Goal: Task Accomplishment & Management: Complete application form

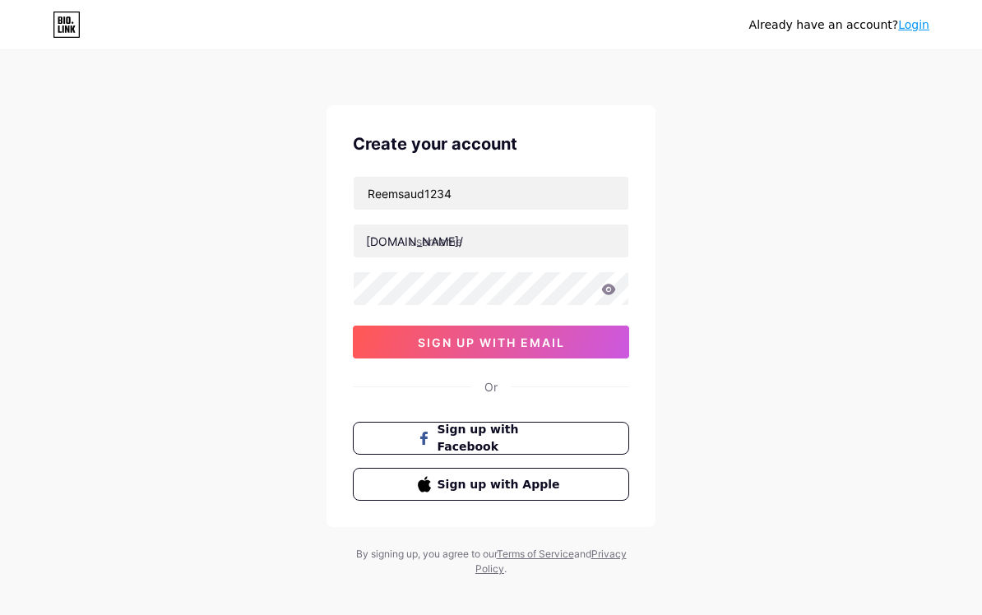
type input "Reemsaud1234"
click at [607, 250] on input "text" at bounding box center [491, 241] width 275 height 33
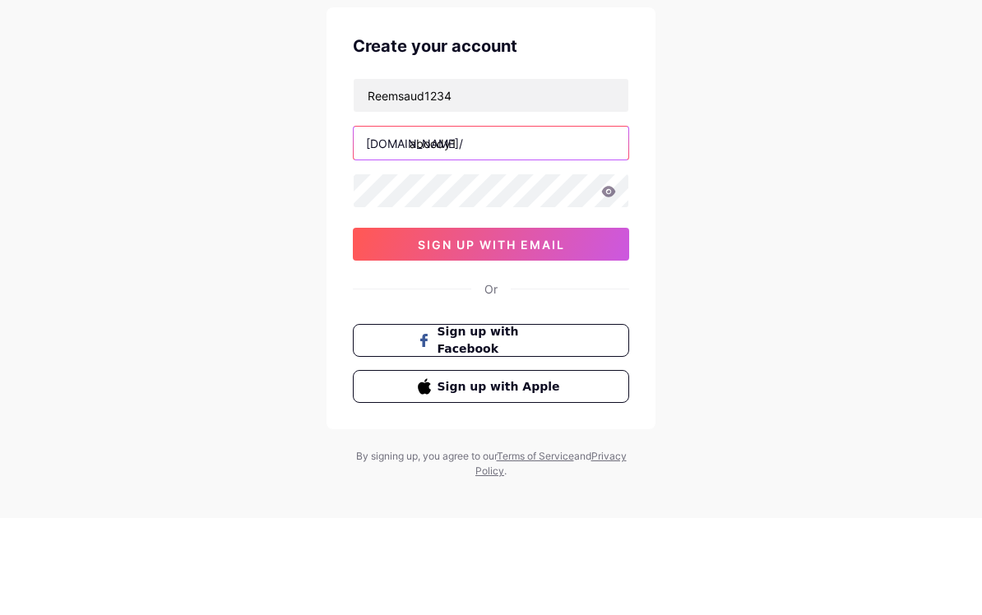
type input "aboody123"
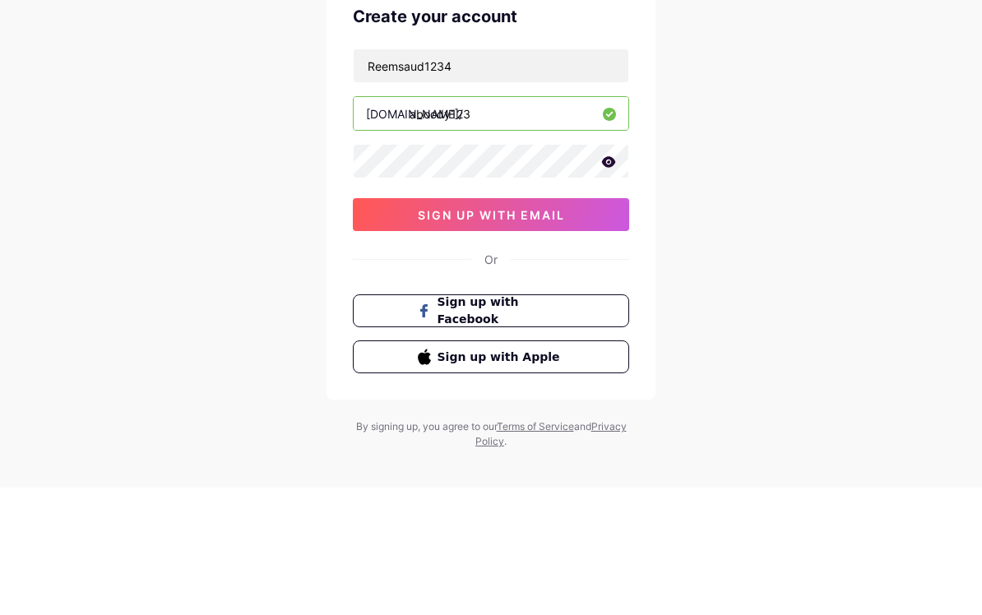
click at [592, 326] on button "sign up with email" at bounding box center [491, 342] width 276 height 33
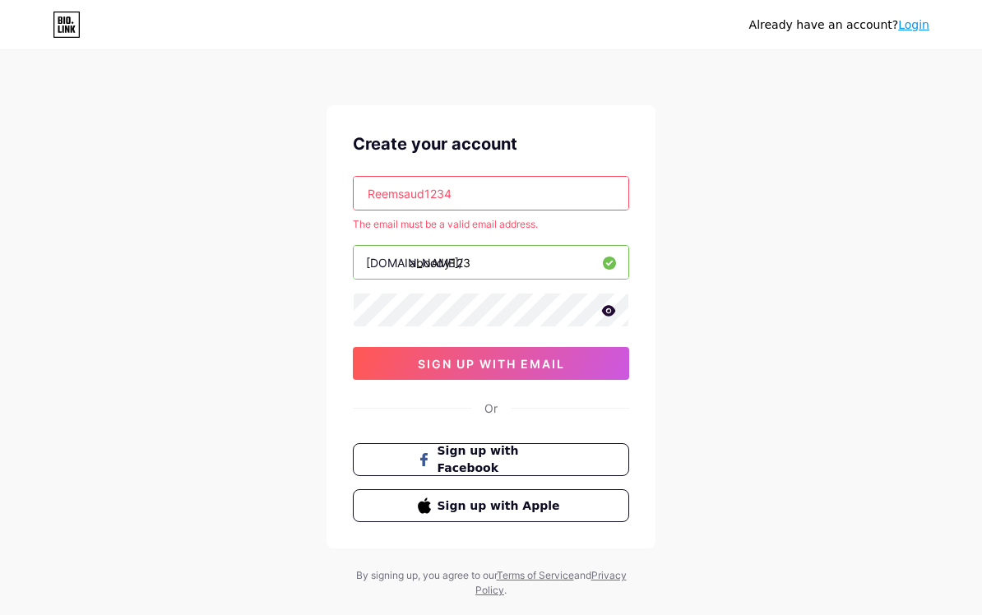
click at [594, 193] on input "Reemsaud1234" at bounding box center [491, 193] width 275 height 33
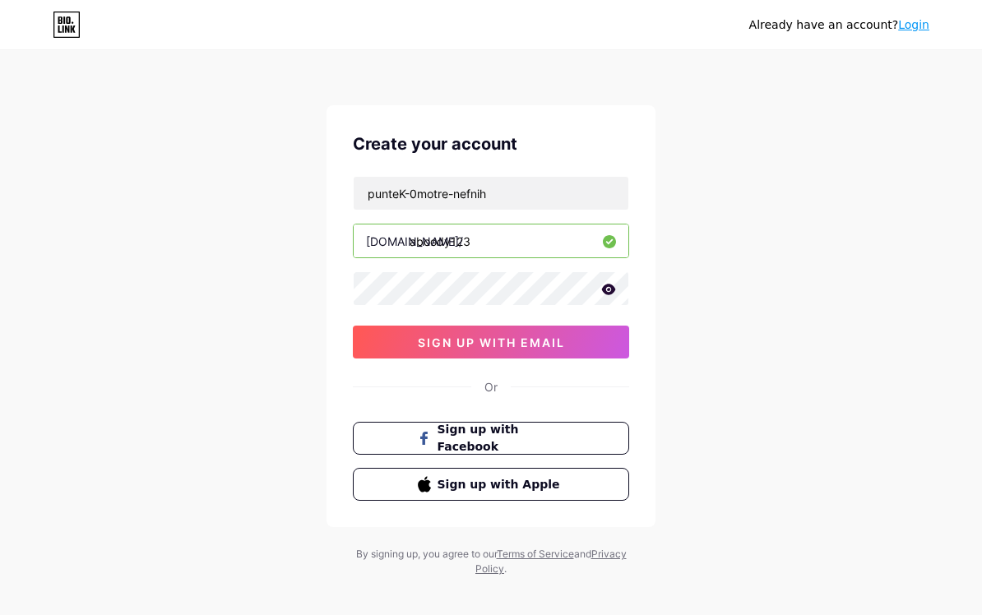
click at [597, 337] on button "sign up with email" at bounding box center [491, 342] width 276 height 33
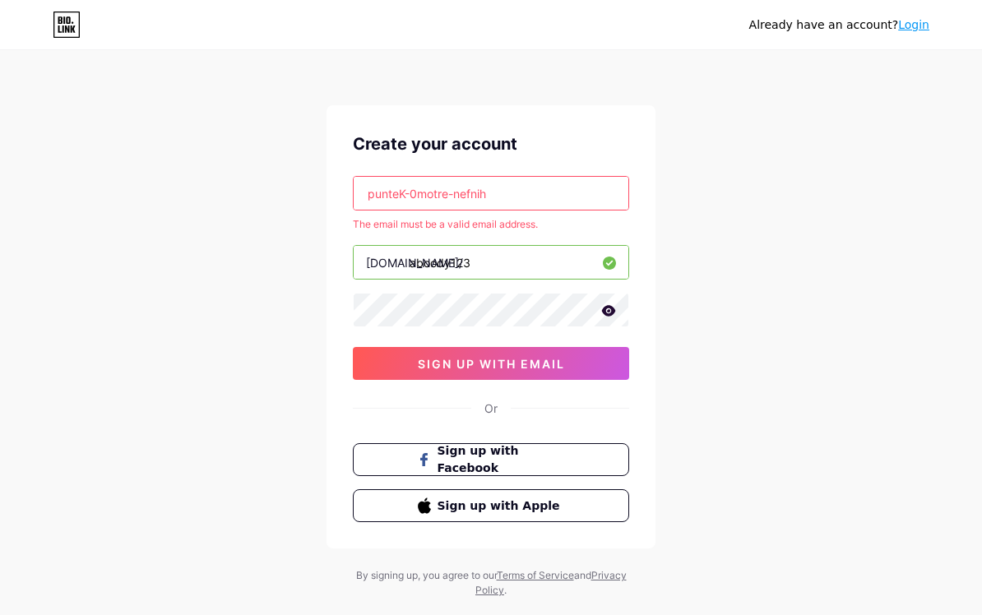
click at [594, 200] on input "punteK-0motre-nefnih" at bounding box center [491, 193] width 275 height 33
type input "p"
type input "[EMAIL_ADDRESS][DOMAIN_NAME]"
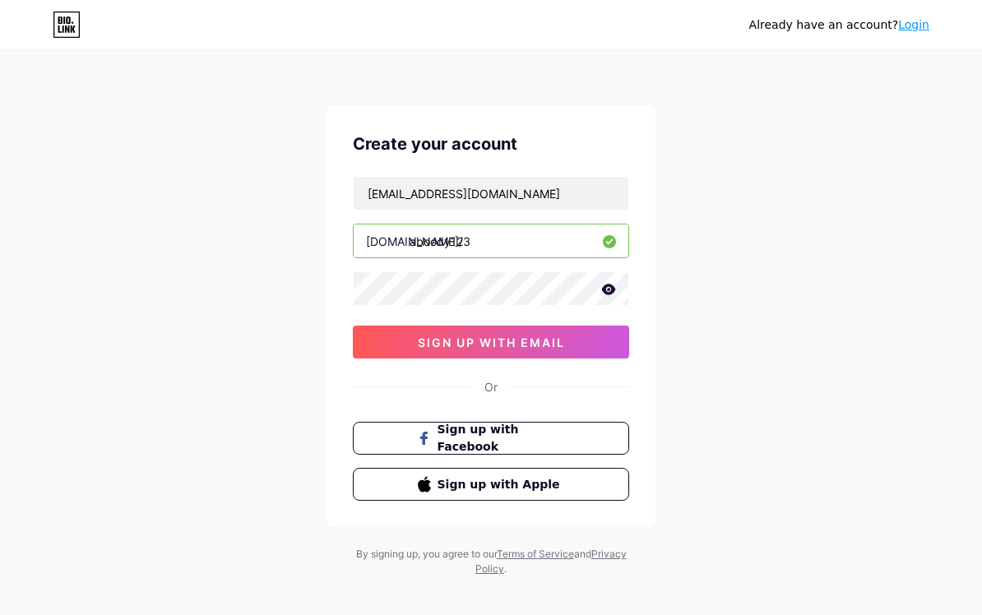
click at [702, 157] on div "Already have an account? Login Create your account zxrta7@gmail.com bio.link/ a…" at bounding box center [491, 314] width 982 height 629
click at [610, 348] on button "sign up with email" at bounding box center [491, 342] width 276 height 33
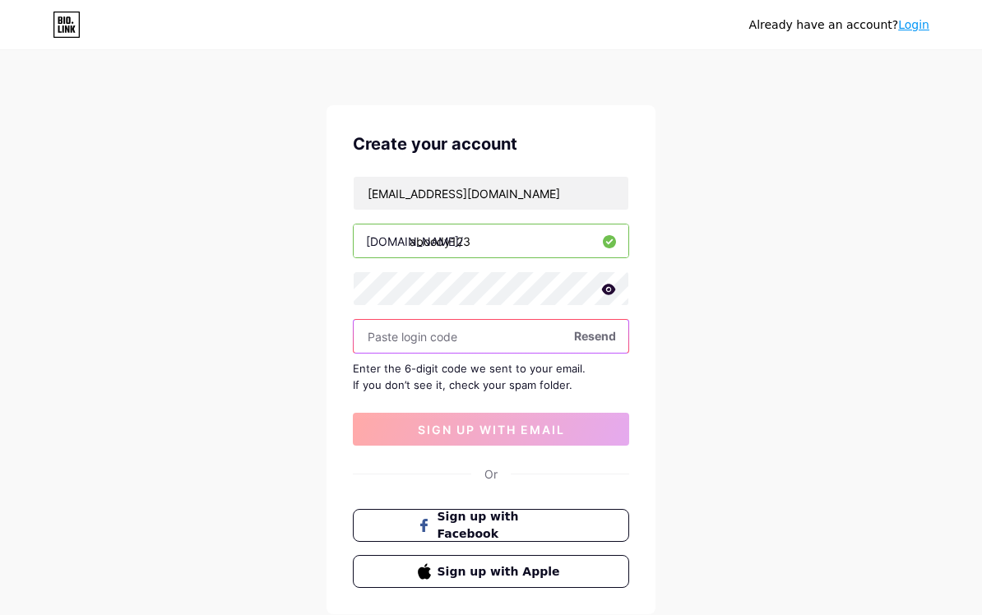
click at [409, 340] on input "text" at bounding box center [491, 336] width 275 height 33
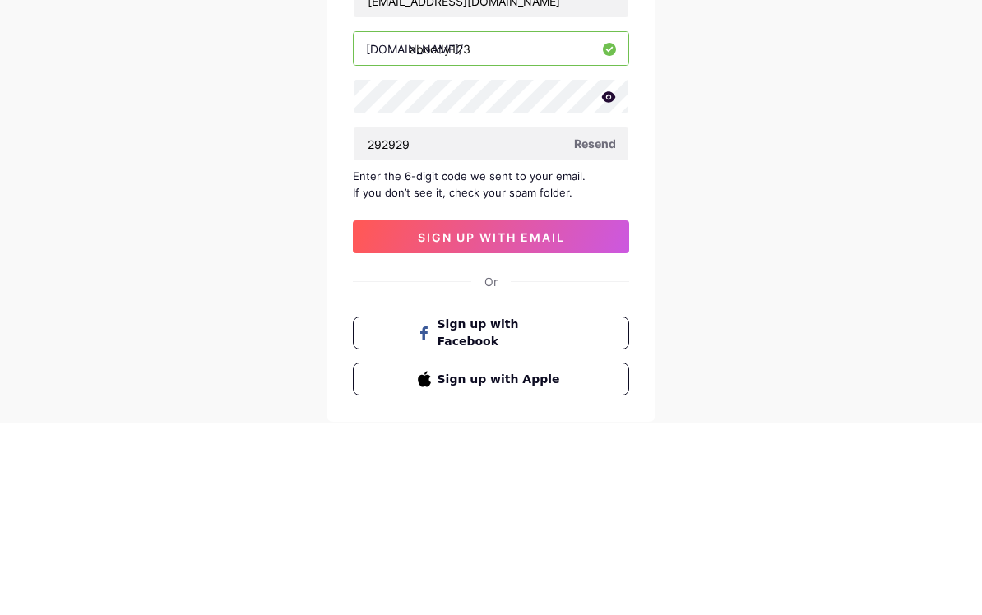
click at [586, 413] on button "sign up with email" at bounding box center [491, 429] width 276 height 33
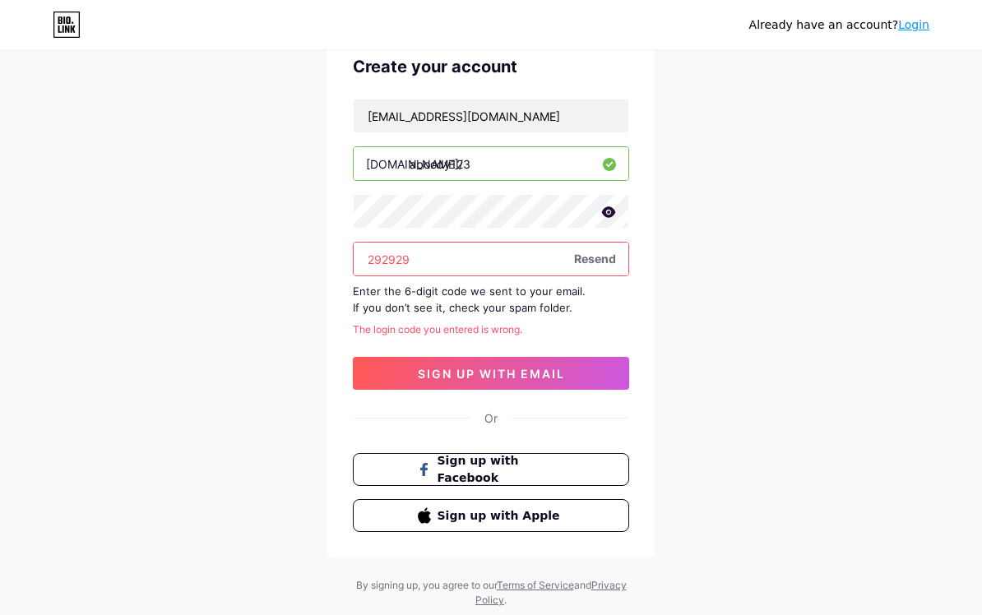
click at [564, 266] on input "292929" at bounding box center [491, 259] width 275 height 33
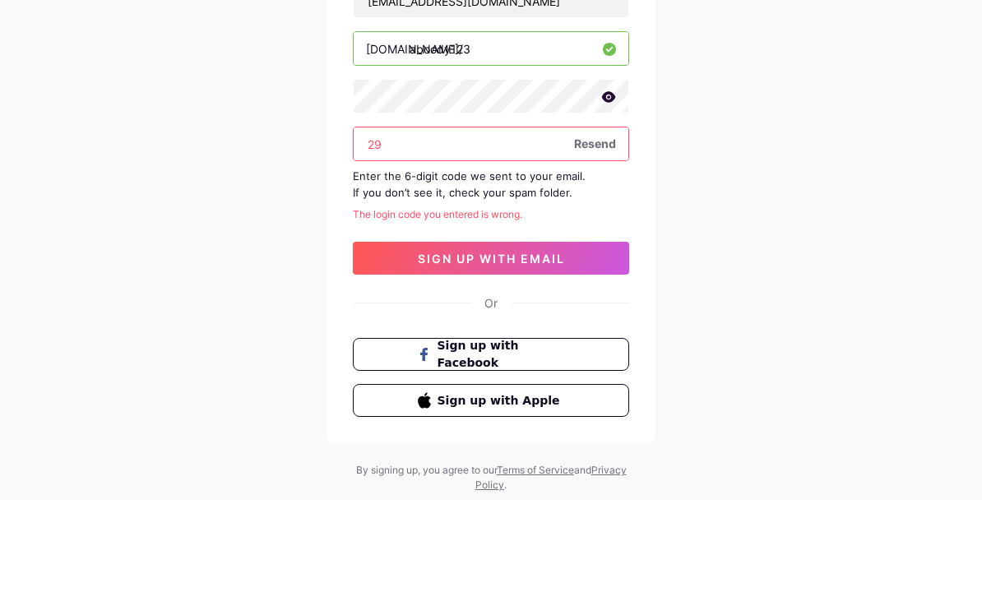
type input "2"
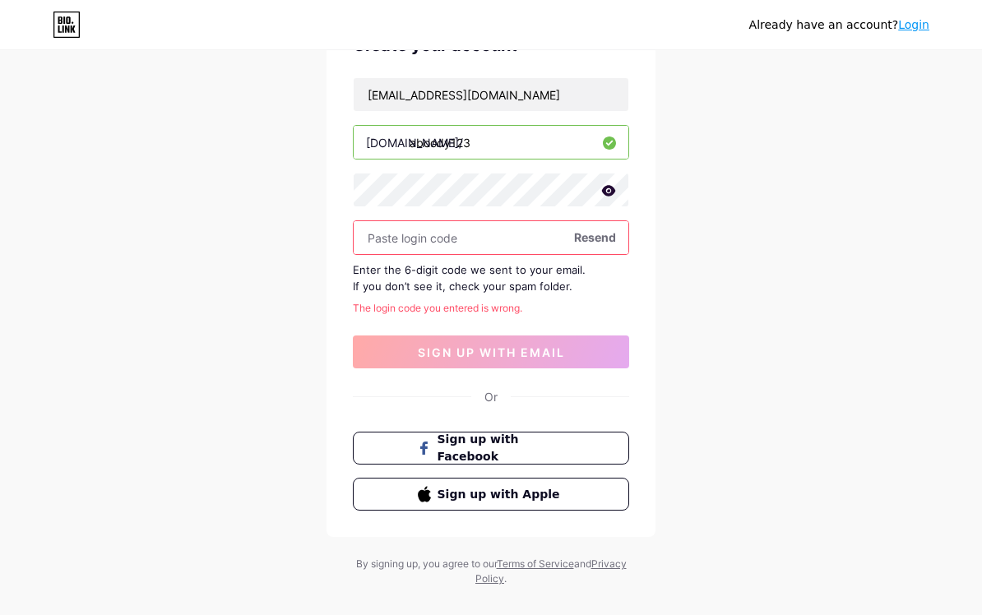
scroll to position [0, 0]
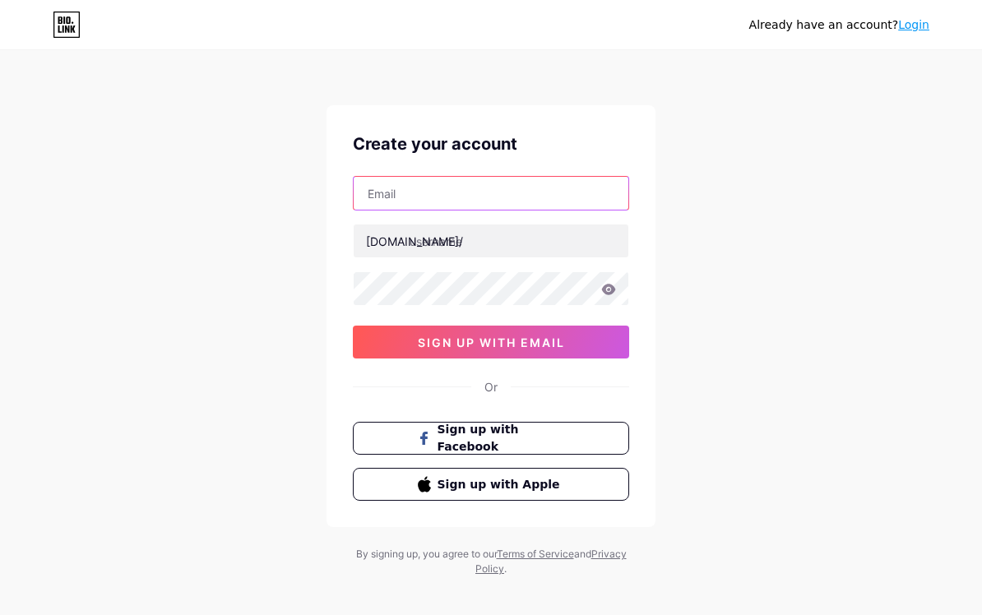
click at [600, 201] on input "text" at bounding box center [491, 193] width 275 height 33
type input "[EMAIL_ADDRESS][DOMAIN_NAME]"
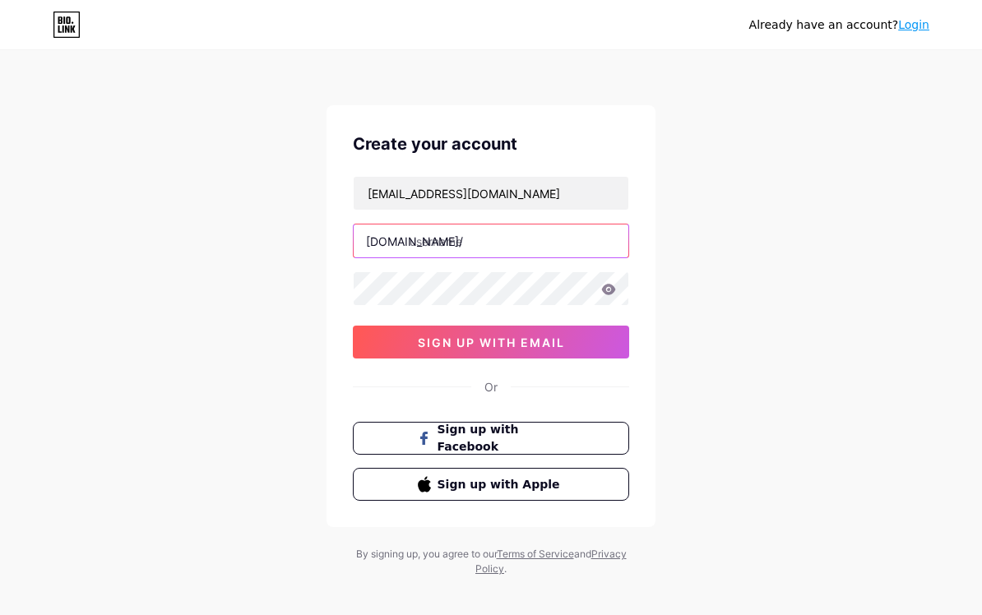
click at [584, 235] on input "text" at bounding box center [491, 241] width 275 height 33
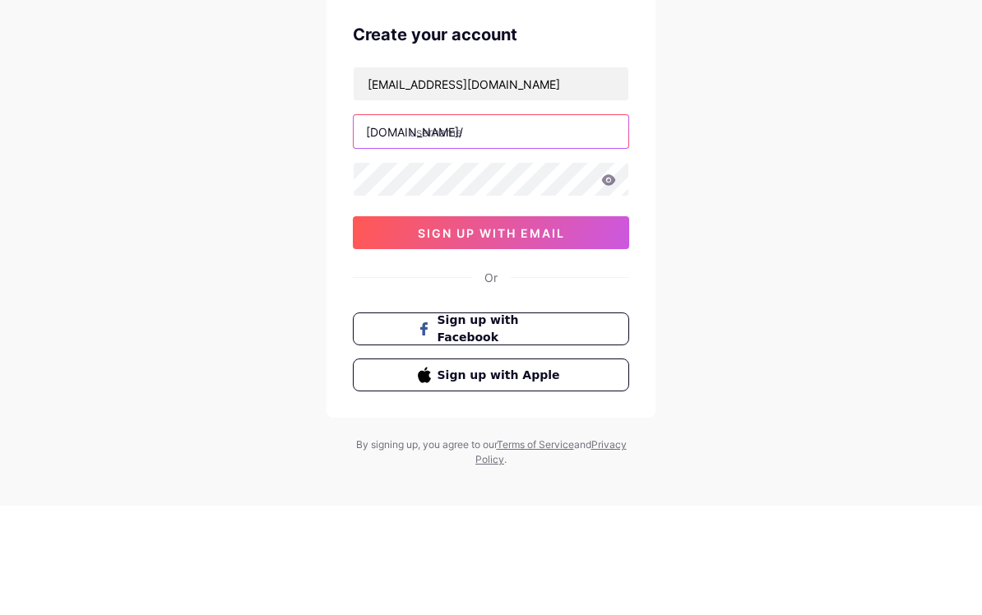
scroll to position [24, 0]
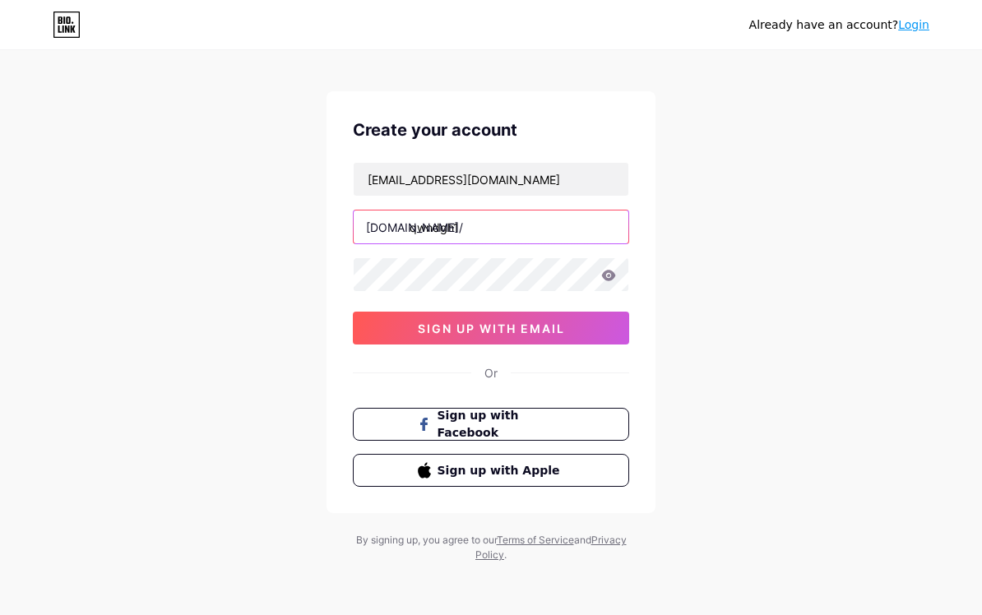
type input "qwndgh180"
click at [596, 314] on button "sign up with email" at bounding box center [491, 328] width 276 height 33
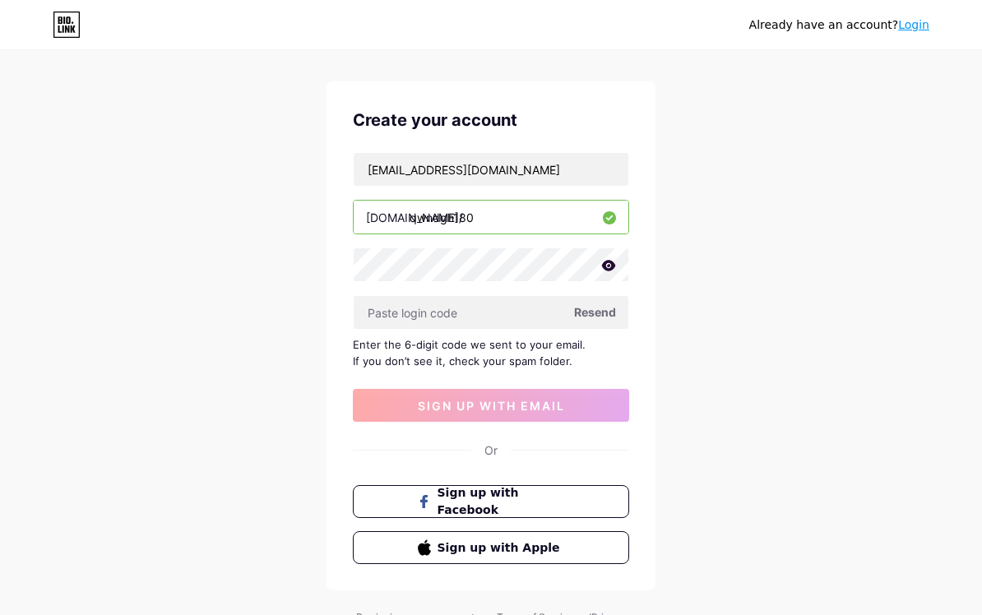
click at [606, 316] on span "Resend" at bounding box center [595, 312] width 42 height 17
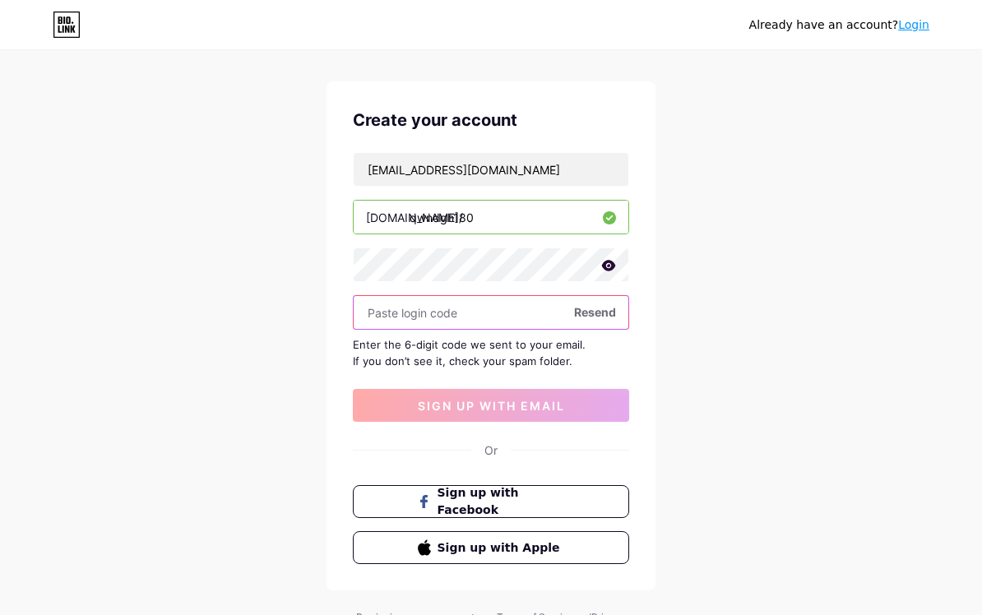
click at [559, 316] on input "text" at bounding box center [491, 312] width 275 height 33
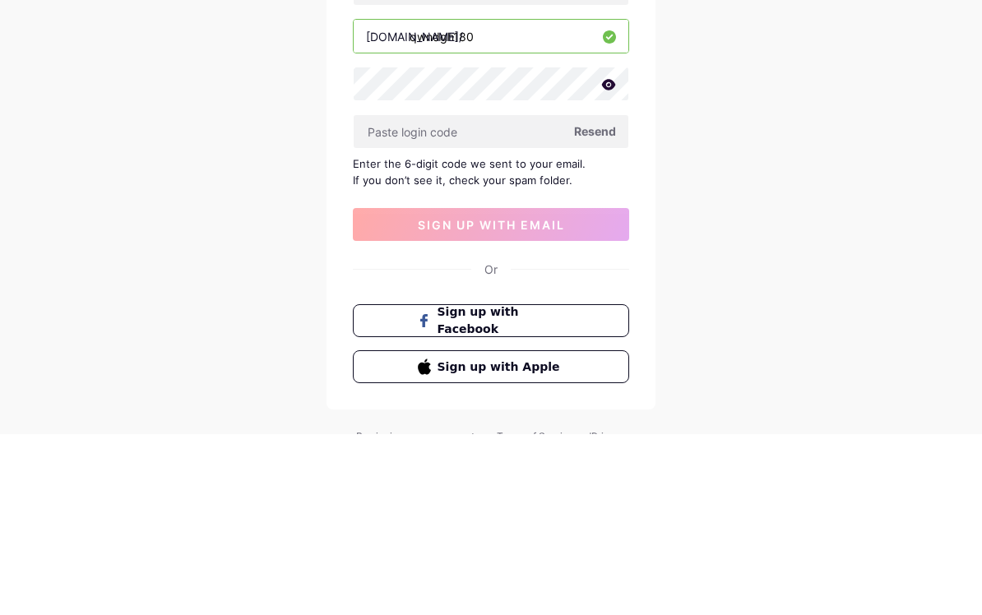
click at [767, 121] on div "Already have an account? Login Create your account [EMAIL_ADDRESS][DOMAIN_NAME]…" at bounding box center [491, 334] width 982 height 716
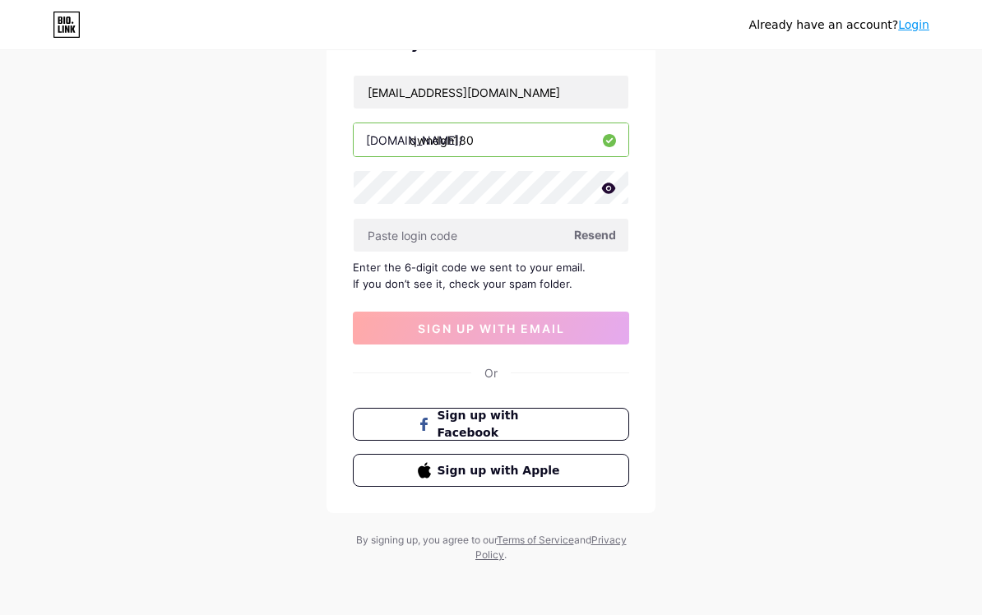
click at [466, 154] on input "qwndgh180" at bounding box center [491, 139] width 275 height 33
type input "q"
click at [572, 146] on input "text" at bounding box center [491, 139] width 275 height 33
type input "aboody123"
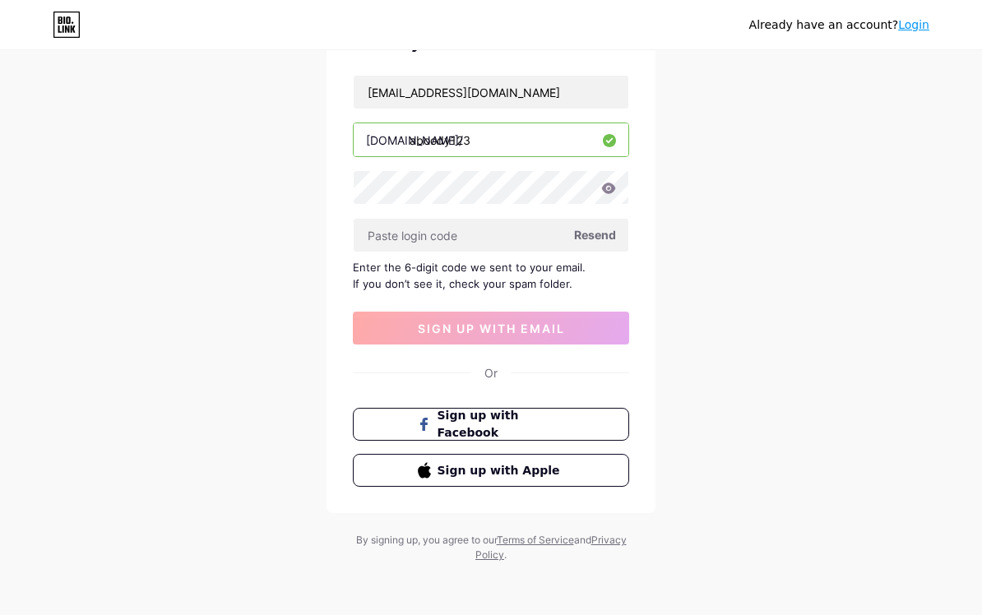
click at [750, 157] on div "Already have an account? Login Create your account [EMAIL_ADDRESS][DOMAIN_NAME]…" at bounding box center [491, 257] width 982 height 716
click at [588, 328] on button "sign up with email" at bounding box center [491, 328] width 276 height 33
click at [598, 327] on button "sign up with email" at bounding box center [491, 328] width 276 height 33
click at [605, 231] on span "Resend" at bounding box center [595, 234] width 42 height 17
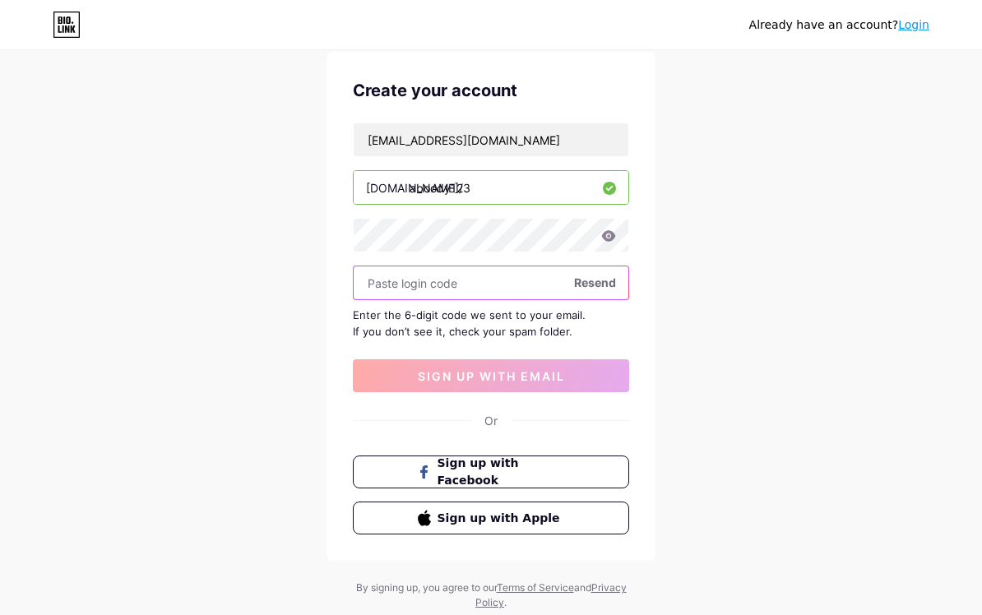
scroll to position [0, 0]
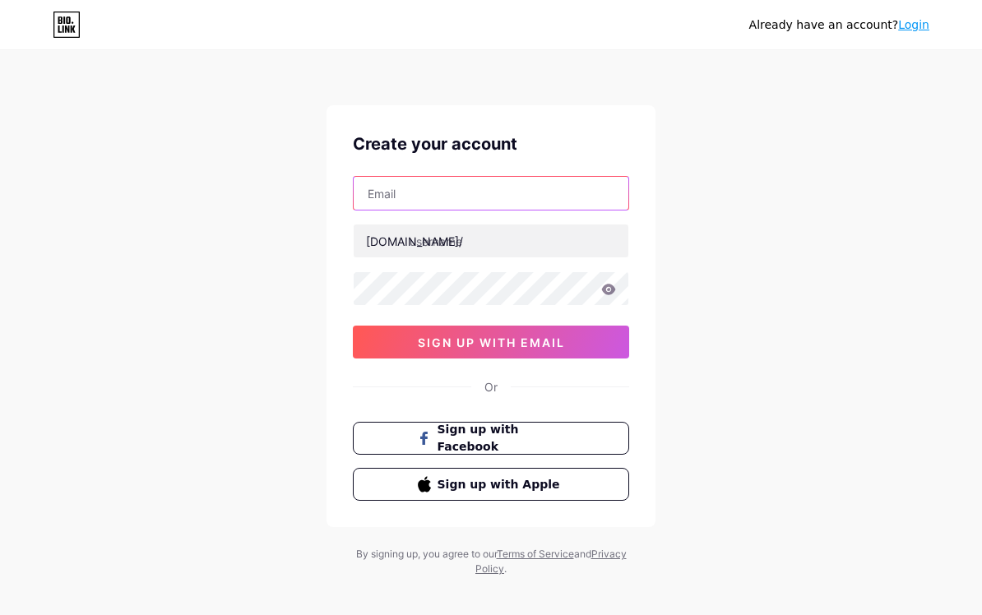
click at [557, 186] on input "text" at bounding box center [491, 193] width 275 height 33
type input "[EMAIL_ADDRESS][DOMAIN_NAME]"
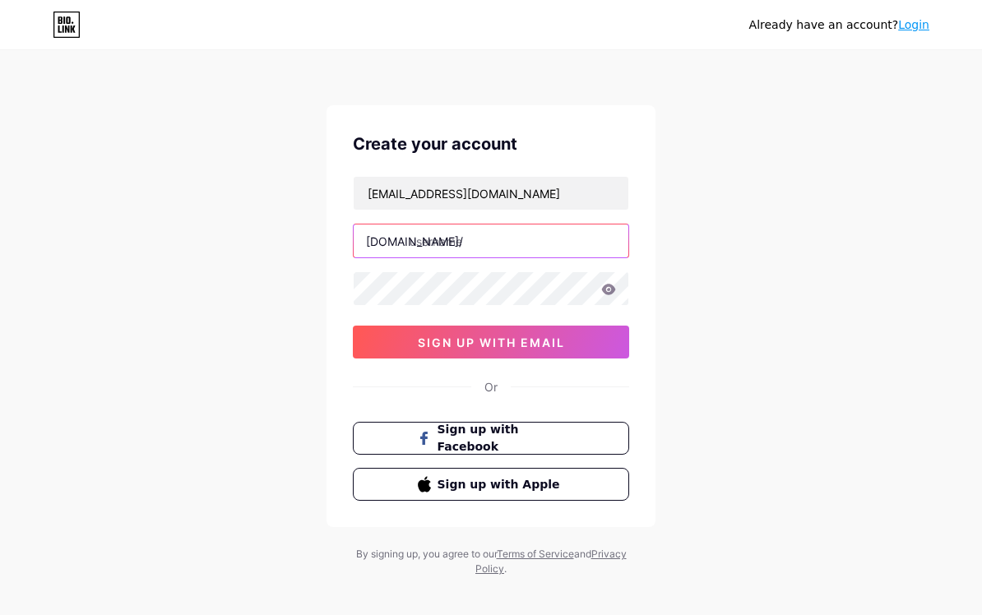
click at [598, 234] on input "text" at bounding box center [491, 241] width 275 height 33
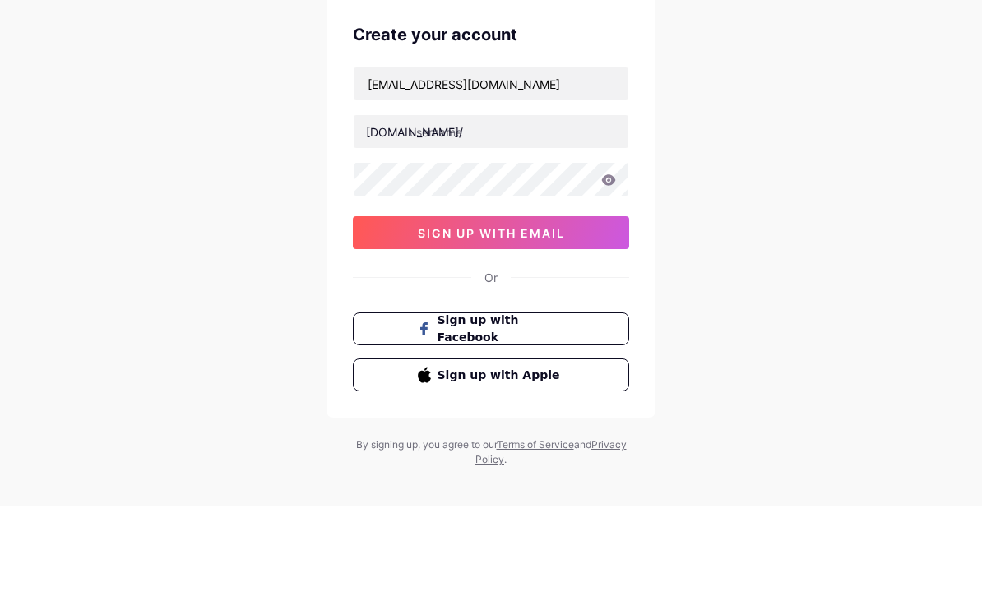
scroll to position [24, 0]
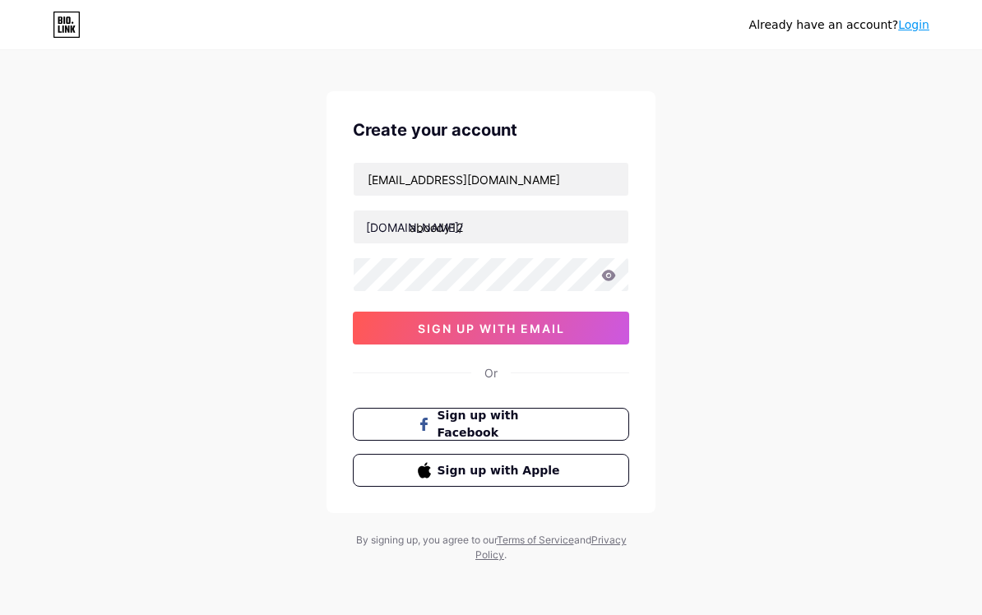
type input "aboody123"
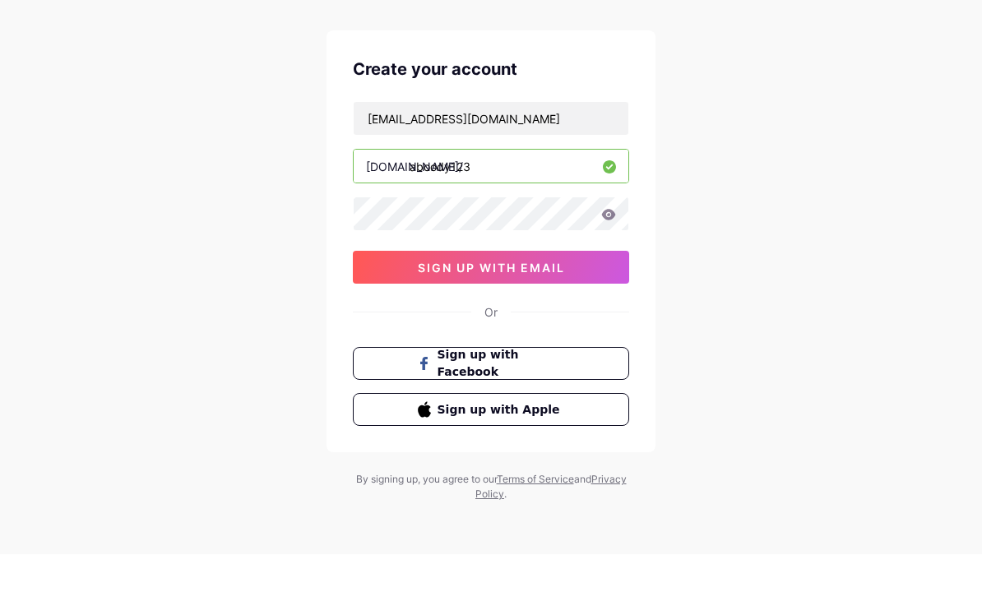
click at [584, 211] on input "aboody123" at bounding box center [491, 227] width 275 height 33
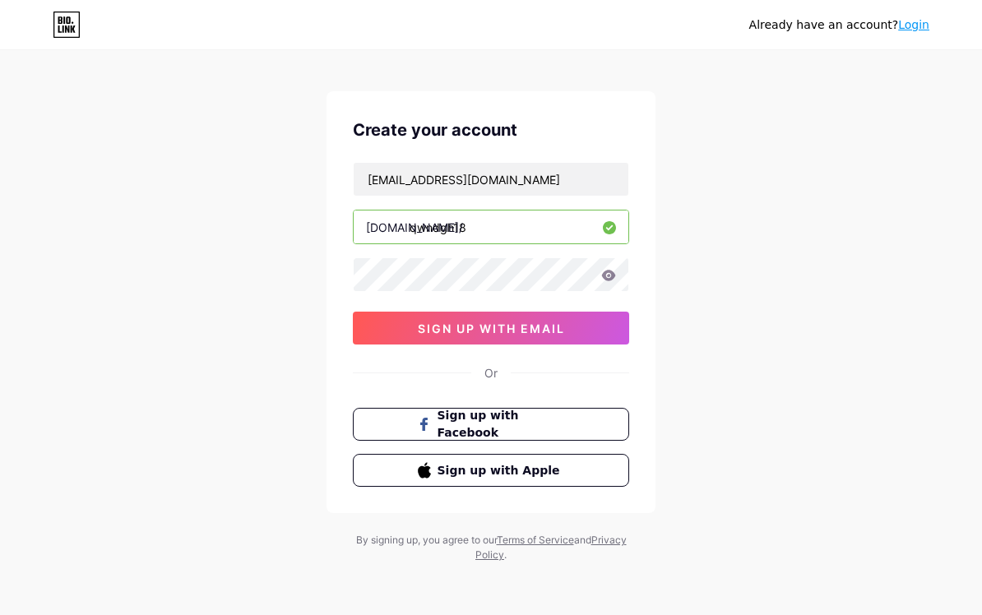
type input "qwndgh180"
click at [546, 215] on input "qwndgh180" at bounding box center [491, 227] width 275 height 33
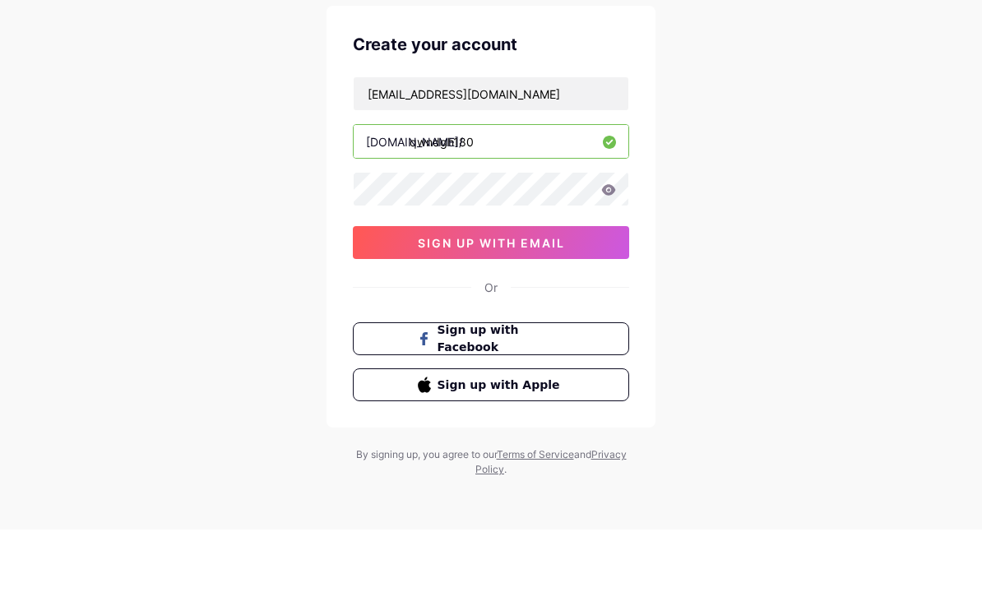
click at [464, 211] on input "qwndgh180" at bounding box center [491, 227] width 275 height 33
click at [461, 211] on input "qwndgh180" at bounding box center [491, 227] width 275 height 33
click at [565, 211] on input "qwndgh180" at bounding box center [491, 227] width 275 height 33
type input "q"
type input "aboody123"
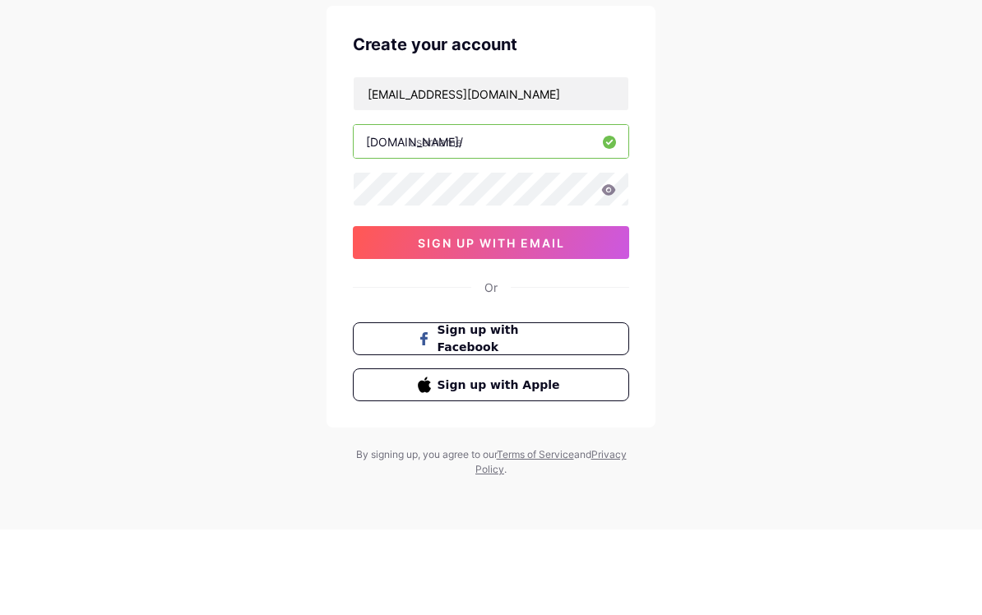
type input "aboody123"
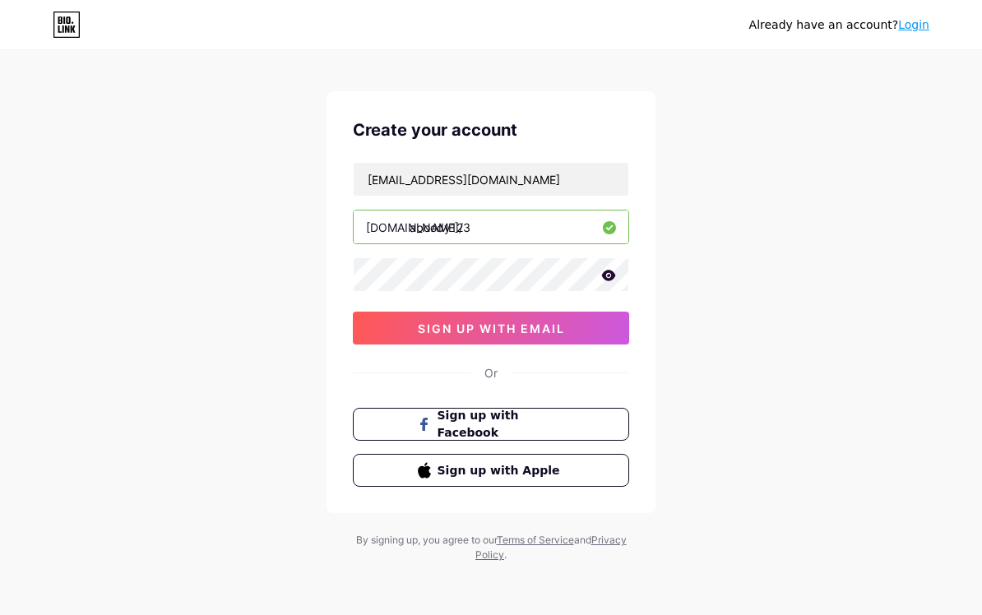
click at [784, 166] on div "Already have an account? Login Create your account zxrta7@gmail.com bio.link/ a…" at bounding box center [491, 300] width 982 height 629
click at [606, 312] on button "sign up with email" at bounding box center [491, 328] width 276 height 33
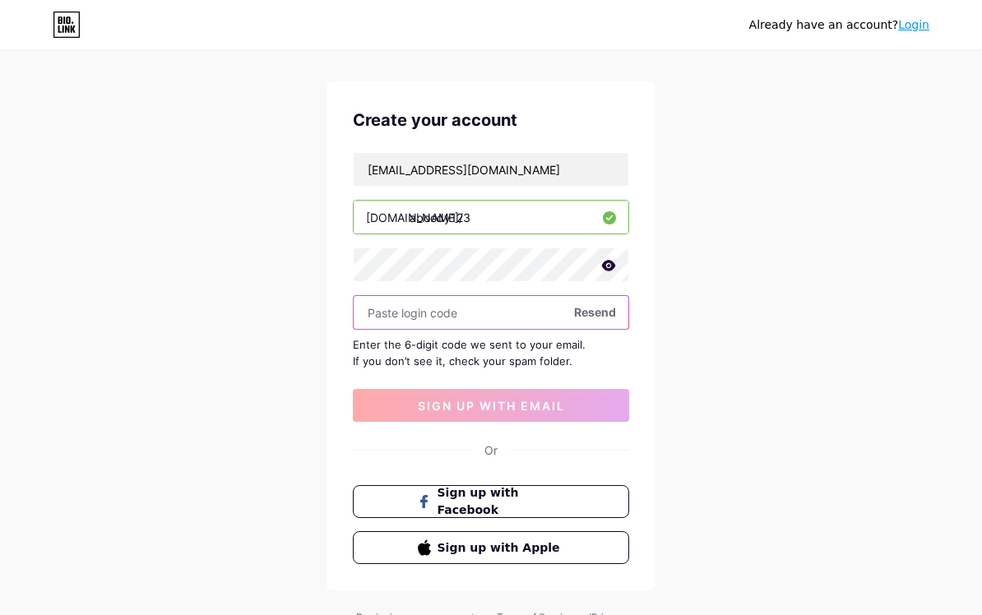
scroll to position [0, 0]
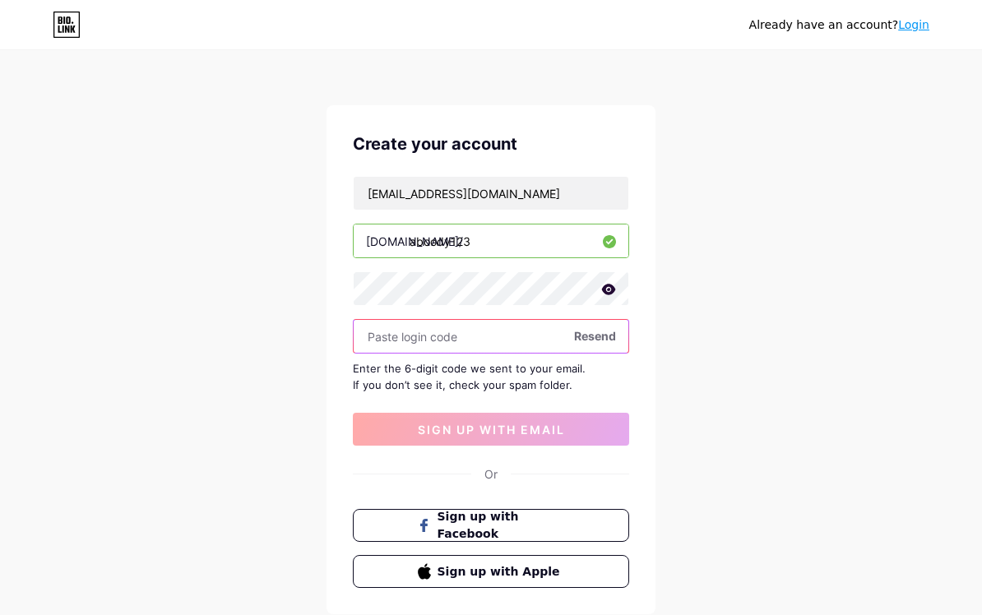
click at [556, 349] on input "text" at bounding box center [491, 336] width 275 height 33
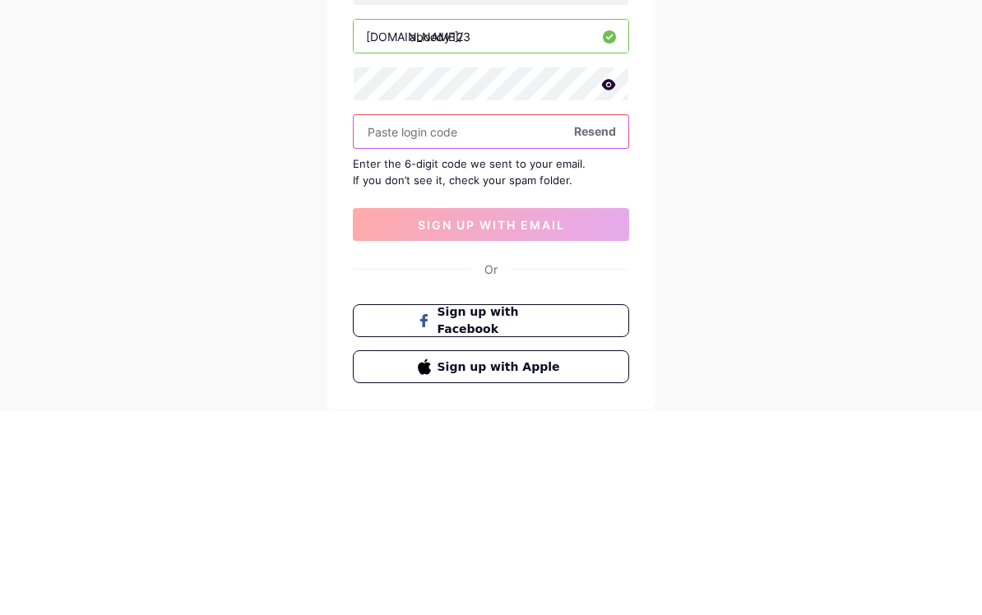
paste input "188902"
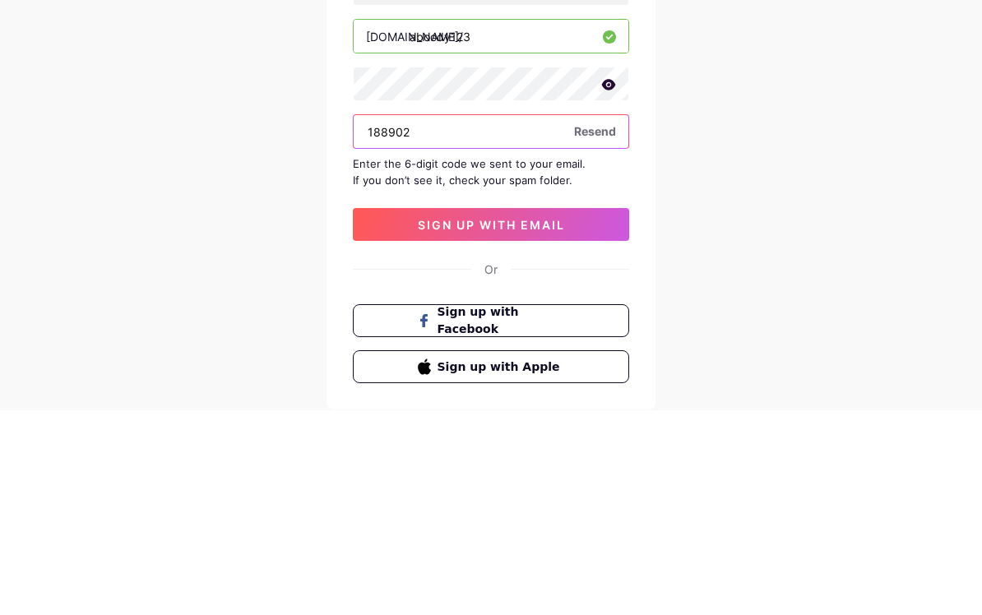
type input "188902"
click at [586, 413] on button "sign up with email" at bounding box center [491, 429] width 276 height 33
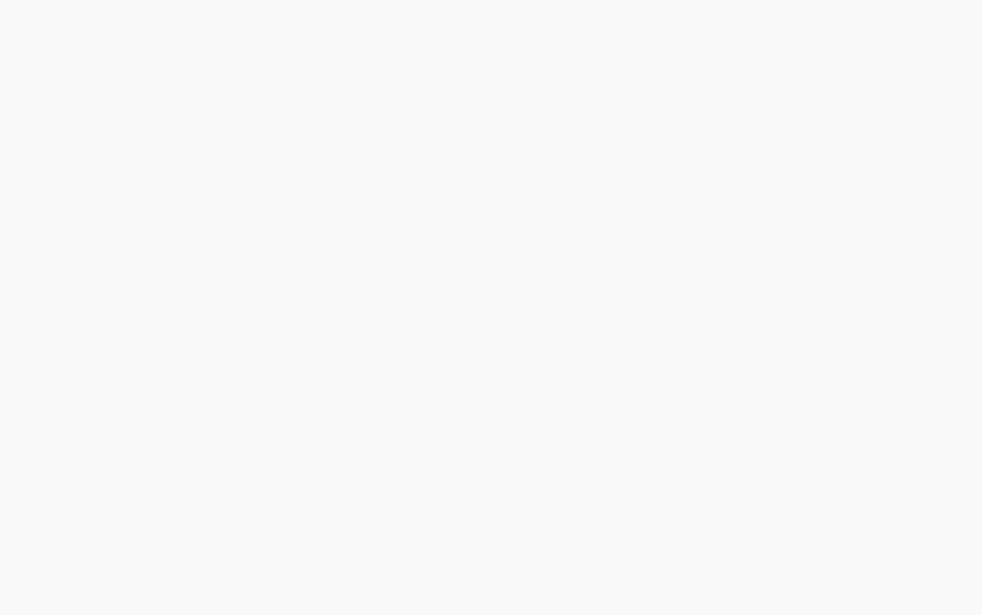
scroll to position [24, 0]
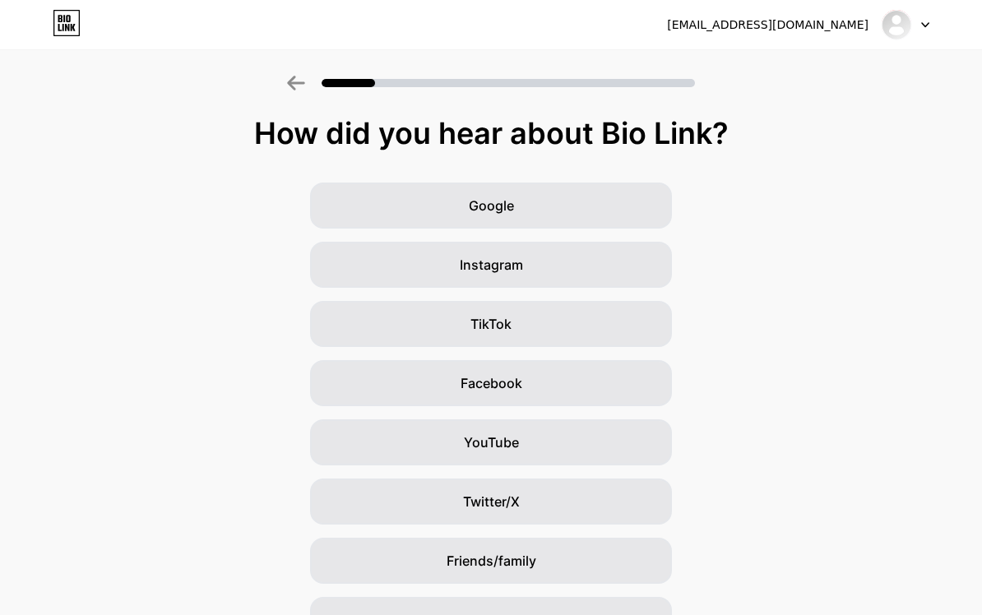
click at [616, 270] on div "Instagram" at bounding box center [491, 265] width 362 height 46
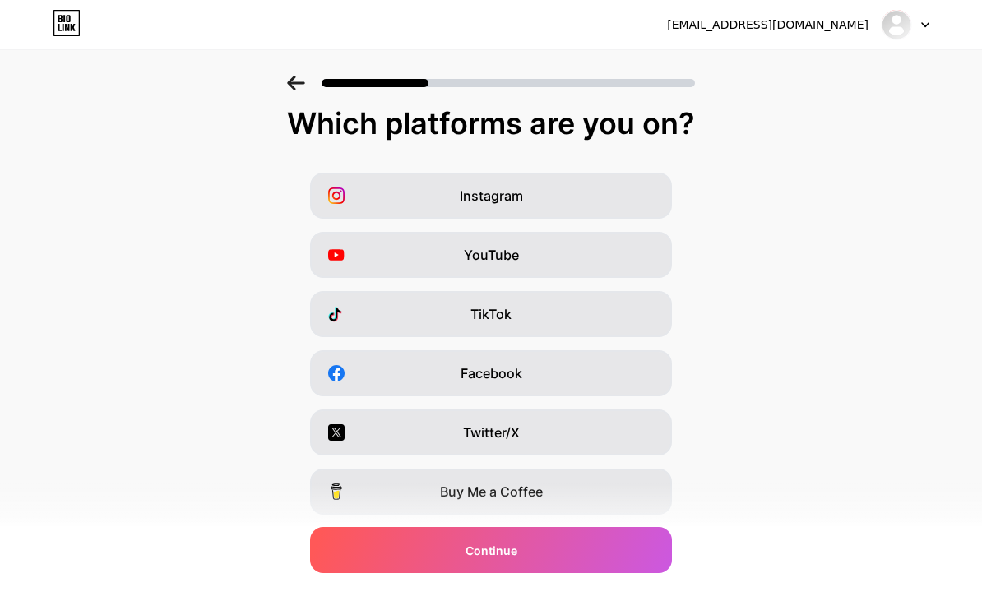
scroll to position [21, 0]
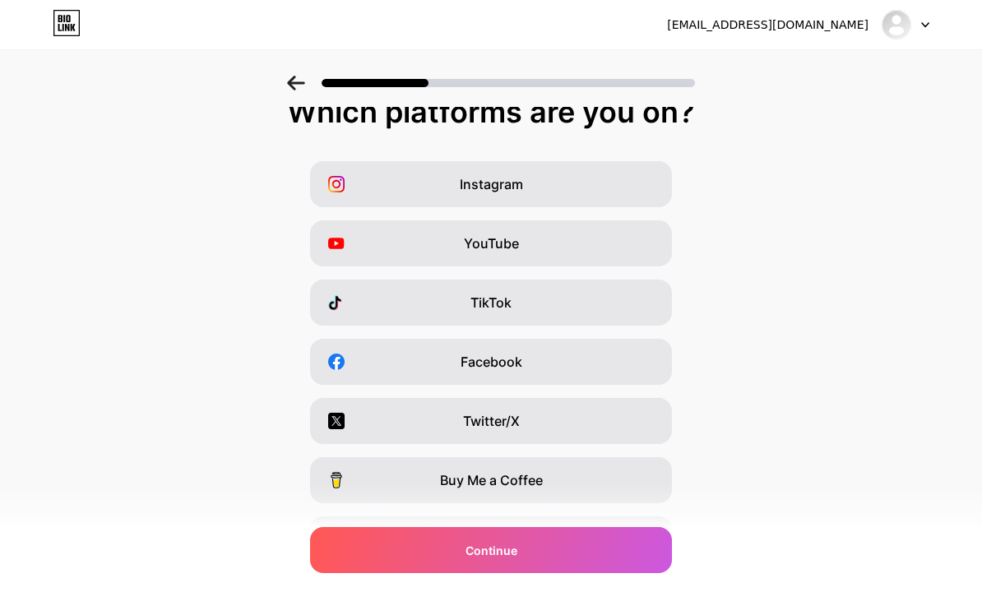
click at [599, 192] on div "Instagram" at bounding box center [491, 184] width 362 height 46
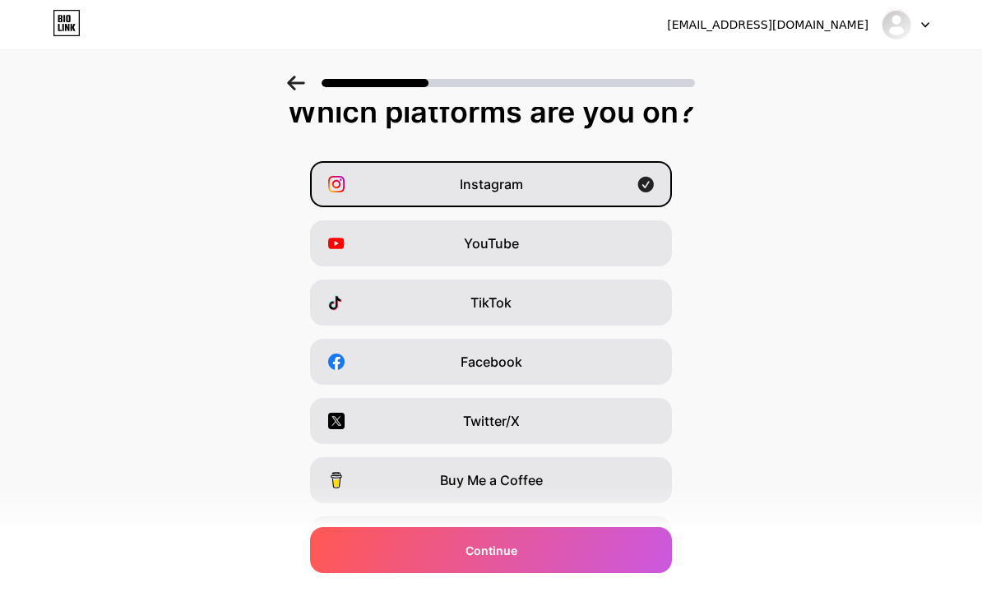
click at [627, 250] on div "YouTube" at bounding box center [491, 243] width 362 height 46
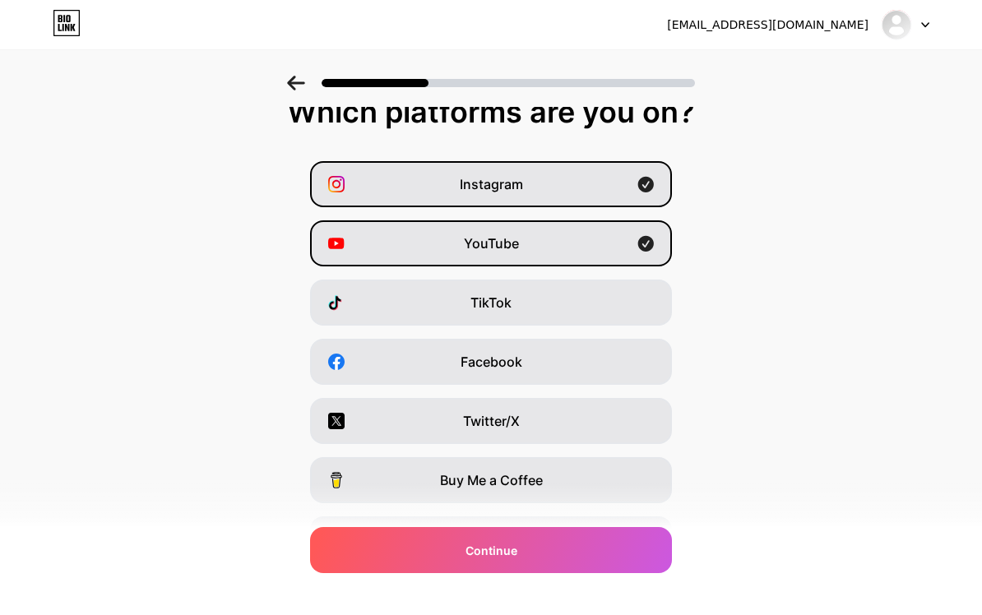
click at [629, 308] on div "TikTok" at bounding box center [491, 303] width 362 height 46
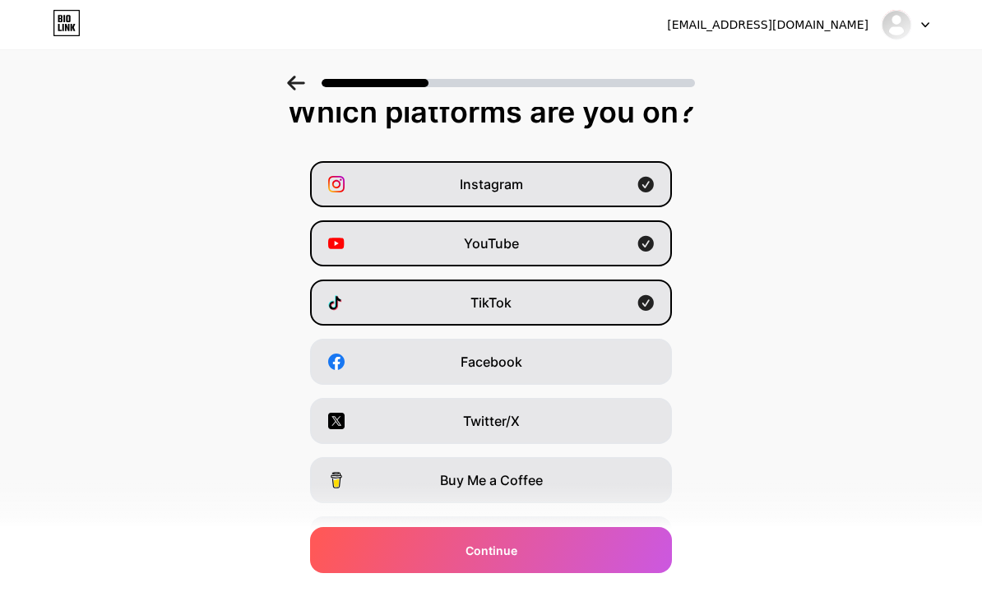
click at [598, 572] on div "Continue" at bounding box center [491, 550] width 362 height 46
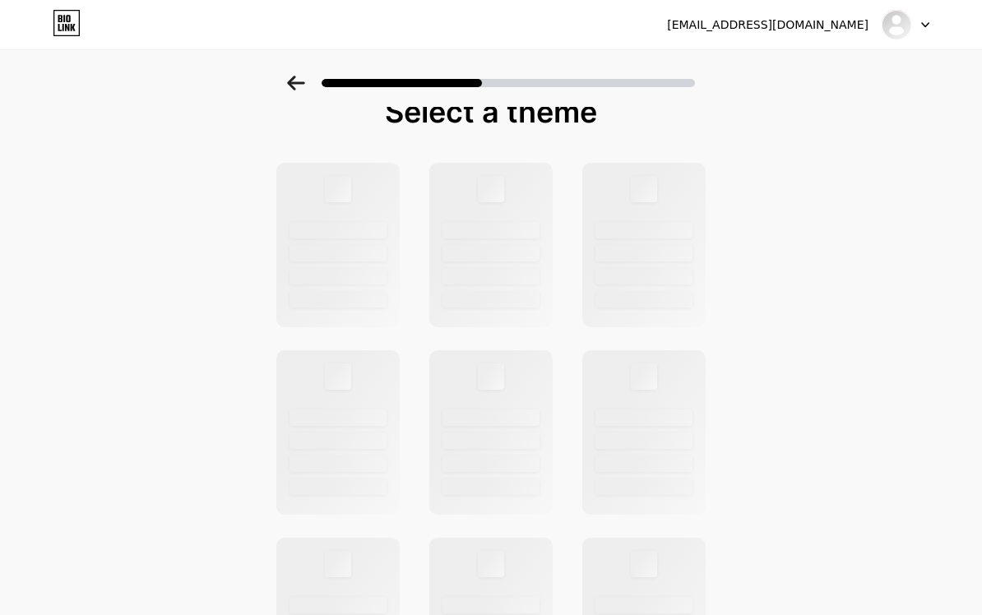
scroll to position [0, 0]
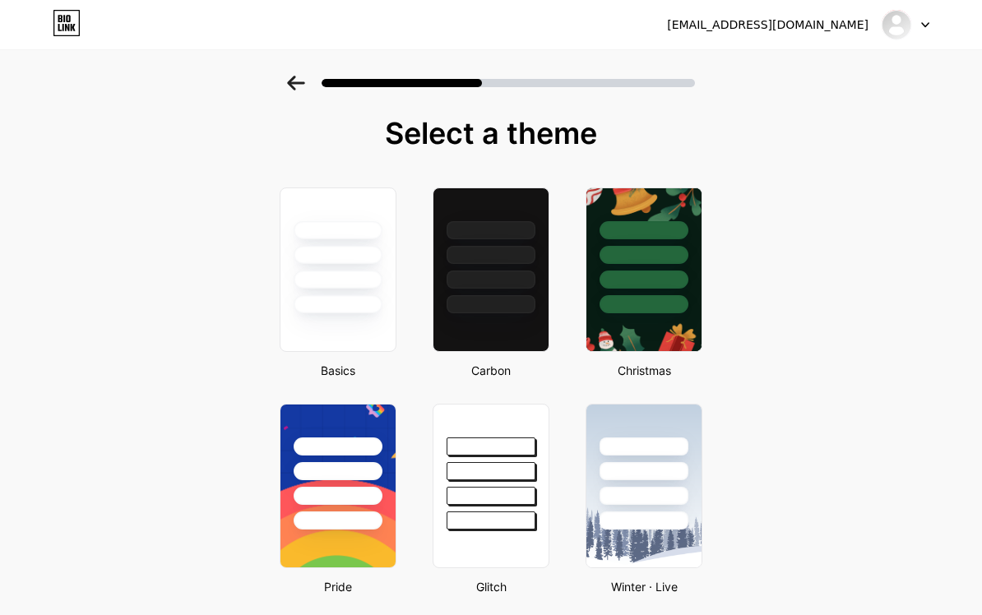
click at [517, 294] on div at bounding box center [490, 250] width 115 height 125
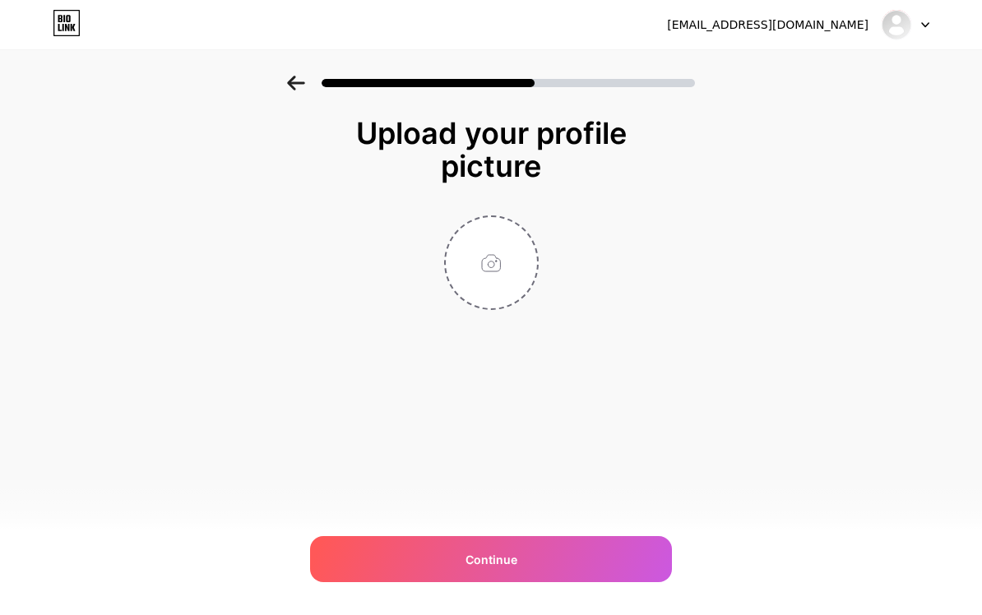
click at [504, 262] on input "file" at bounding box center [491, 262] width 91 height 91
click at [625, 580] on div "Continue" at bounding box center [491, 559] width 362 height 46
click at [656, 582] on div "Continue" at bounding box center [491, 559] width 362 height 46
click at [481, 257] on input "file" at bounding box center [491, 262] width 91 height 91
type input "C:\fakepath\IMG_1638.jpeg"
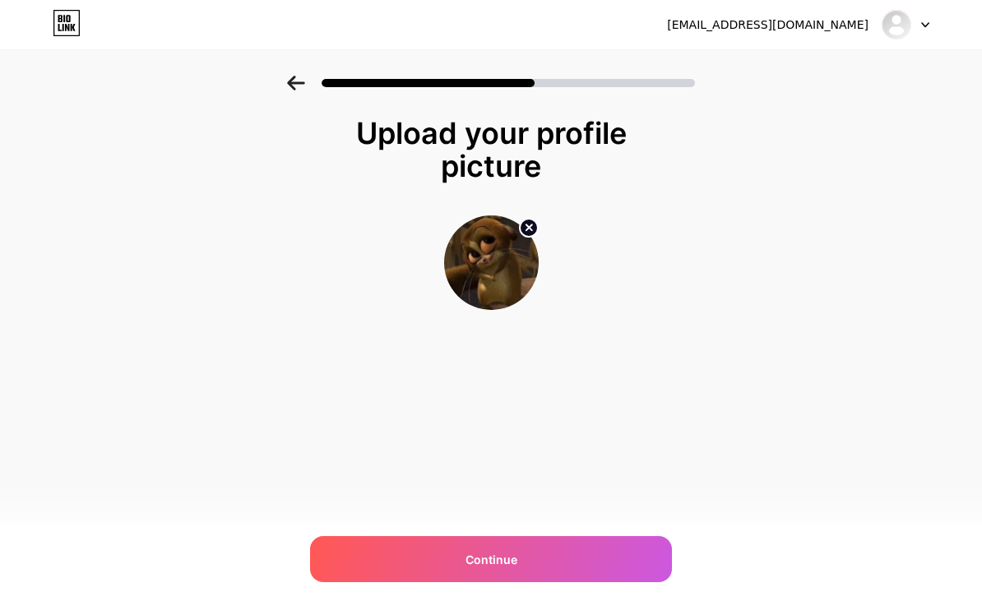
click at [534, 582] on div "Continue" at bounding box center [491, 559] width 362 height 46
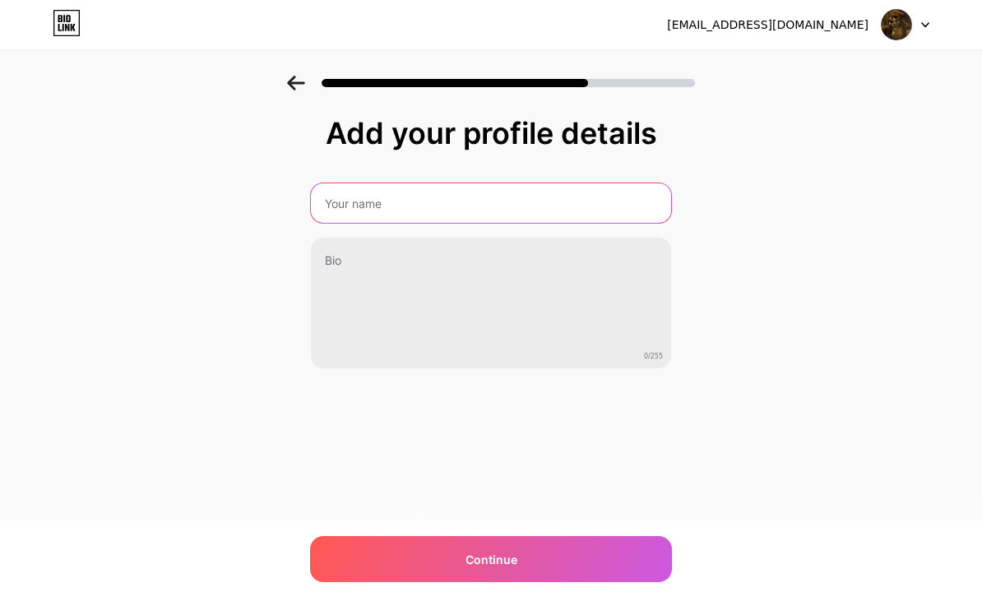
click at [630, 220] on input "text" at bounding box center [491, 202] width 360 height 39
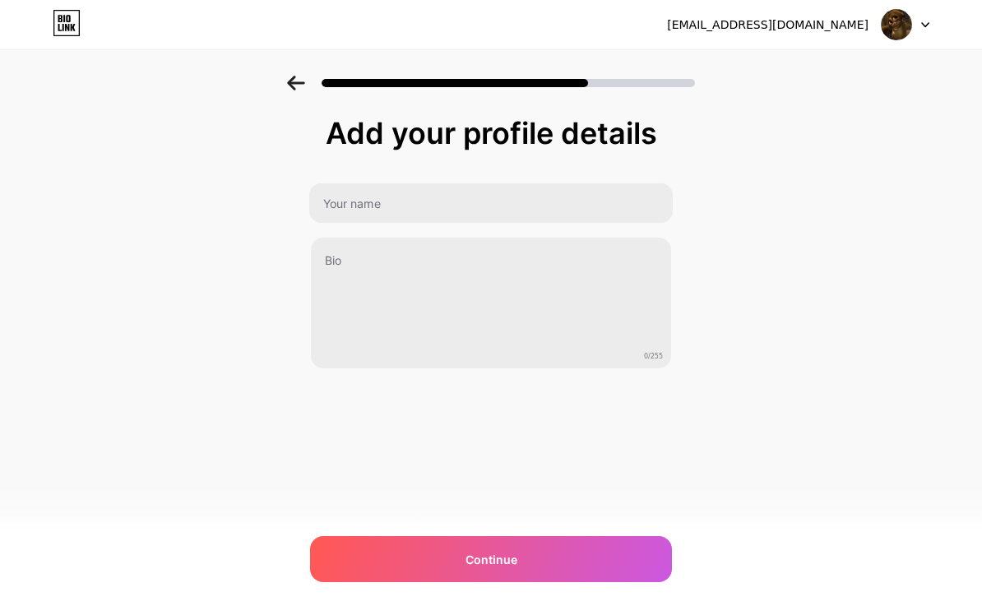
click at [772, 234] on div "Add your profile details 0/255 Continue Error" at bounding box center [491, 264] width 982 height 376
click at [630, 562] on div "Continue" at bounding box center [491, 559] width 362 height 46
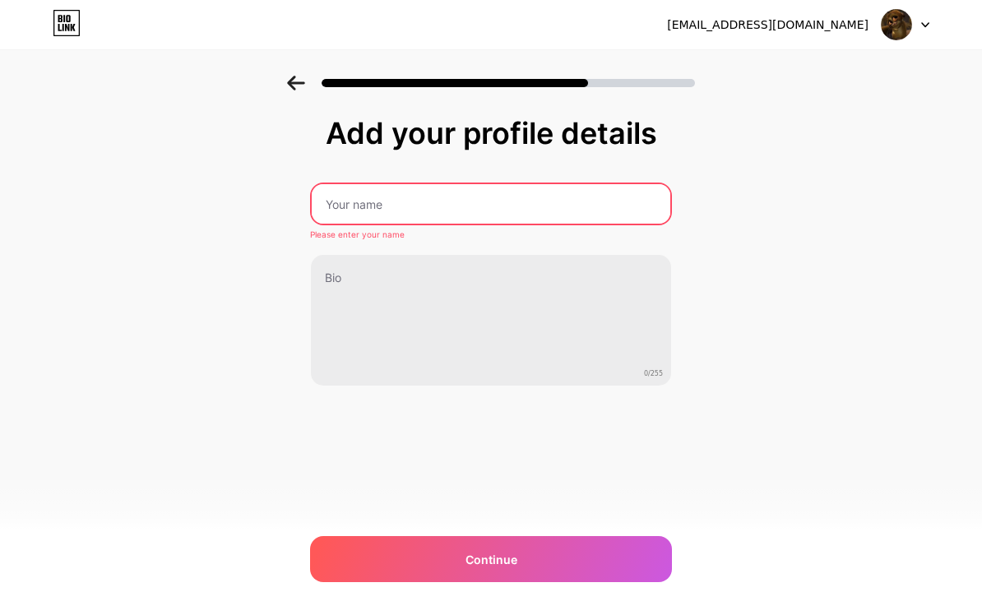
click at [619, 582] on div "Continue" at bounding box center [491, 559] width 362 height 46
click at [614, 203] on input "text" at bounding box center [491, 203] width 359 height 39
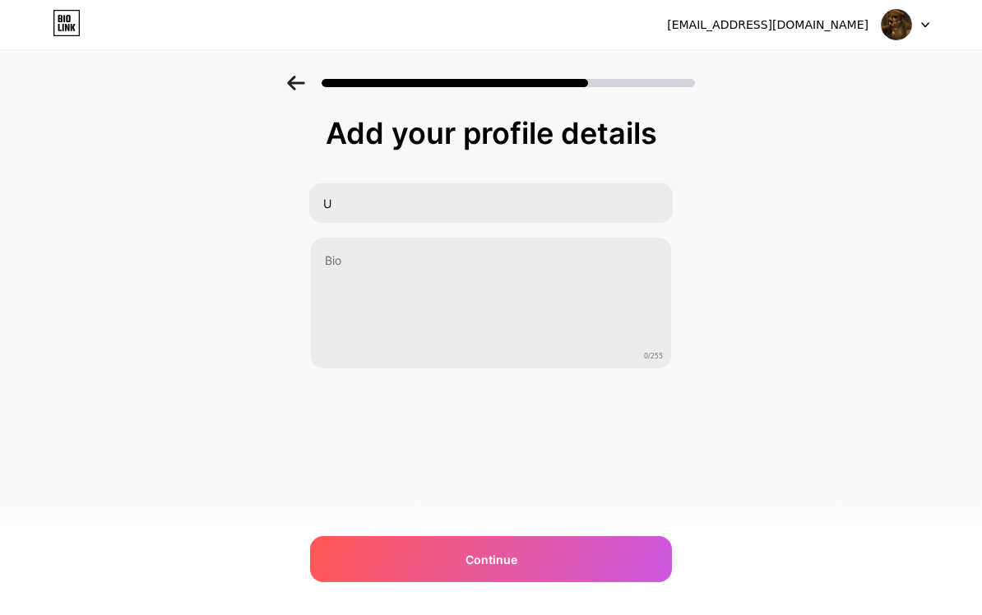
click at [795, 229] on div "Add your profile details U 0/255 Continue Error" at bounding box center [491, 264] width 982 height 376
click at [596, 582] on div "Continue" at bounding box center [491, 559] width 362 height 46
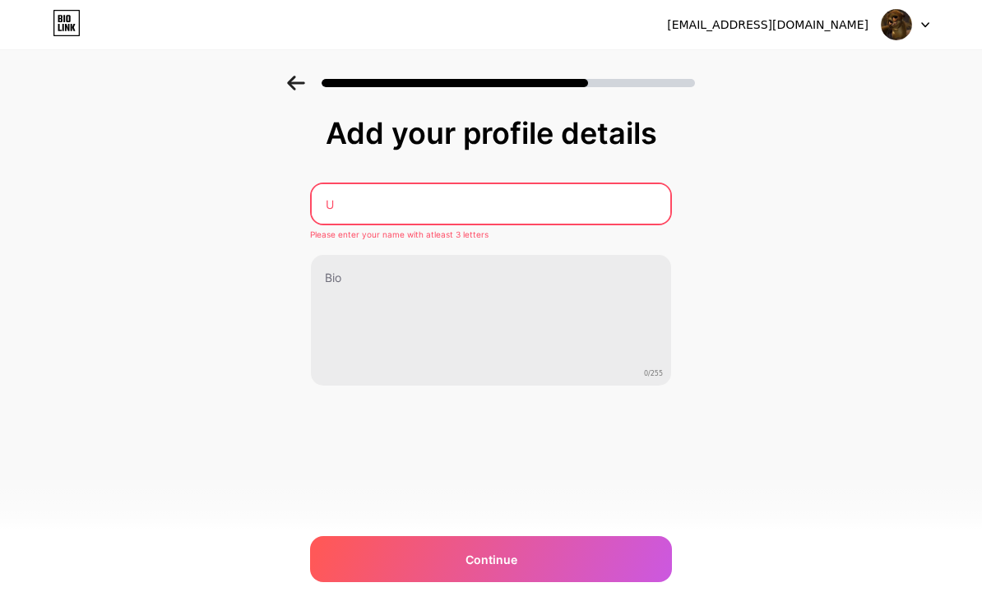
click at [509, 582] on div "Continue" at bounding box center [491, 559] width 362 height 46
click at [617, 211] on input "U" at bounding box center [491, 203] width 359 height 39
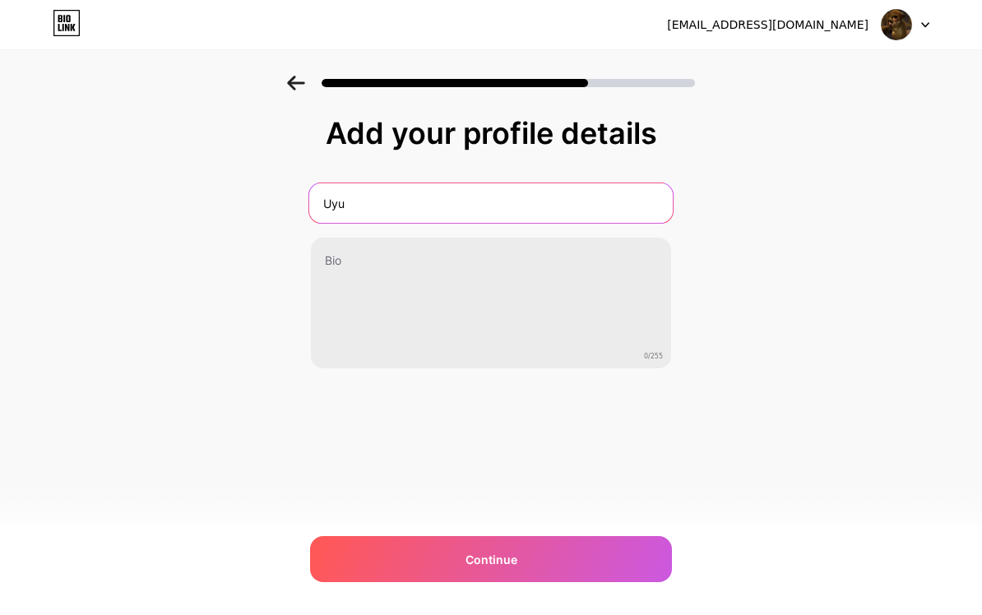
type input "Uyu"
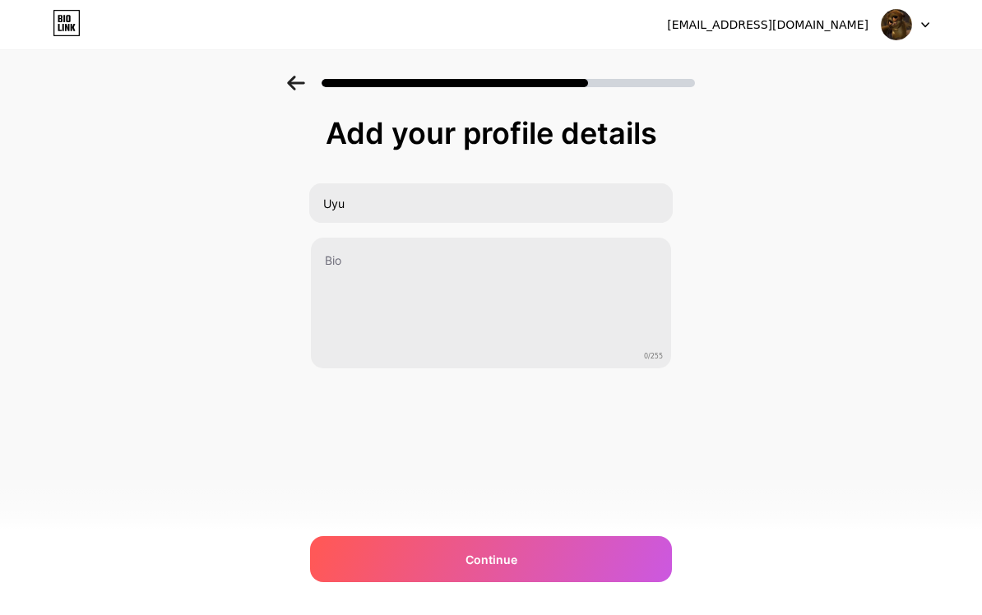
click at [767, 215] on div "Add your profile details Uyu 0/255 Continue Error" at bounding box center [491, 264] width 982 height 376
click at [618, 582] on div "Continue" at bounding box center [491, 559] width 362 height 46
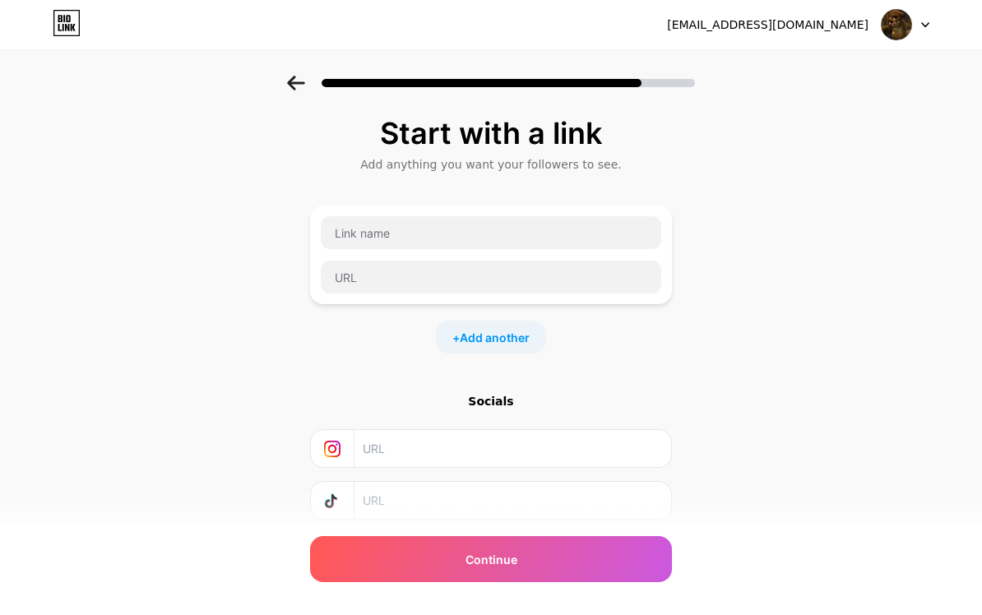
click at [641, 447] on input "text" at bounding box center [512, 448] width 299 height 37
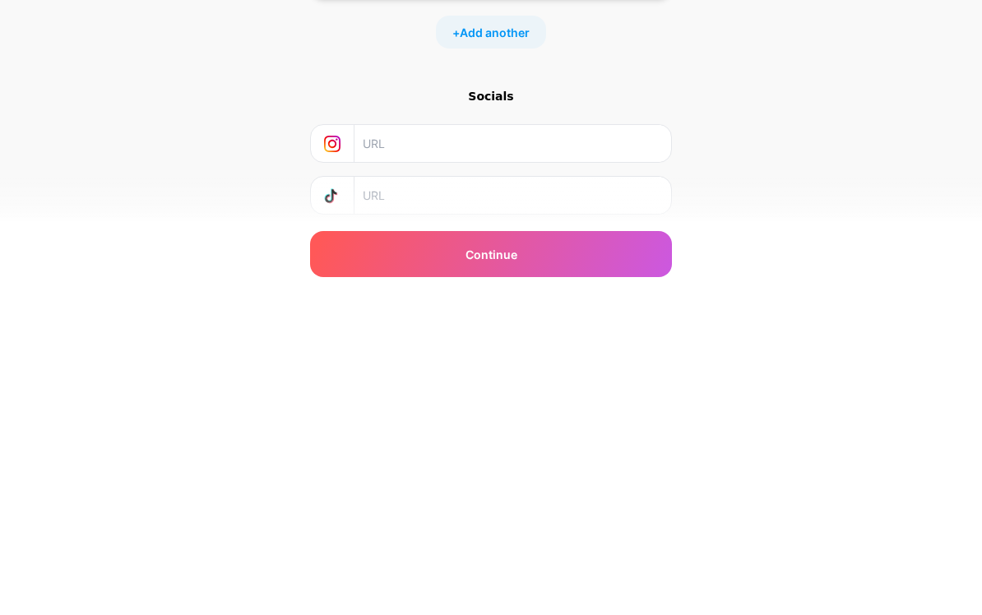
click at [643, 482] on input "text" at bounding box center [512, 500] width 299 height 37
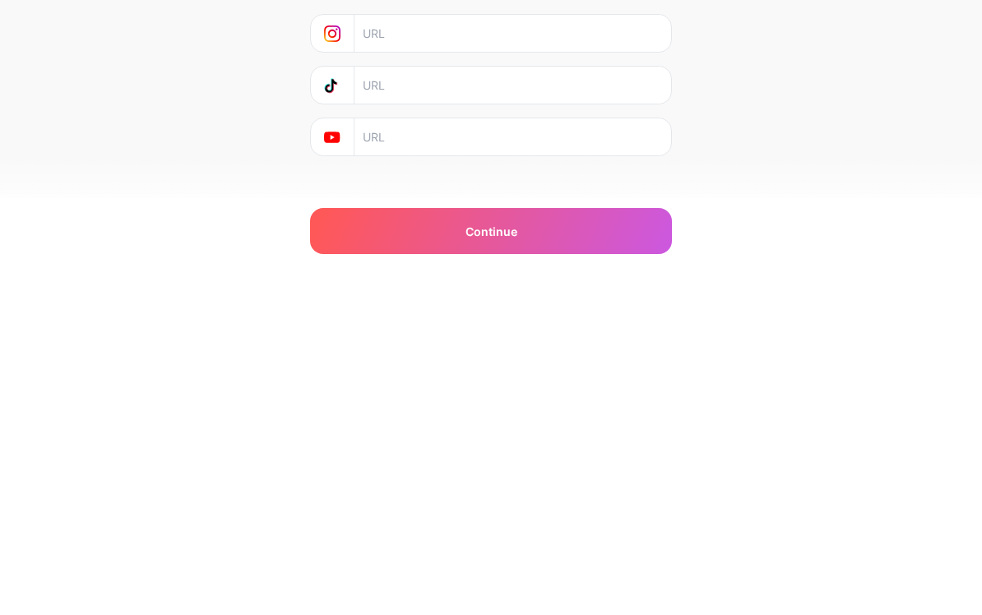
scroll to position [104, 0]
click at [622, 429] on input "text" at bounding box center [512, 447] width 299 height 37
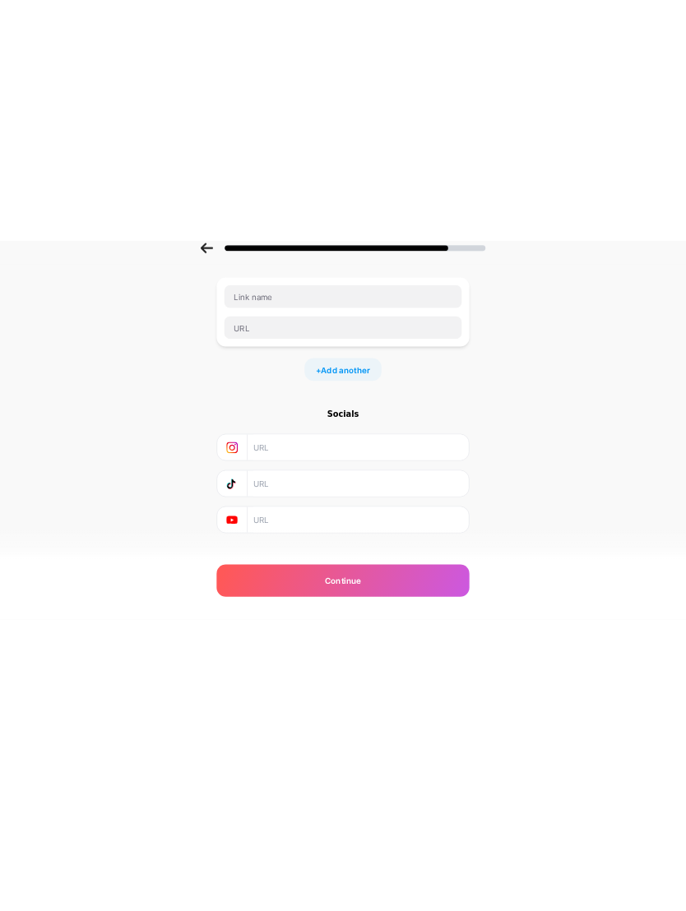
scroll to position [81, 0]
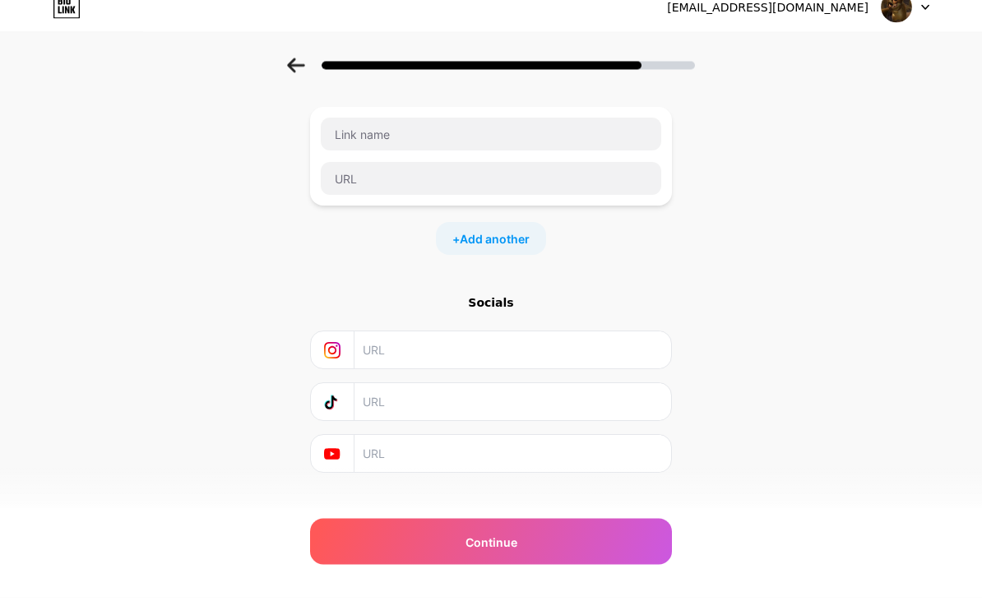
type input "J"
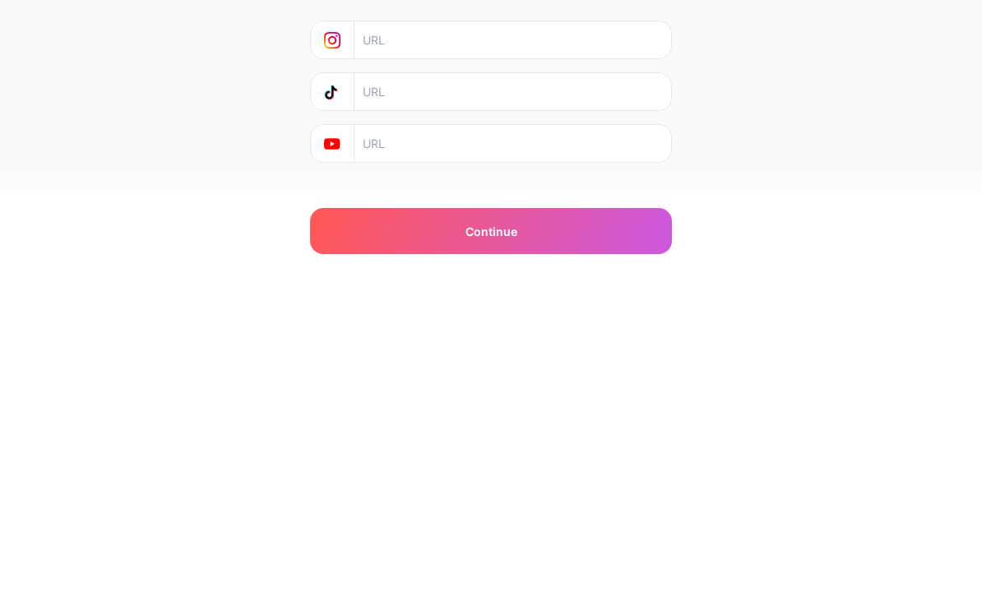
click at [621, 453] on input "text" at bounding box center [512, 471] width 299 height 37
paste input "ReemSA-i4n"
type input "ReemSA-i4n"
click at [587, 401] on input "text" at bounding box center [512, 419] width 299 height 37
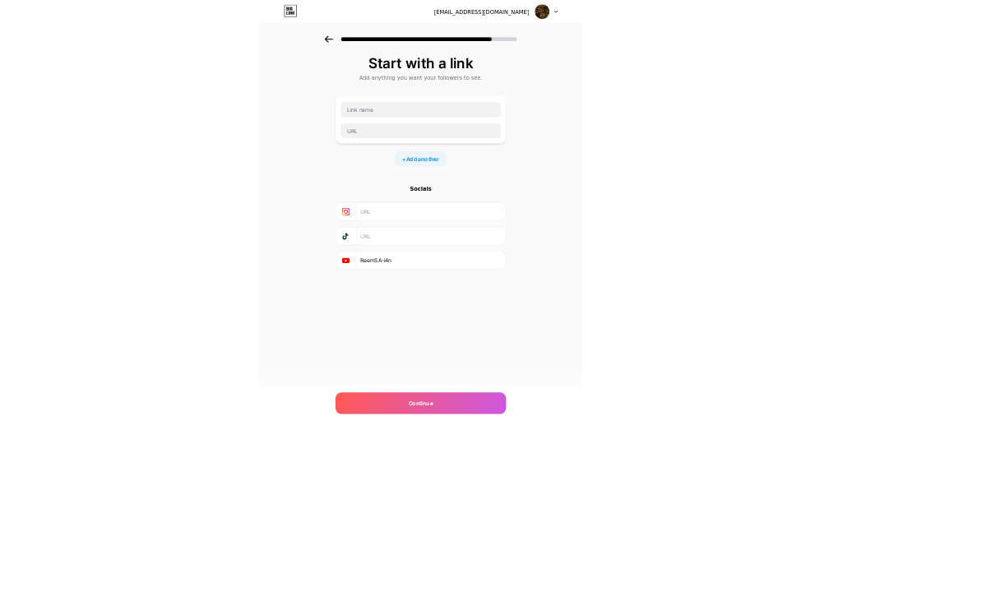
scroll to position [0, 0]
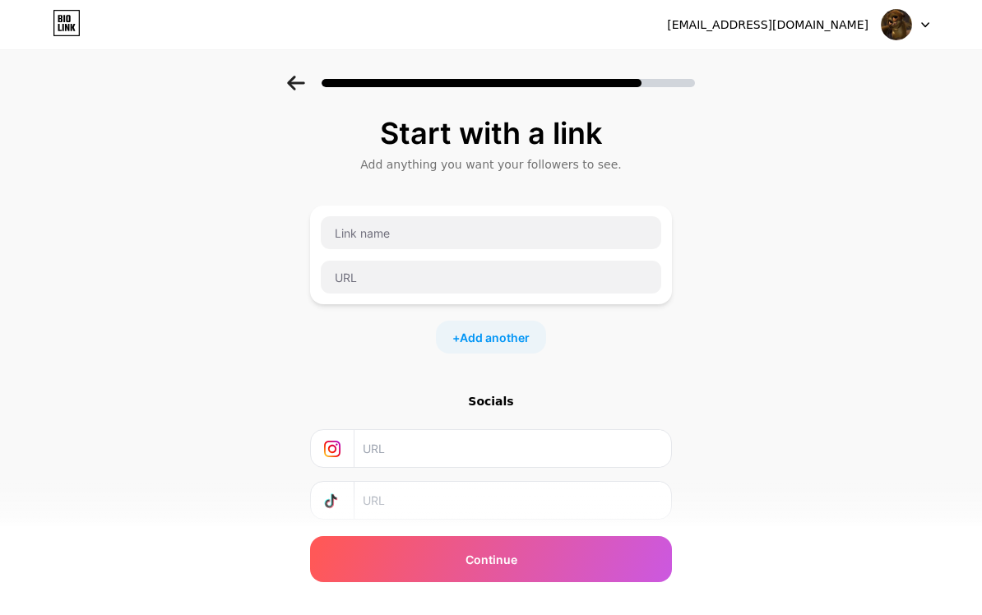
click at [596, 503] on input "text" at bounding box center [512, 500] width 299 height 37
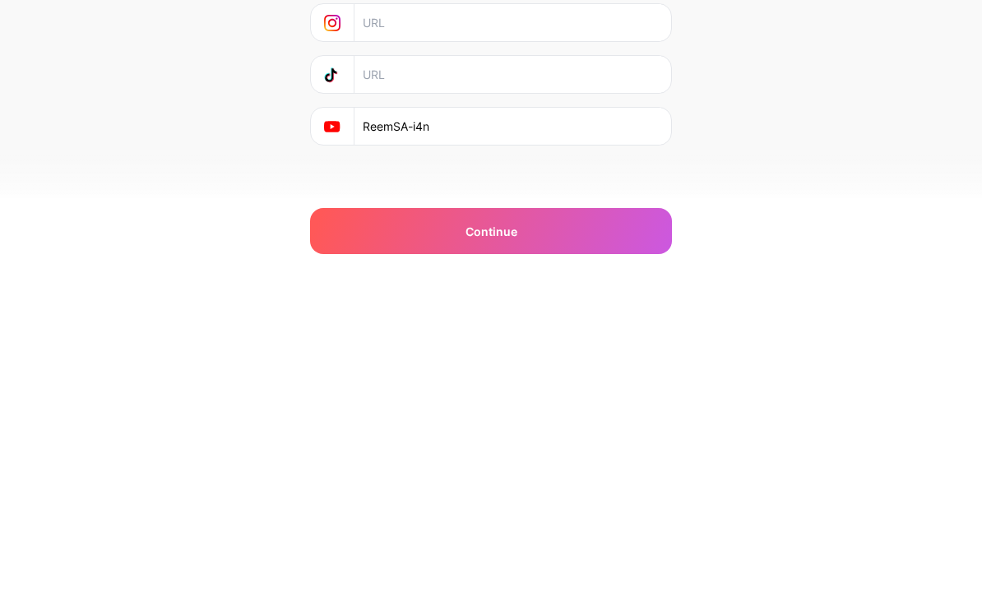
scroll to position [100, 0]
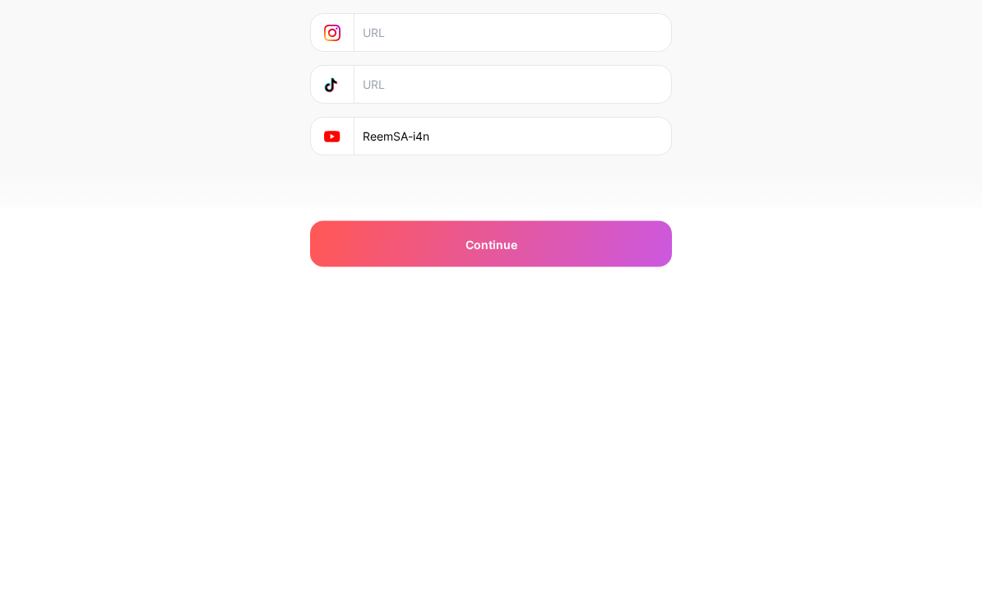
click at [641, 382] on input "text" at bounding box center [512, 400] width 299 height 37
paste input "reem.sa4"
type input "reem.sa4"
click at [631, 330] on input "text" at bounding box center [512, 348] width 299 height 37
click at [651, 536] on div "Continue" at bounding box center [491, 559] width 362 height 46
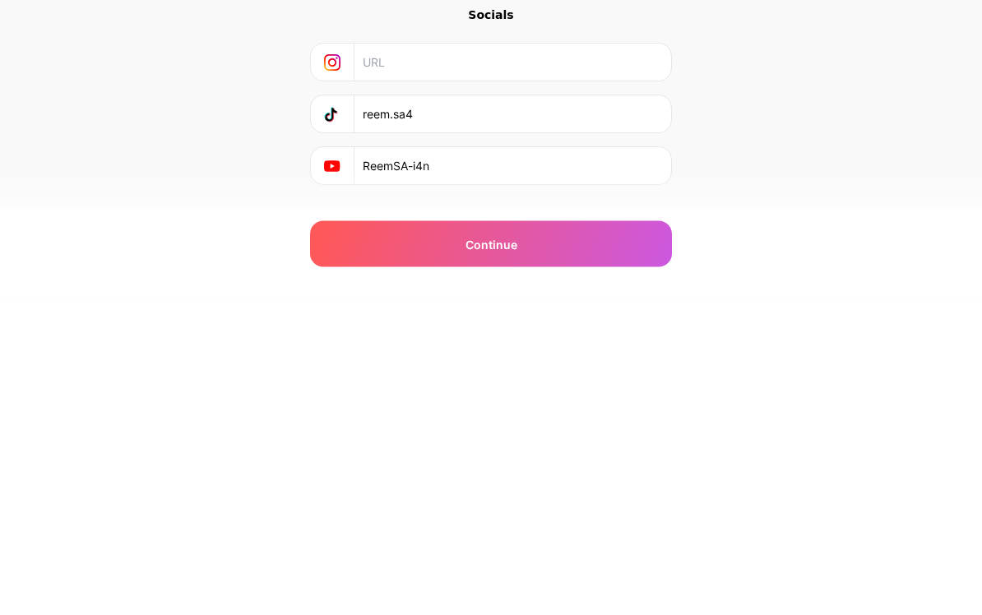
scroll to position [81, 0]
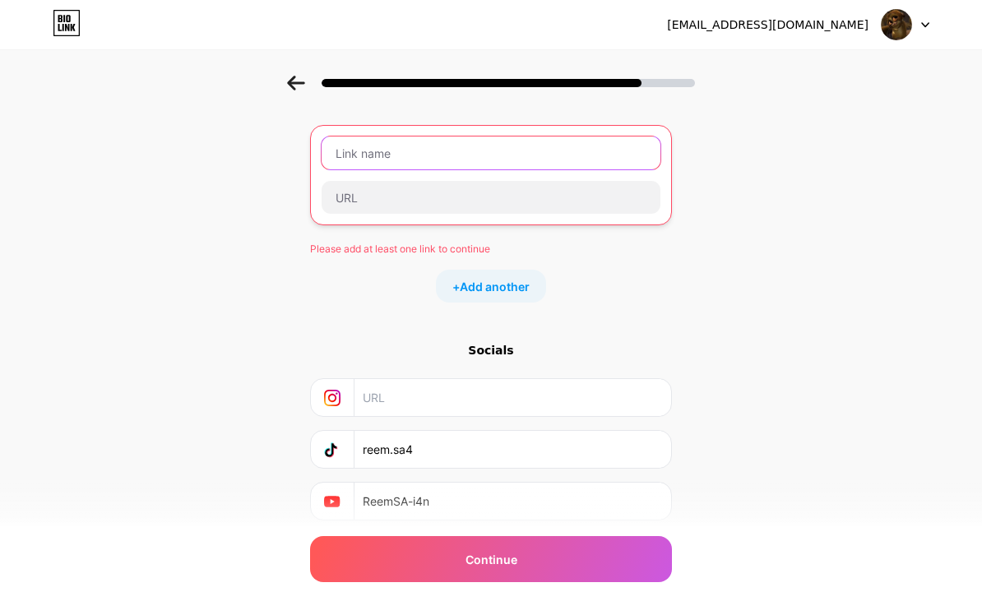
click at [652, 137] on input "text" at bounding box center [491, 153] width 339 height 33
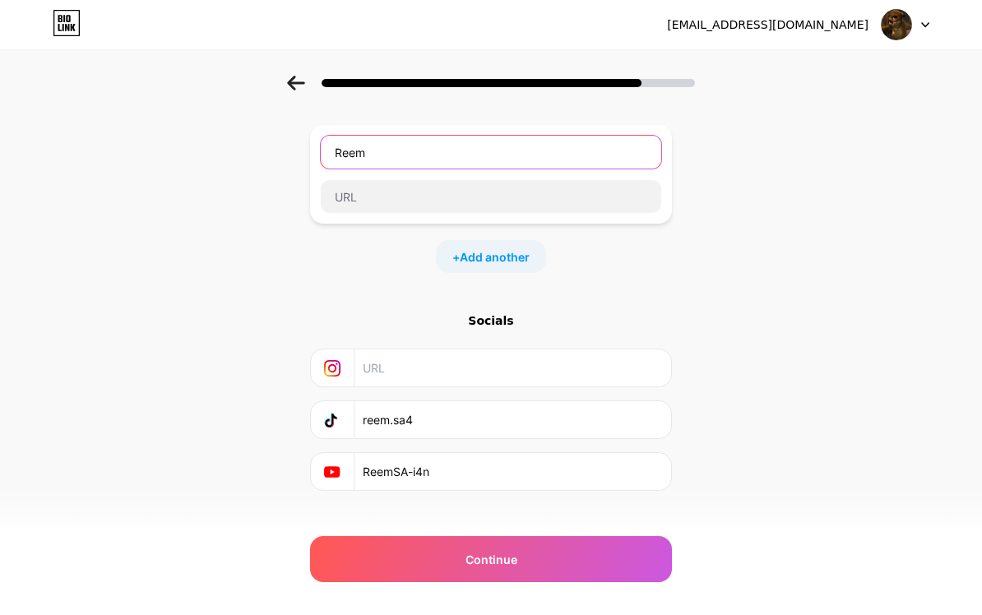
type input "Reem"
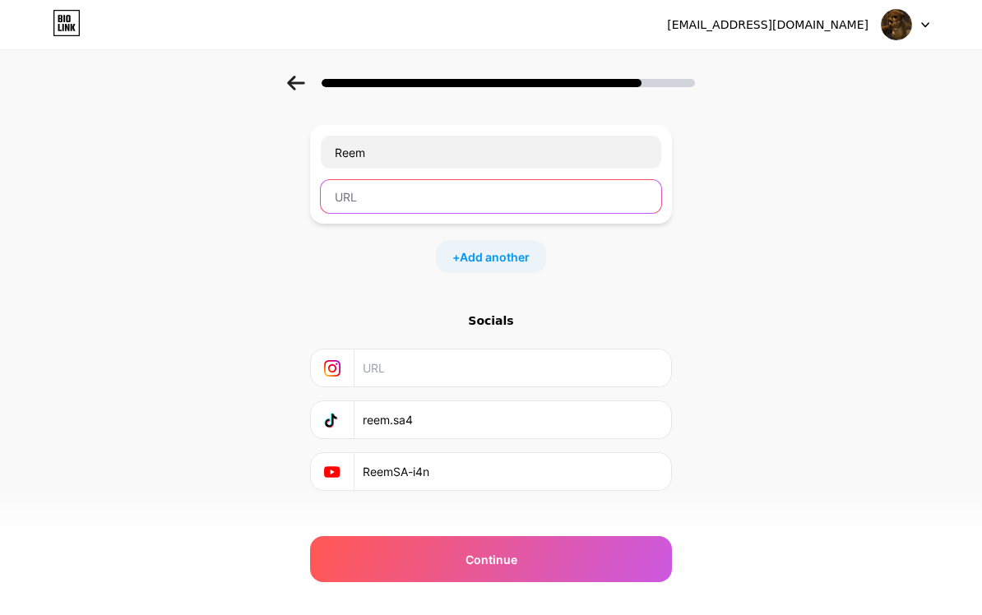
click at [582, 200] on input "text" at bounding box center [491, 196] width 341 height 33
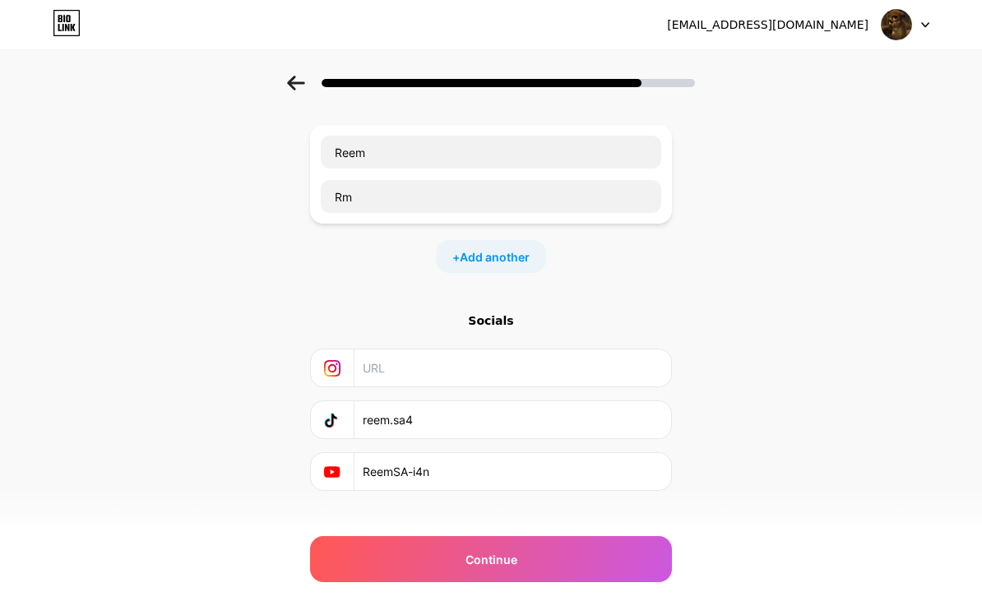
click at [910, 166] on div "Start with a link Add anything you want your followers to see. Reem Rm + Add an…" at bounding box center [491, 284] width 982 height 578
click at [646, 582] on div "Continue" at bounding box center [491, 559] width 362 height 46
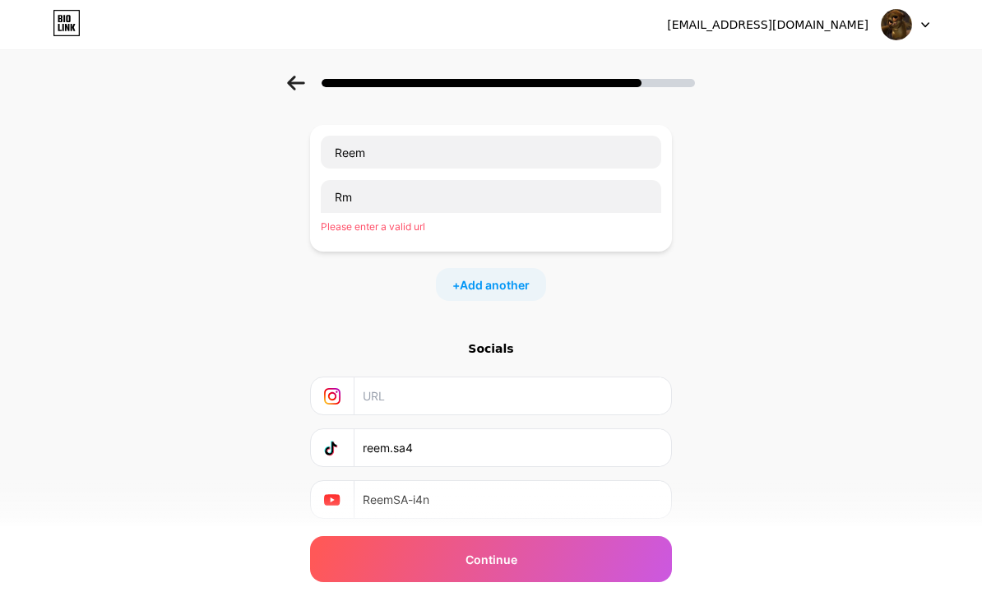
click at [682, 586] on div "Start with a link Add anything you want your followers to see. Reem Rm Please e…" at bounding box center [491, 298] width 982 height 606
click at [520, 283] on span "Add another" at bounding box center [495, 284] width 70 height 17
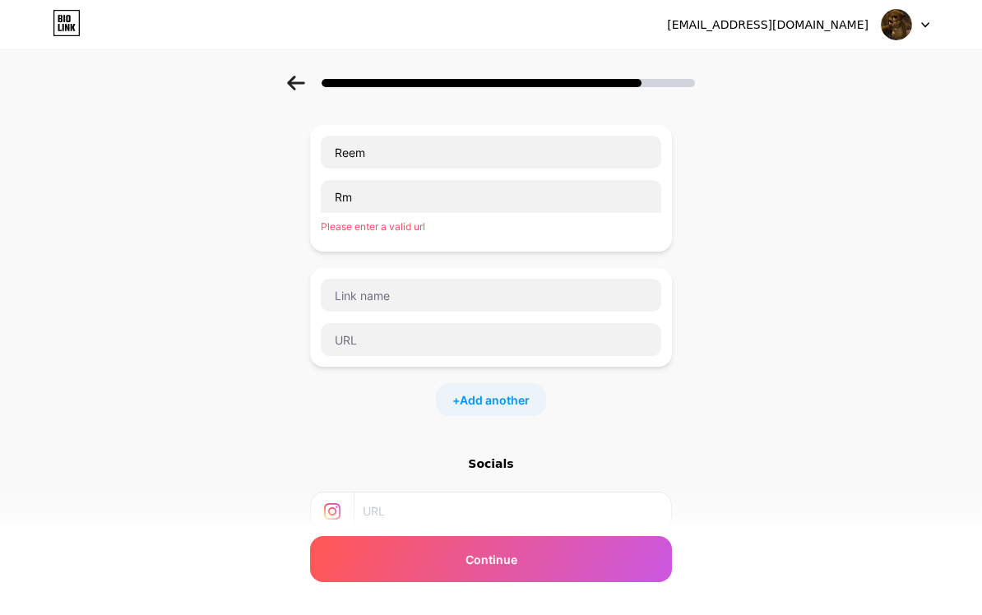
click at [525, 405] on span "Add another" at bounding box center [495, 400] width 70 height 17
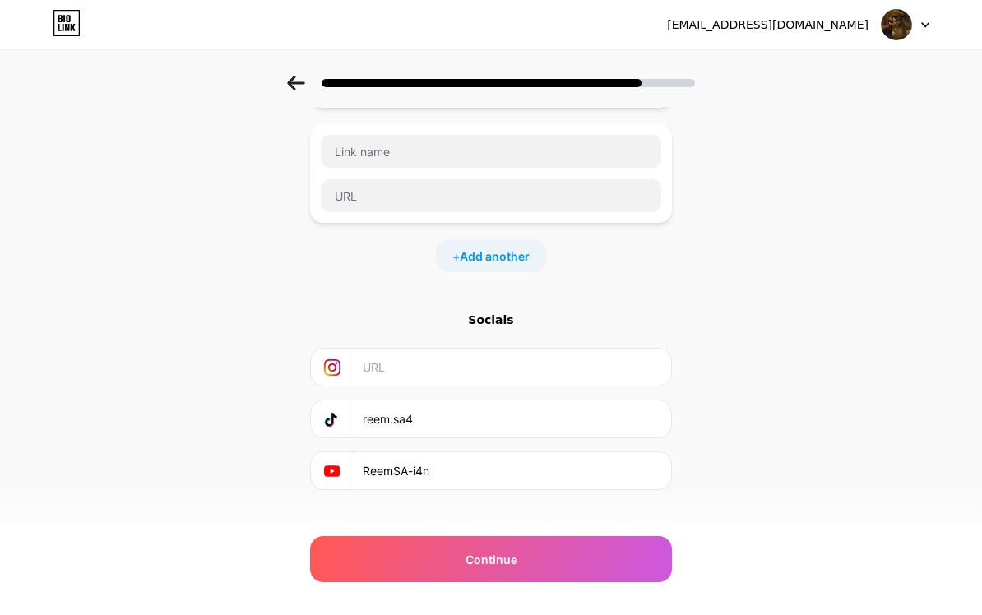
scroll to position [339, 0]
click at [493, 334] on div "Socials reem.sa4 ReemSA-i4n" at bounding box center [491, 402] width 362 height 178
click at [493, 328] on div "Socials" at bounding box center [491, 321] width 362 height 16
click at [499, 321] on div "Socials" at bounding box center [491, 321] width 362 height 16
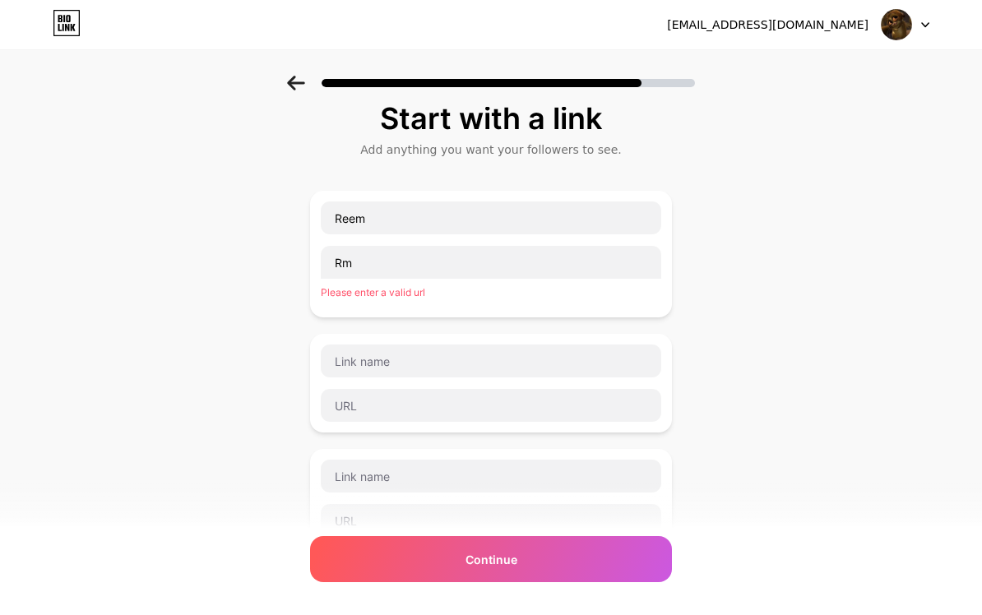
scroll to position [16, 0]
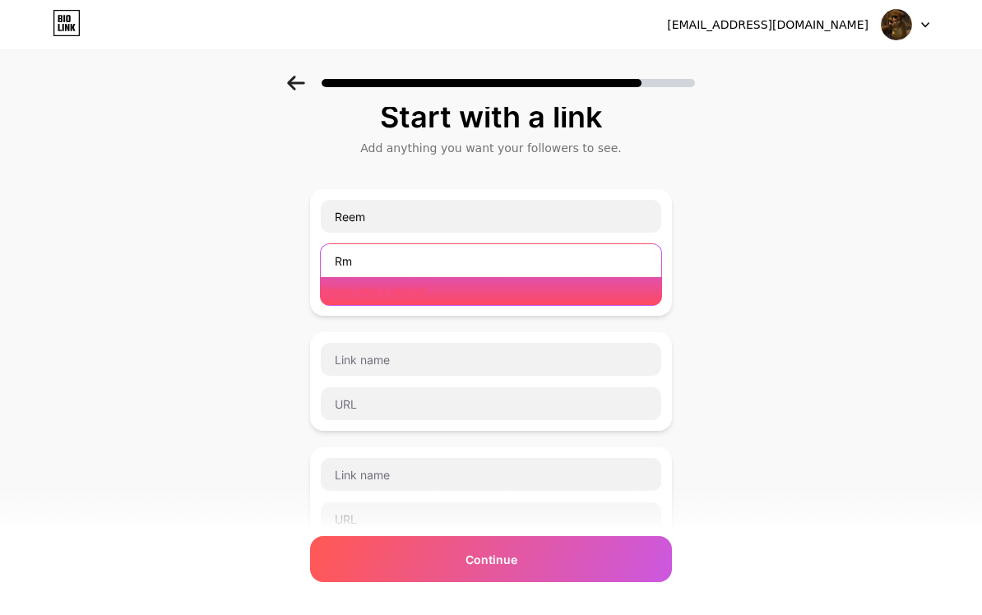
click at [585, 256] on input "Rm" at bounding box center [491, 260] width 341 height 33
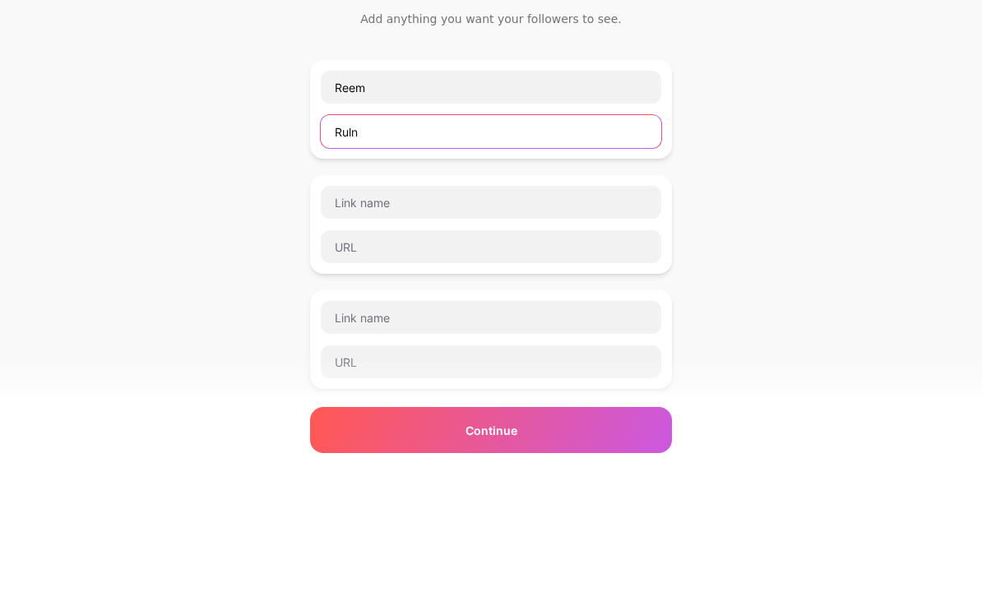
type input "Ruln"
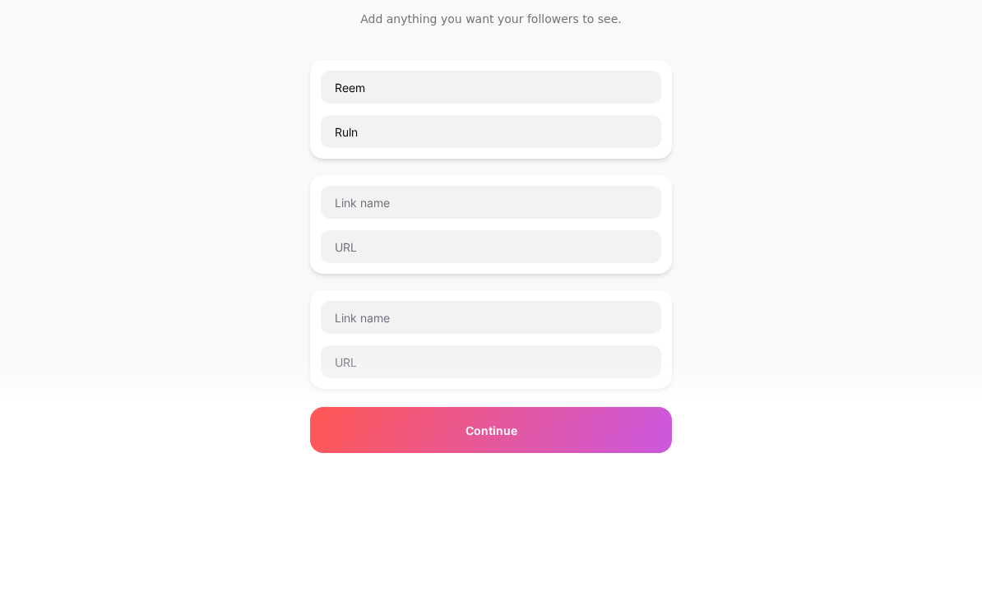
click at [934, 149] on div "Start with a link Add anything you want your followers to see. Reem Ruln + Add …" at bounding box center [491, 463] width 982 height 809
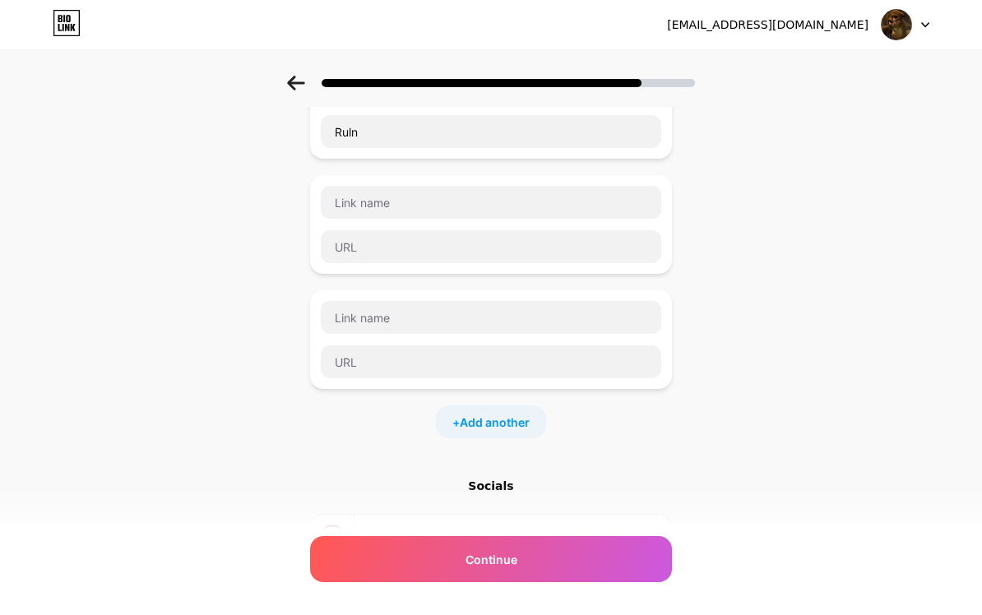
click at [659, 580] on div "Continue" at bounding box center [491, 559] width 362 height 46
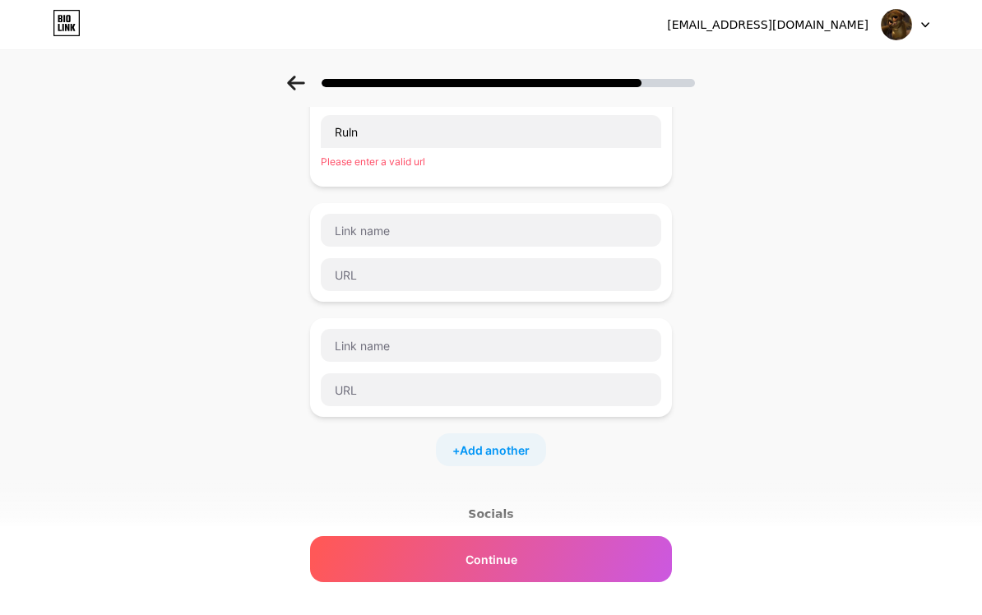
click at [659, 561] on div "Continue" at bounding box center [491, 559] width 362 height 46
click at [670, 555] on div "Continue" at bounding box center [491, 559] width 362 height 46
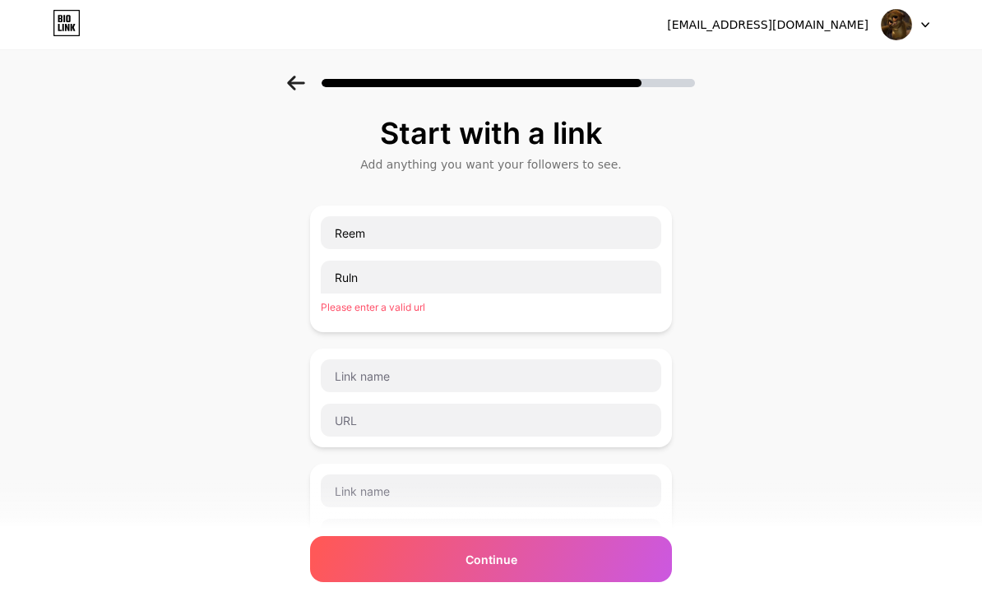
scroll to position [2, 0]
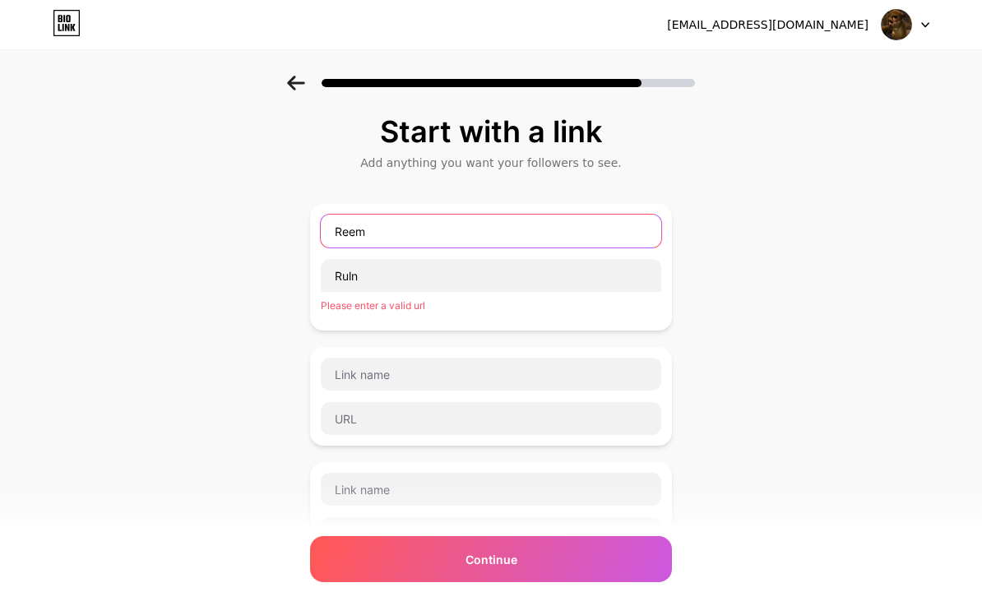
click at [637, 234] on input "Reem" at bounding box center [491, 231] width 341 height 33
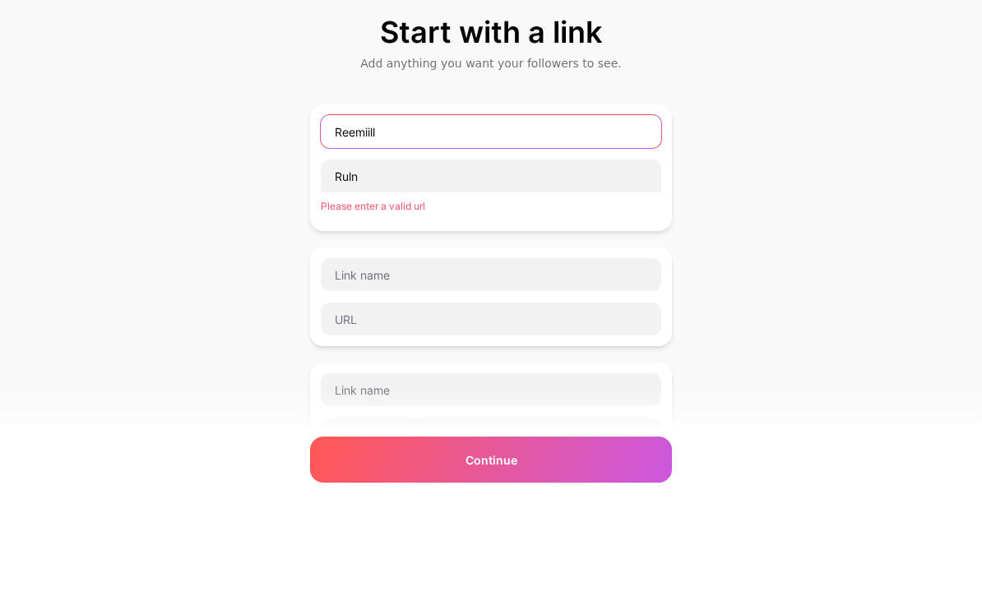
type input "Reemiill"
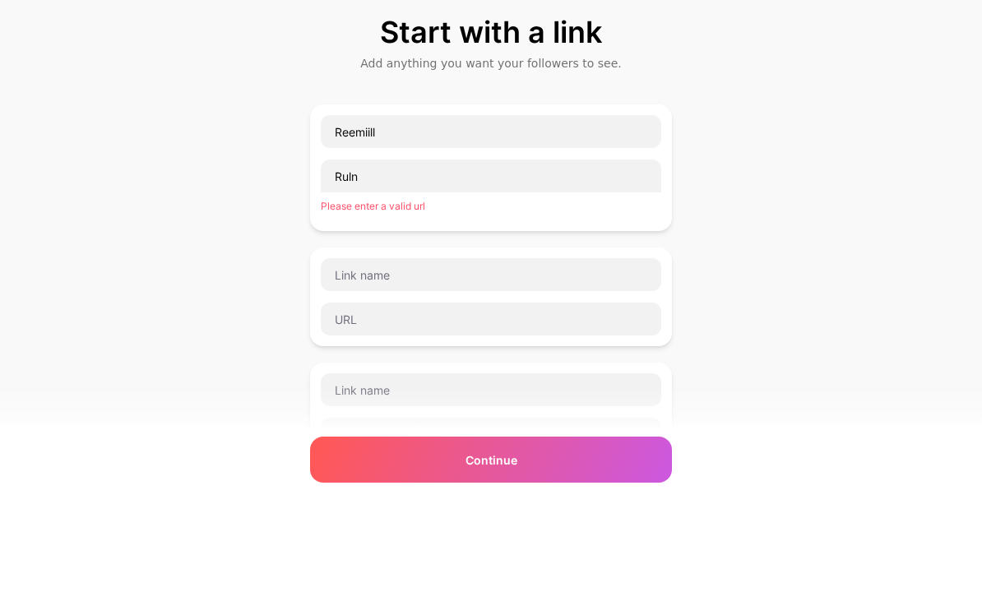
click at [905, 170] on div "Start with a link Add anything you want your followers to see. Reemiill Ruln Pl…" at bounding box center [491, 492] width 982 height 837
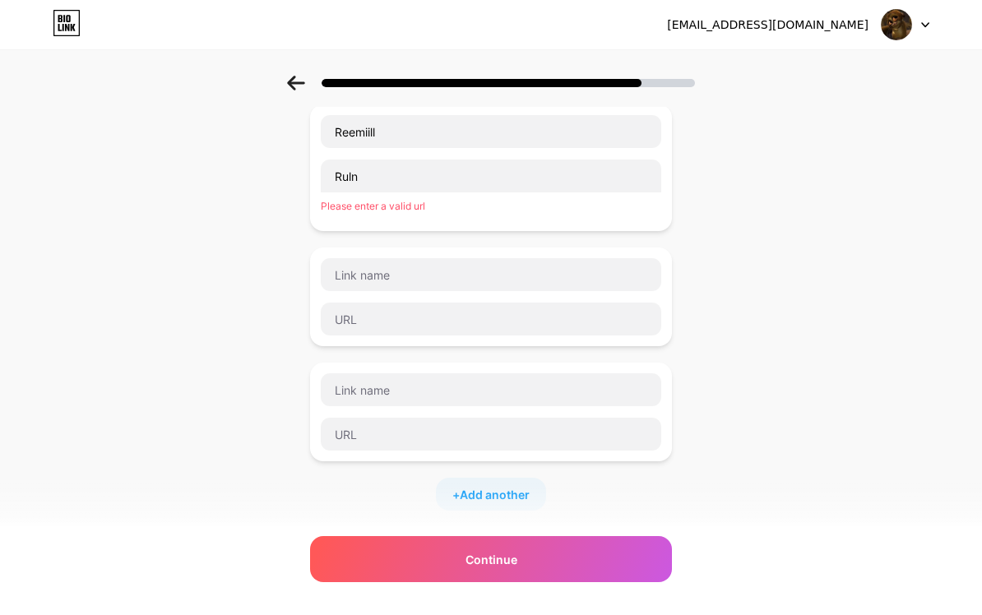
click at [623, 568] on div "Continue" at bounding box center [491, 559] width 362 height 46
click at [633, 552] on div "Continue" at bounding box center [491, 559] width 362 height 46
click at [646, 559] on div "Continue" at bounding box center [491, 559] width 362 height 46
click at [628, 582] on div "Continue" at bounding box center [491, 559] width 362 height 46
click at [639, 557] on div "Continue" at bounding box center [491, 559] width 362 height 46
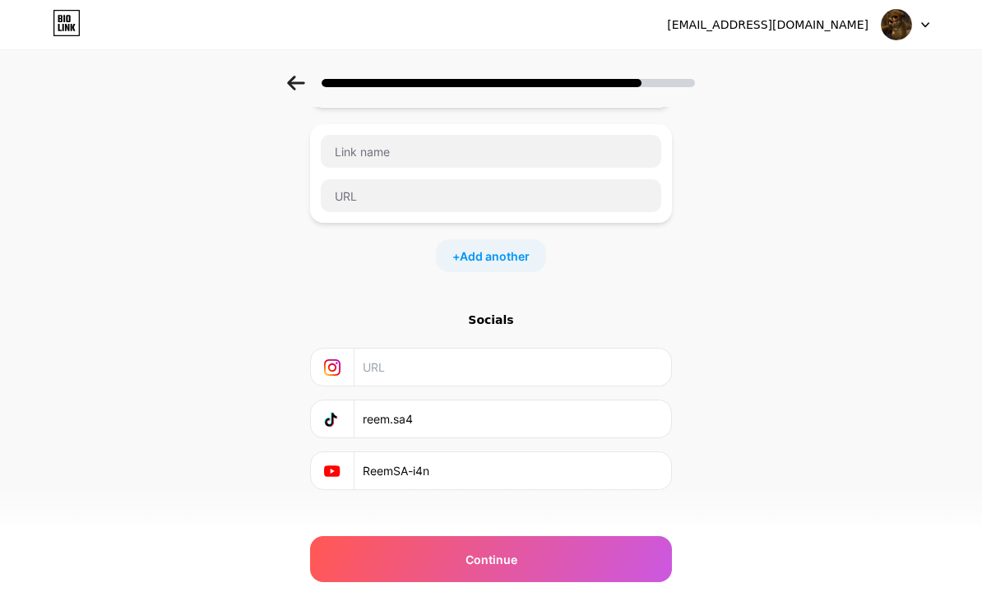
scroll to position [339, 0]
click at [629, 366] on input "text" at bounding box center [512, 368] width 299 height 37
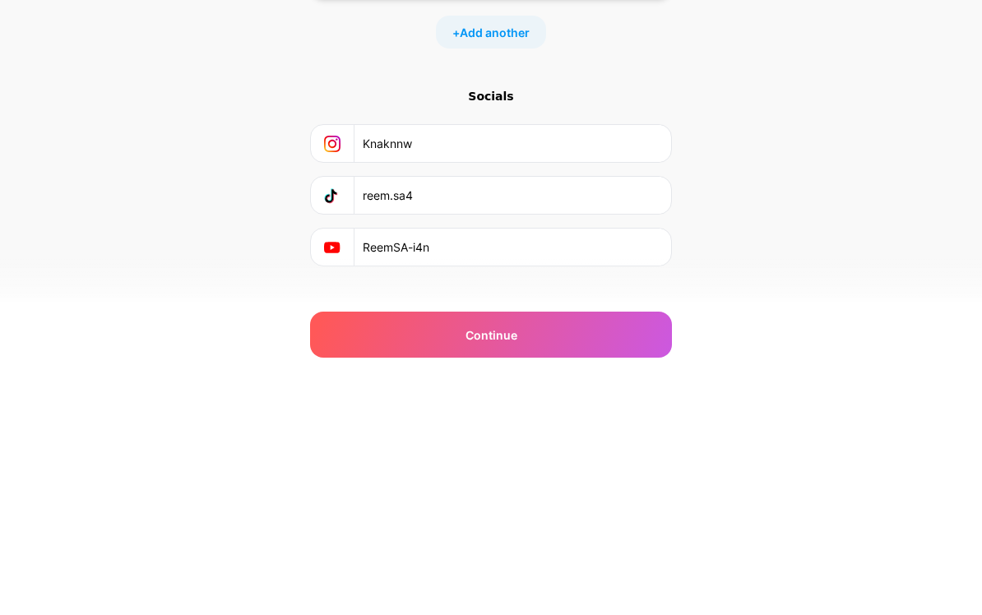
type input "Knaknnw"
click at [909, 194] on div "Start with a link Add anything you want your followers to see. Reemiill Ruln Pl…" at bounding box center [491, 155] width 982 height 837
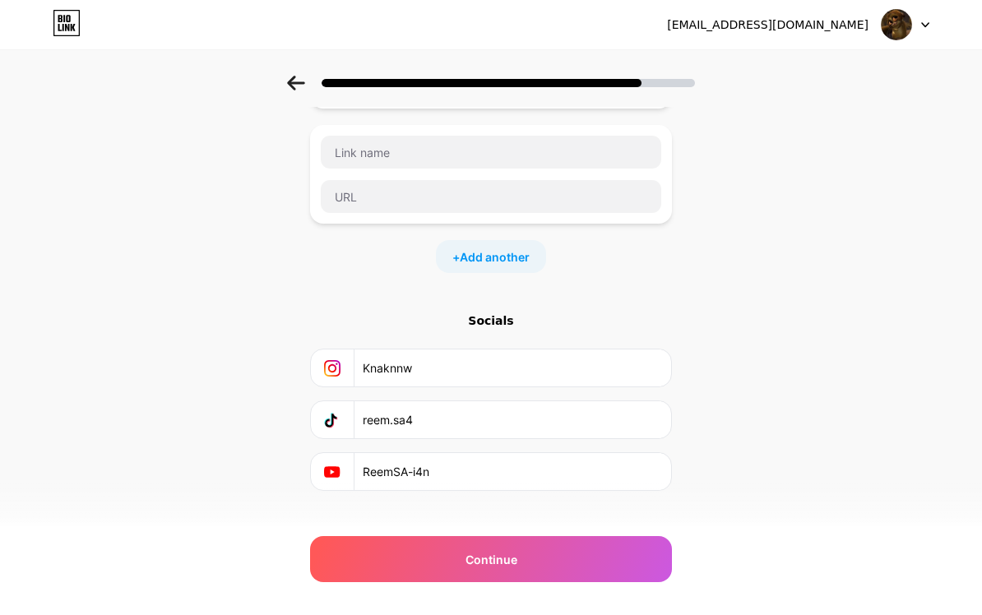
click at [626, 573] on div "Continue" at bounding box center [491, 559] width 362 height 46
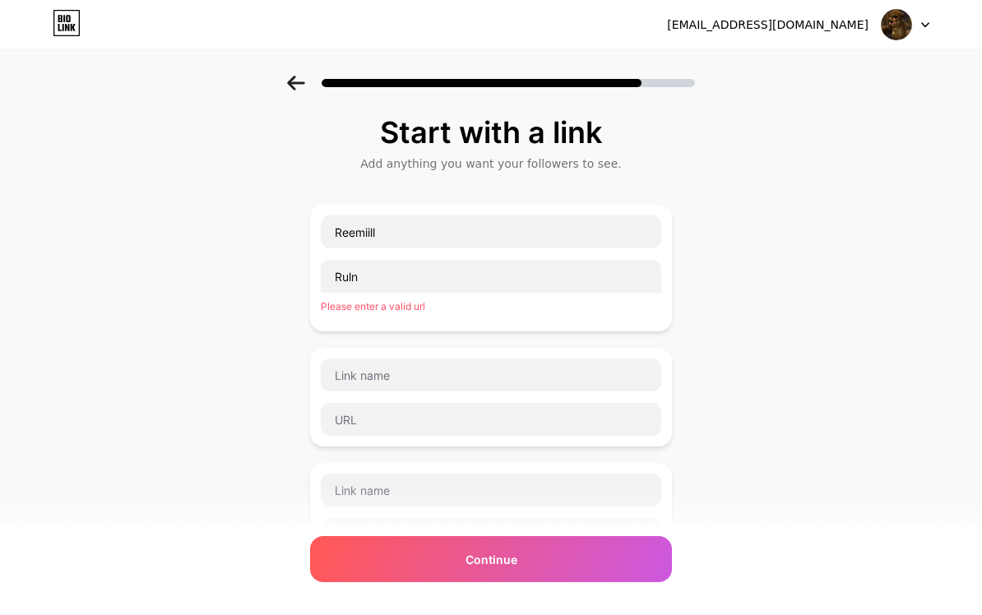
scroll to position [0, 0]
click at [603, 552] on div "Continue" at bounding box center [491, 559] width 362 height 46
click at [287, 79] on icon at bounding box center [296, 83] width 18 height 15
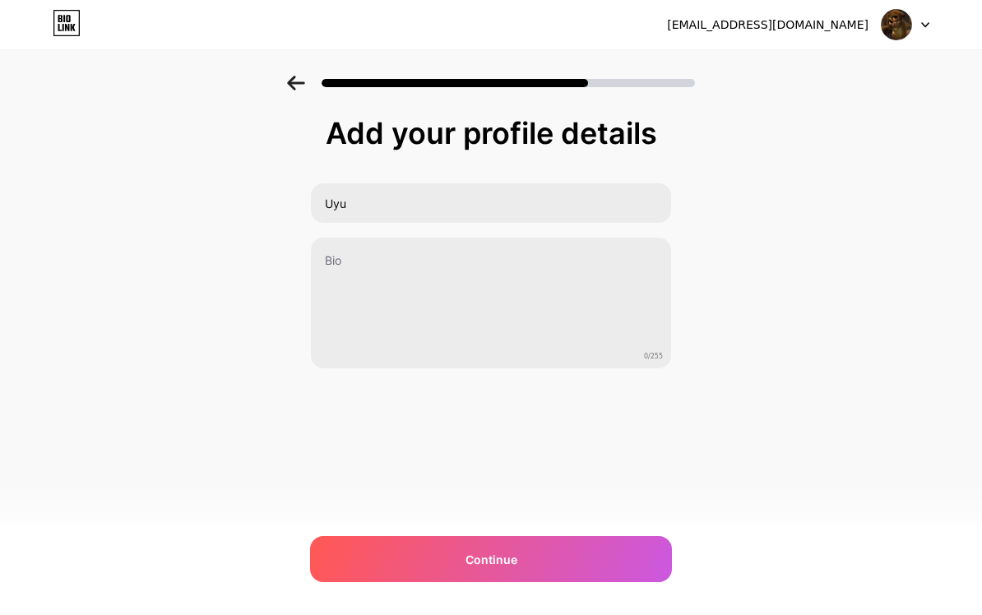
click at [642, 570] on div "Continue" at bounding box center [491, 559] width 362 height 46
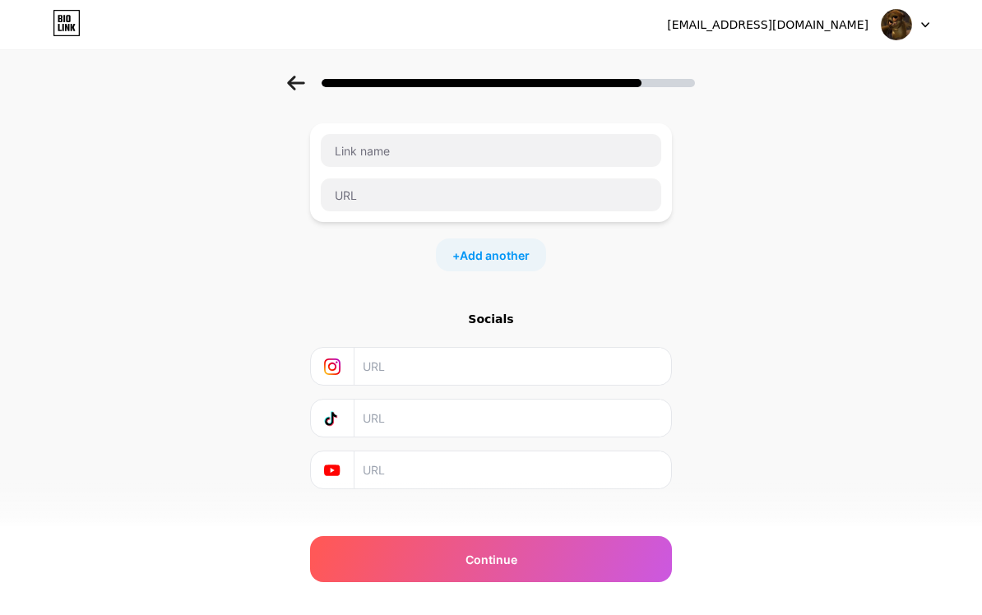
scroll to position [81, 0]
click at [619, 417] on input "text" at bounding box center [512, 419] width 299 height 37
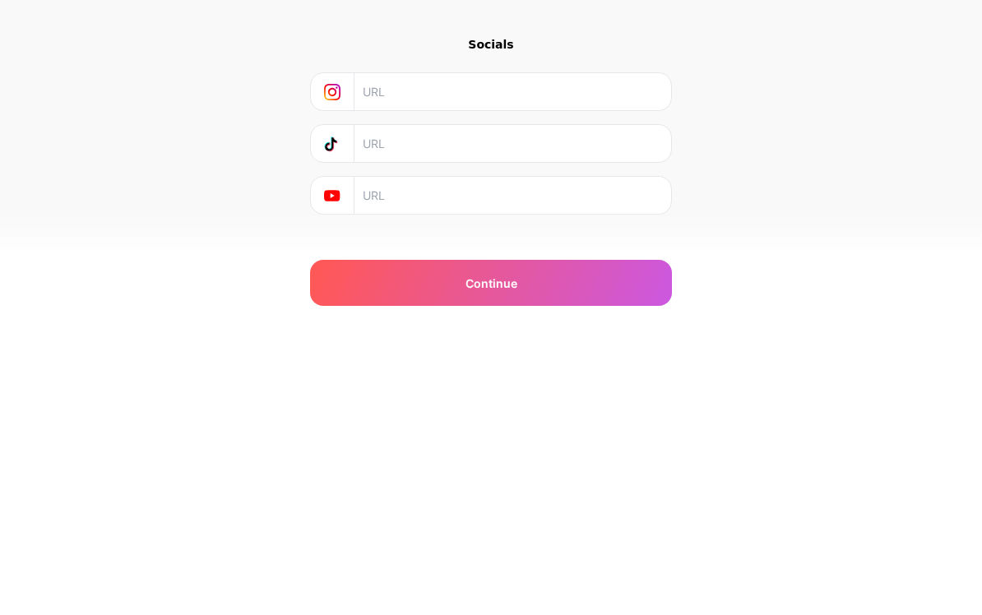
click at [503, 401] on input "text" at bounding box center [512, 419] width 299 height 37
paste input "reem.sa4"
type input "reem.sa4"
click at [584, 453] on input "text" at bounding box center [512, 471] width 299 height 37
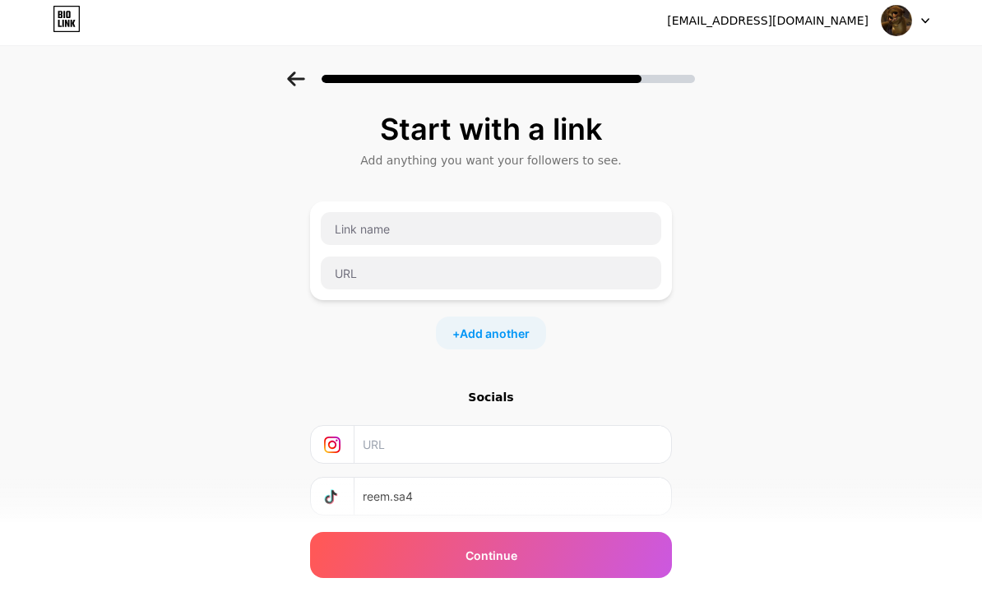
scroll to position [68, 0]
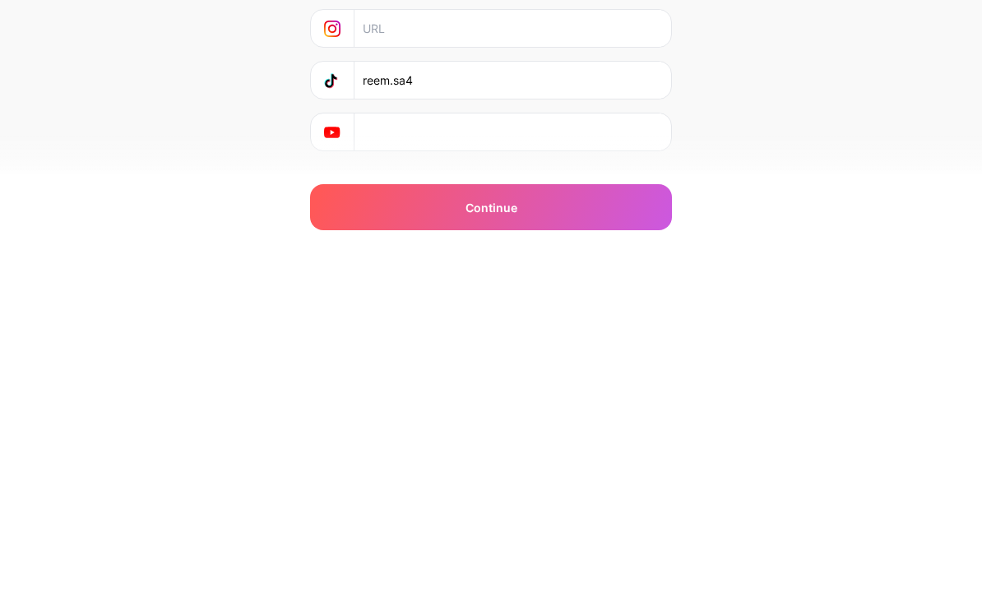
click at [368, 466] on input "text" at bounding box center [512, 484] width 299 height 37
paste input "ReemSA-i6d"
type input "ReemSA-i6d"
click at [685, 169] on div "Start with a link Add anything you want your followers to see. + Add another So…" at bounding box center [491, 296] width 982 height 578
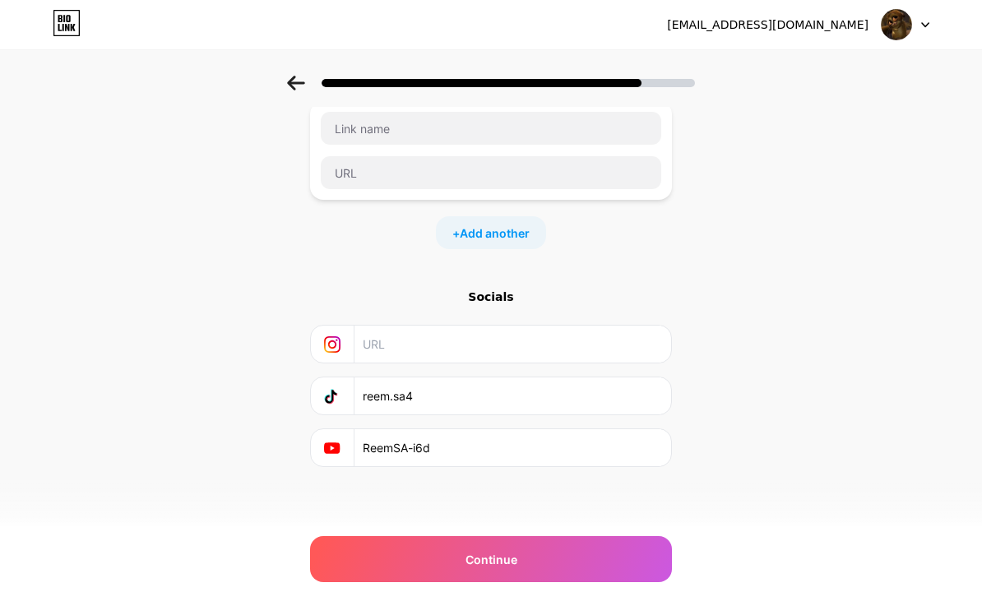
click at [618, 568] on div "Continue" at bounding box center [491, 559] width 362 height 46
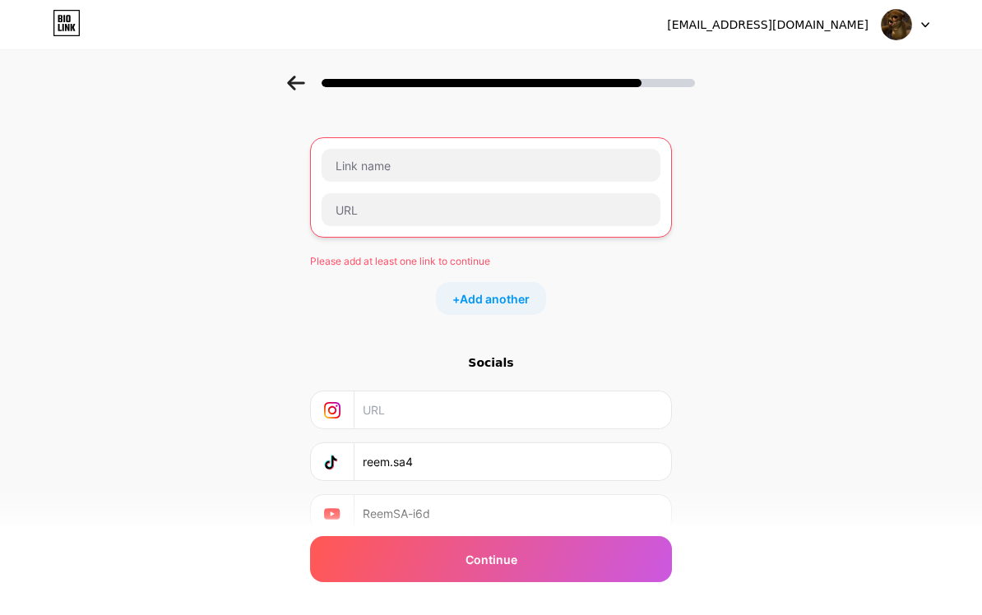
scroll to position [63, 0]
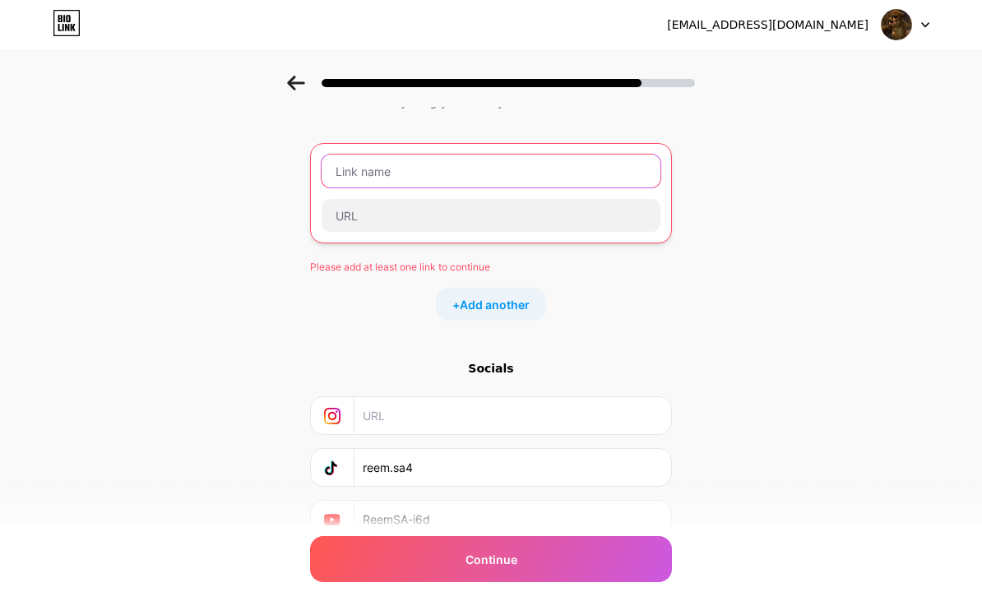
click at [632, 155] on input "text" at bounding box center [491, 171] width 339 height 33
type input "عبدالله القارة"
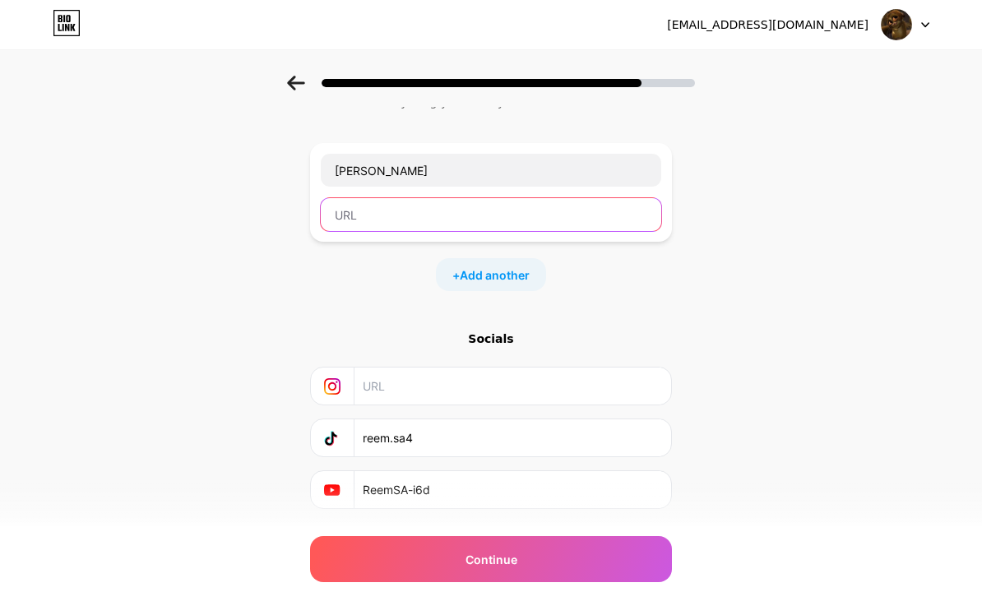
click at [598, 211] on input "text" at bounding box center [491, 214] width 341 height 33
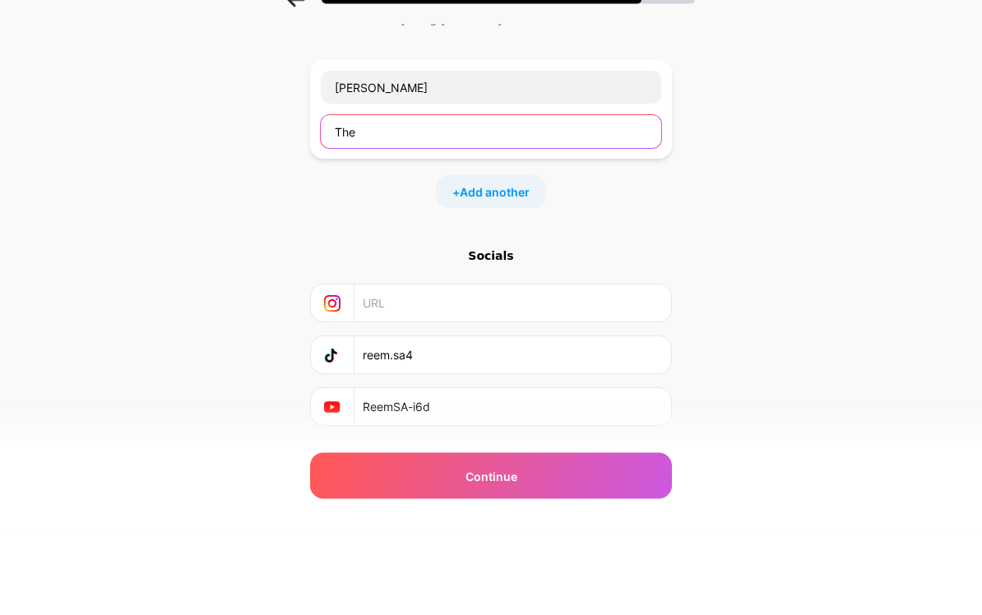
type input "The"
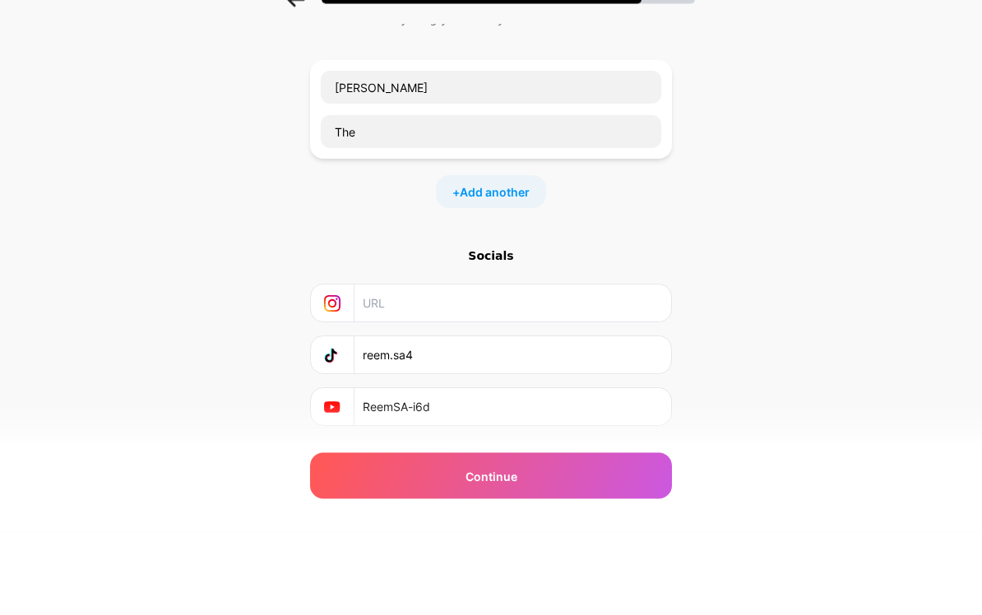
click at [605, 259] on div "+ Add another" at bounding box center [491, 275] width 362 height 33
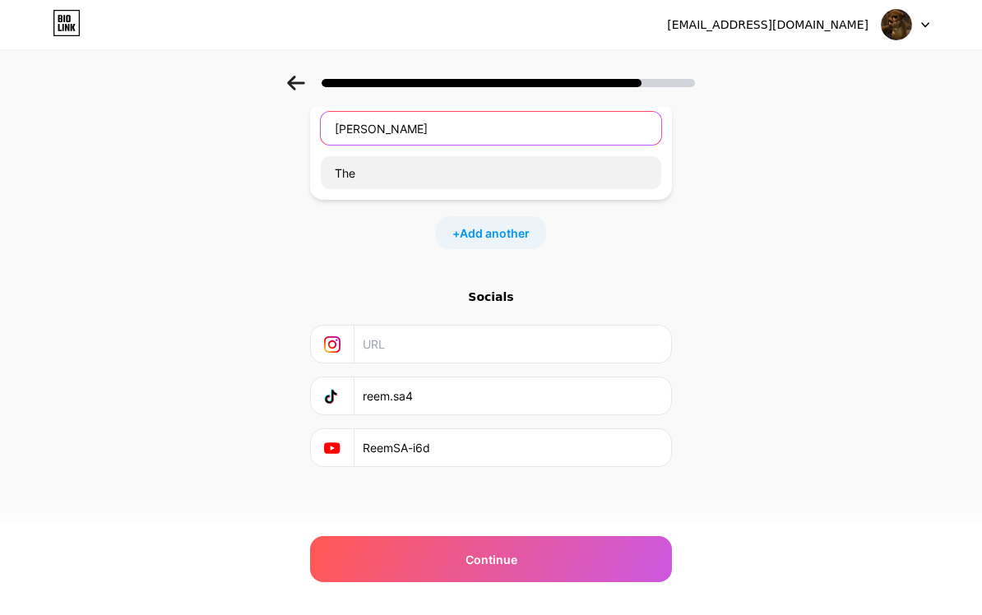
click at [614, 116] on input "عبدالله القارة" at bounding box center [491, 128] width 341 height 33
click at [382, 121] on input "عبدالله القارة" at bounding box center [491, 128] width 341 height 33
click at [384, 137] on input "عبدالله القارة" at bounding box center [491, 128] width 341 height 33
type input "ع"
click at [656, 566] on div "Continue" at bounding box center [491, 559] width 362 height 46
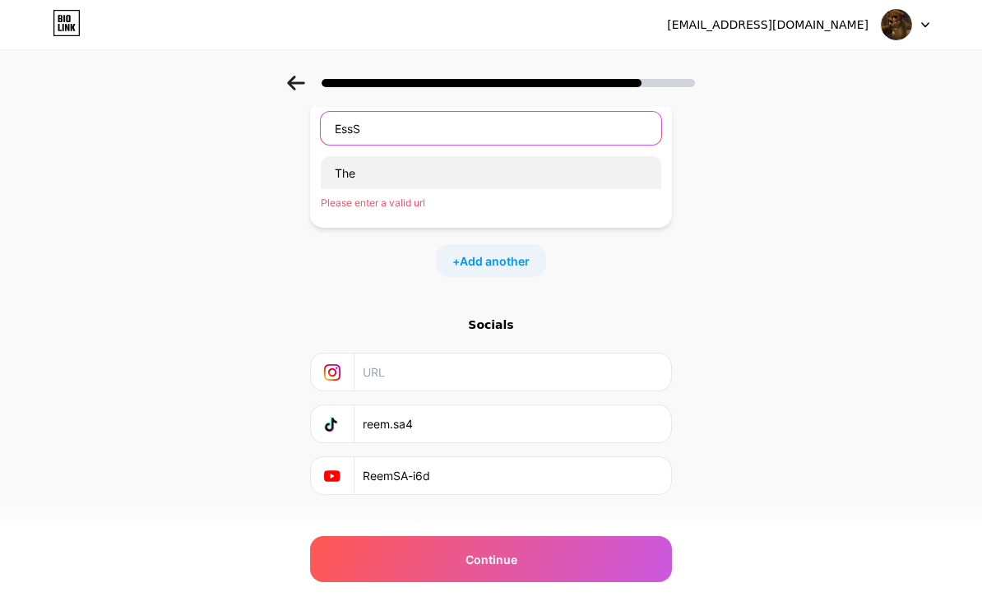
click at [619, 129] on input "EssS" at bounding box center [491, 128] width 341 height 33
type input "E"
type input "عبدالله القارة"
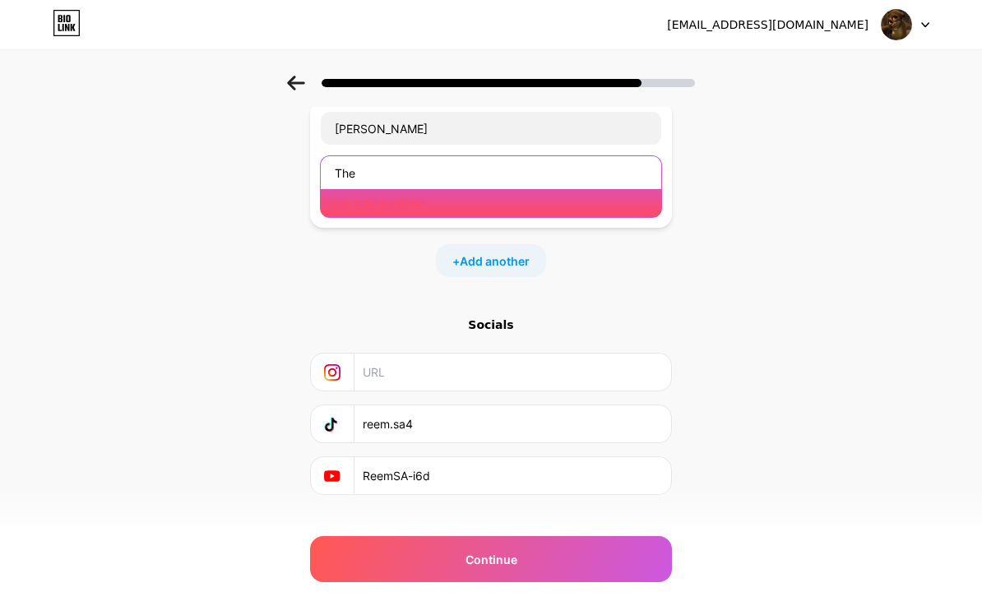
click at [639, 569] on div "Continue" at bounding box center [491, 559] width 362 height 46
click at [618, 171] on input "The" at bounding box center [491, 172] width 341 height 33
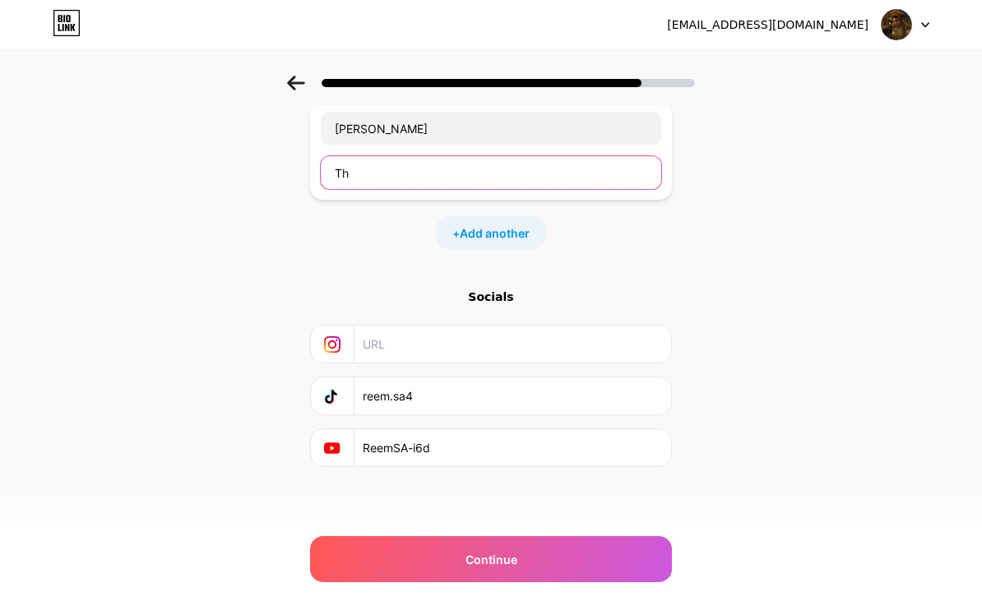
type input "T"
type input "ش"
click at [642, 546] on div "Continue" at bounding box center [491, 559] width 362 height 46
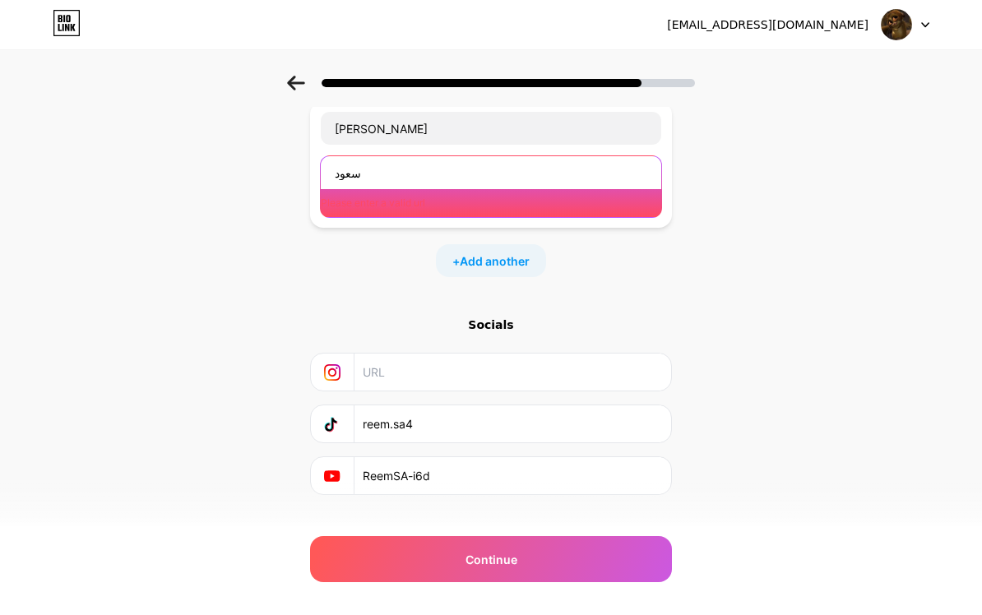
click at [614, 166] on input "سعود" at bounding box center [491, 172] width 341 height 33
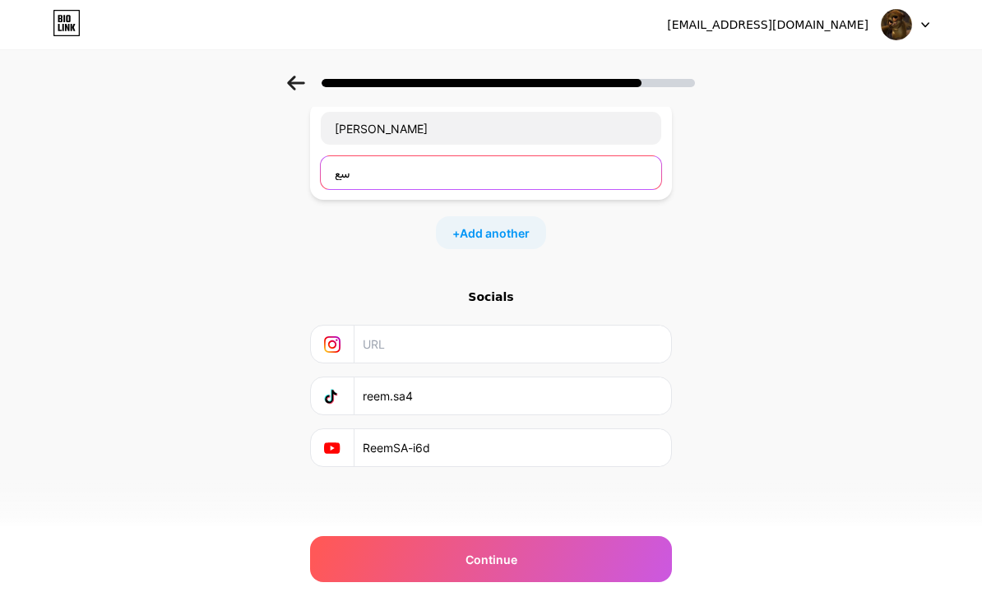
type input "س"
type input "أ"
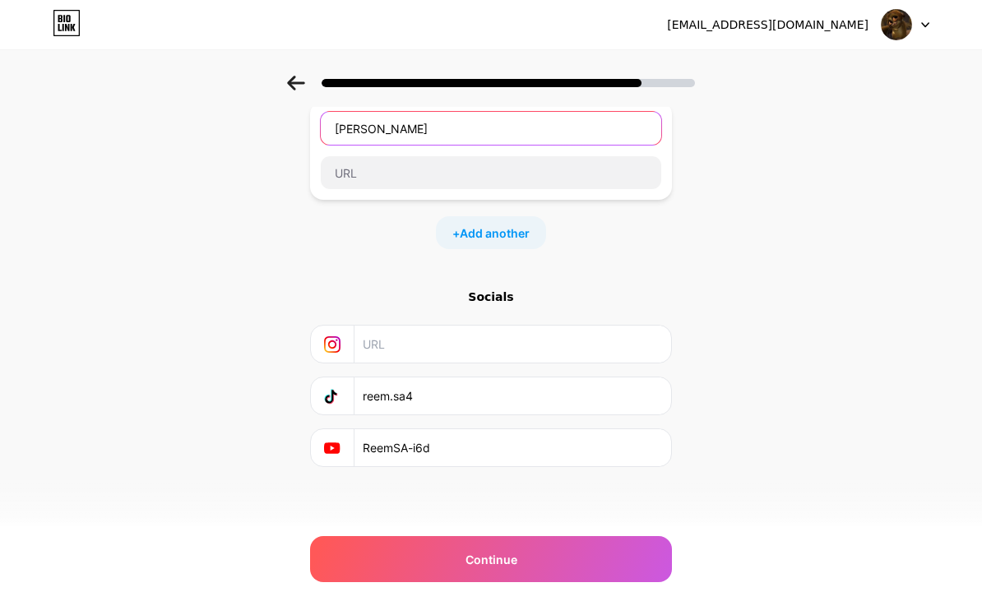
click at [656, 116] on input "عبدالله القارة" at bounding box center [491, 128] width 341 height 33
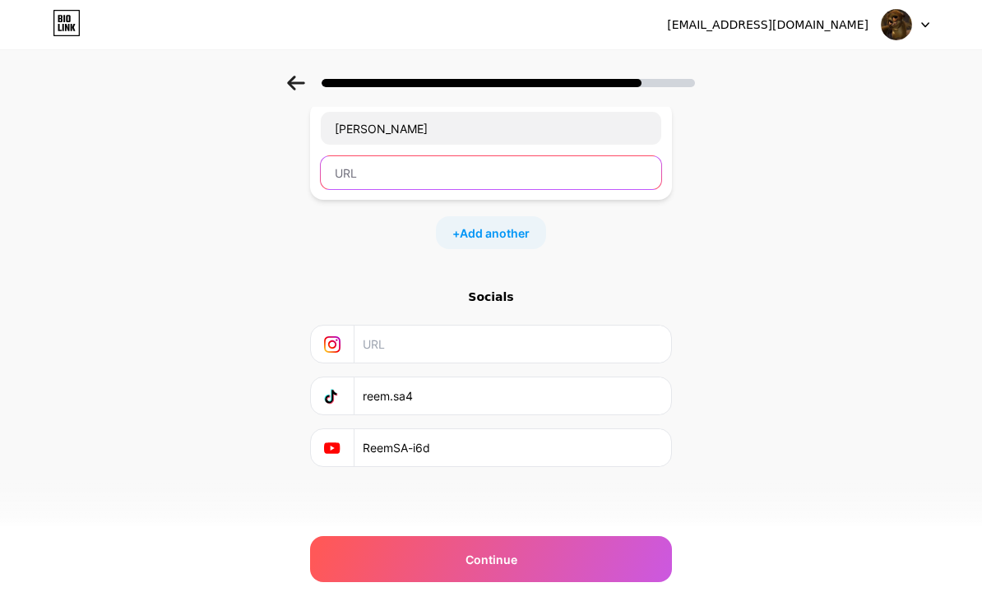
click at [610, 181] on input "text" at bounding box center [491, 172] width 341 height 33
type input "U"
type input "URL"
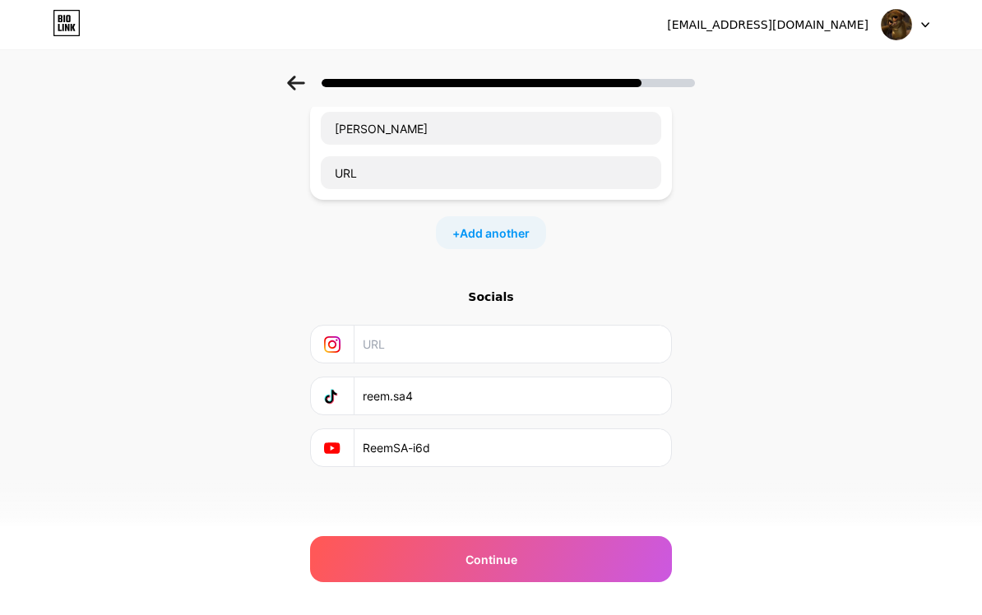
click at [772, 195] on div "Start with a link Add anything you want your followers to see. عبدالله القارة U…" at bounding box center [491, 260] width 982 height 578
click at [632, 565] on div "Continue" at bounding box center [491, 559] width 362 height 46
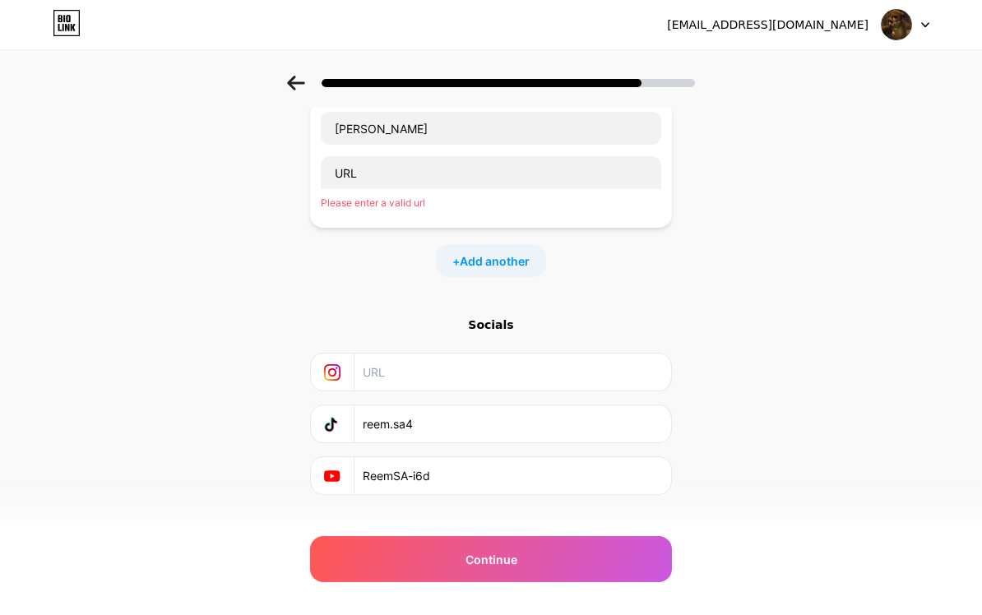
click at [646, 563] on div "Continue" at bounding box center [491, 559] width 362 height 46
click at [501, 329] on div "Socials" at bounding box center [491, 325] width 362 height 16
click at [505, 331] on div "Socials" at bounding box center [491, 325] width 362 height 16
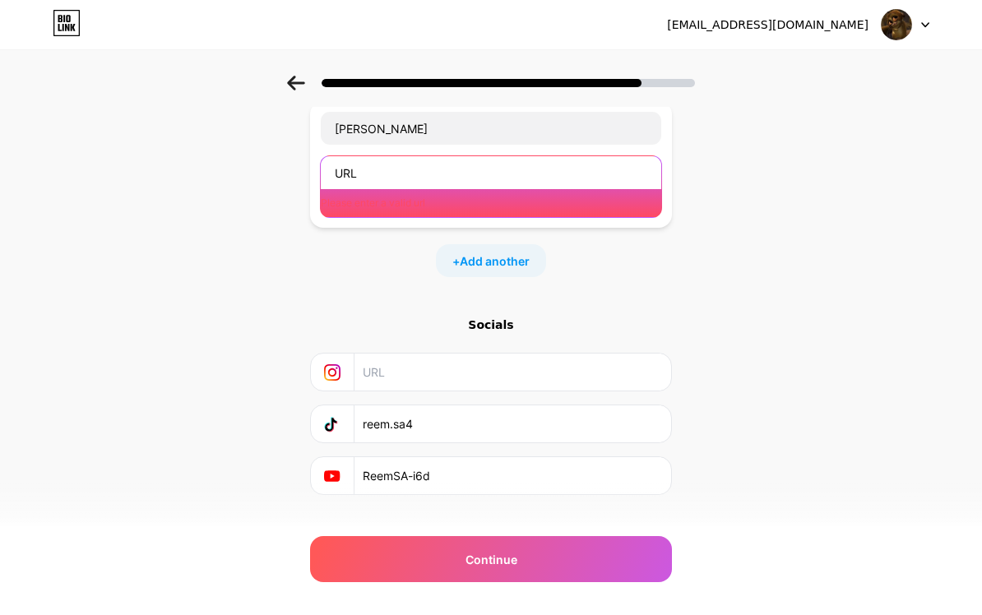
click at [578, 156] on input "URL" at bounding box center [491, 172] width 341 height 33
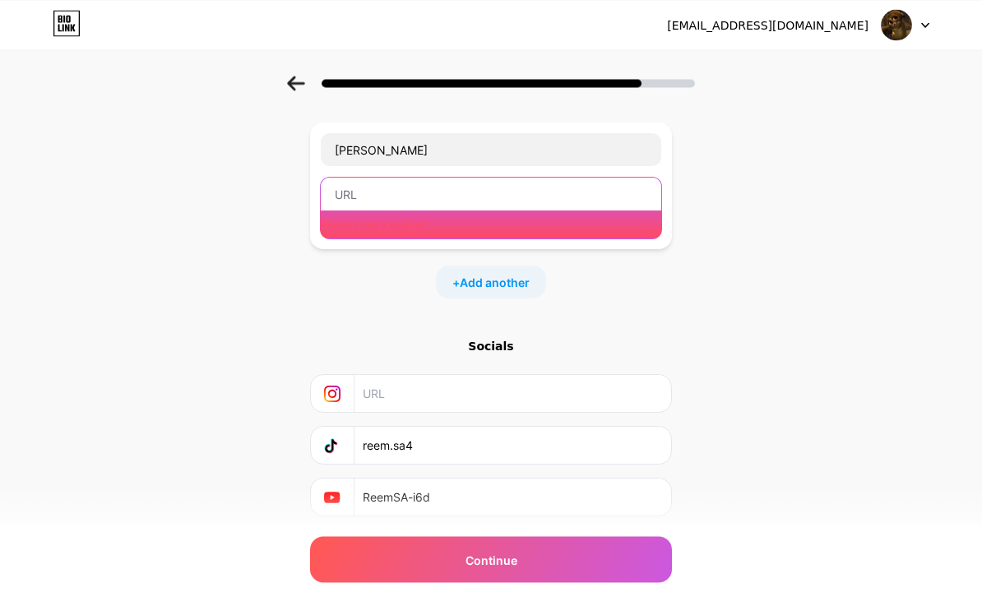
scroll to position [82, 0]
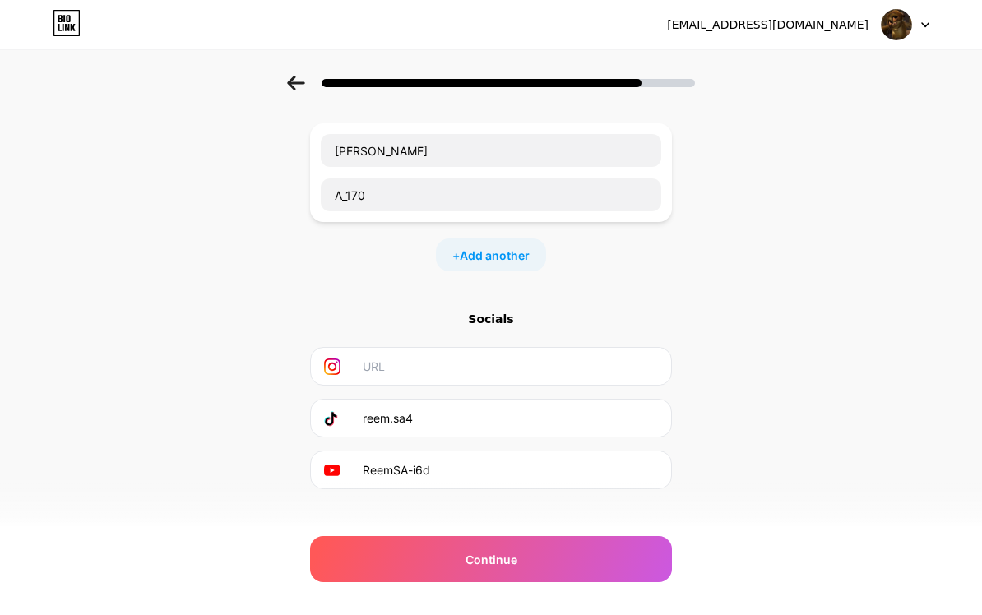
click at [879, 191] on div "Start with a link Add anything you want your followers to see. عبدالله القارة A…" at bounding box center [491, 282] width 982 height 578
click at [647, 524] on div "Start with a link Add anything you want your followers to see. عبدالله القارة A…" at bounding box center [491, 302] width 362 height 537
click at [641, 563] on div "Continue" at bounding box center [491, 559] width 362 height 46
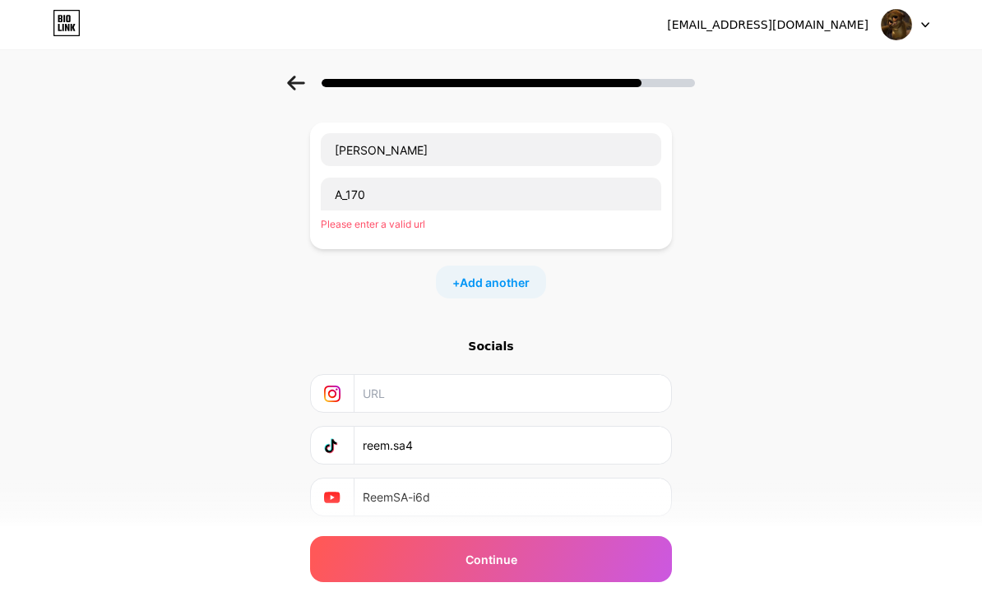
click at [651, 545] on div "Continue" at bounding box center [491, 559] width 362 height 46
click at [638, 544] on div "Continue" at bounding box center [491, 559] width 362 height 46
click at [647, 543] on div "Continue" at bounding box center [491, 559] width 362 height 46
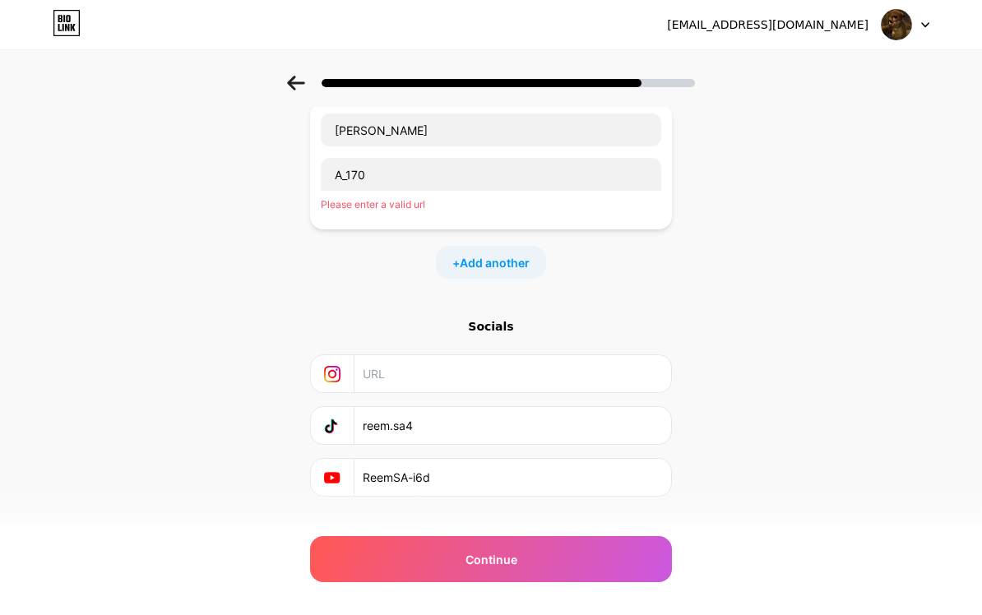
scroll to position [104, 0]
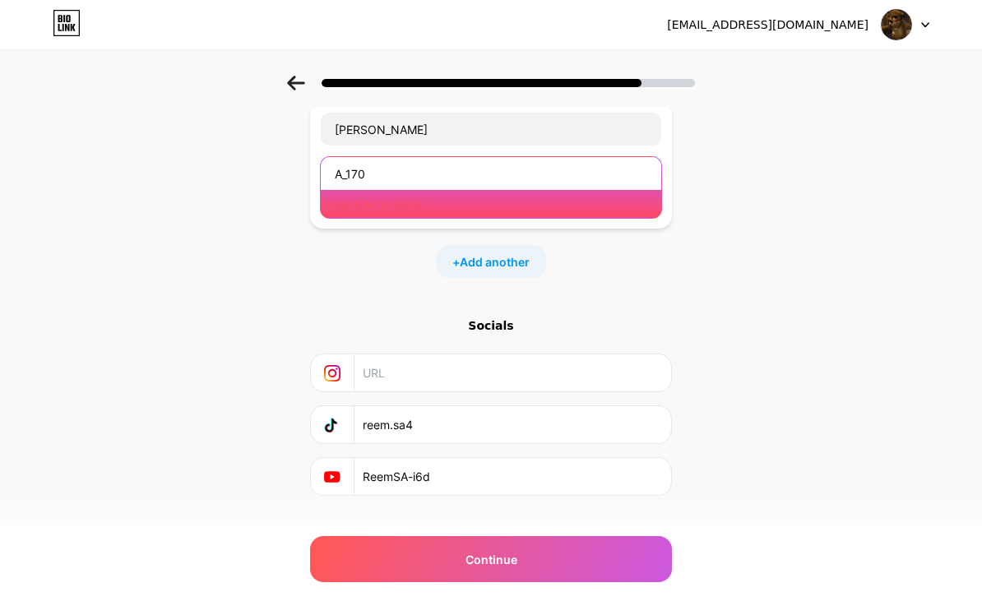
click at [596, 169] on input "A_170" at bounding box center [491, 173] width 341 height 33
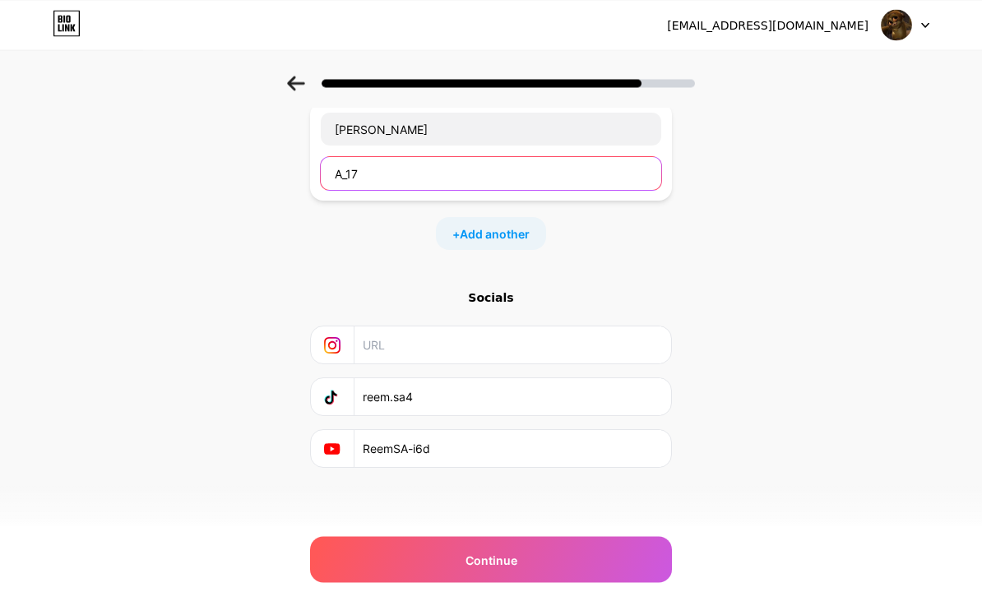
scroll to position [103, 0]
type input "A"
click at [881, 214] on div "Start with a link Add anything you want your followers to see. عبدالله القارة S…" at bounding box center [491, 262] width 982 height 578
click at [623, 560] on div "Continue" at bounding box center [491, 559] width 362 height 46
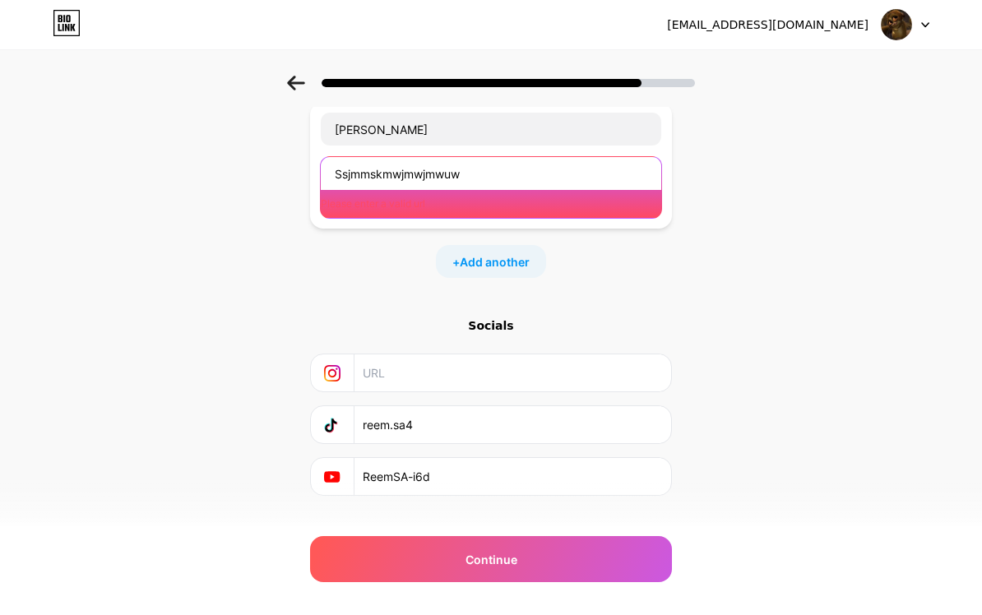
click at [621, 159] on input "Ssjmmskmwjmwjmwuw" at bounding box center [491, 173] width 341 height 33
click at [466, 171] on input "Ssjmmskmwjmwjmwuw" at bounding box center [491, 173] width 341 height 33
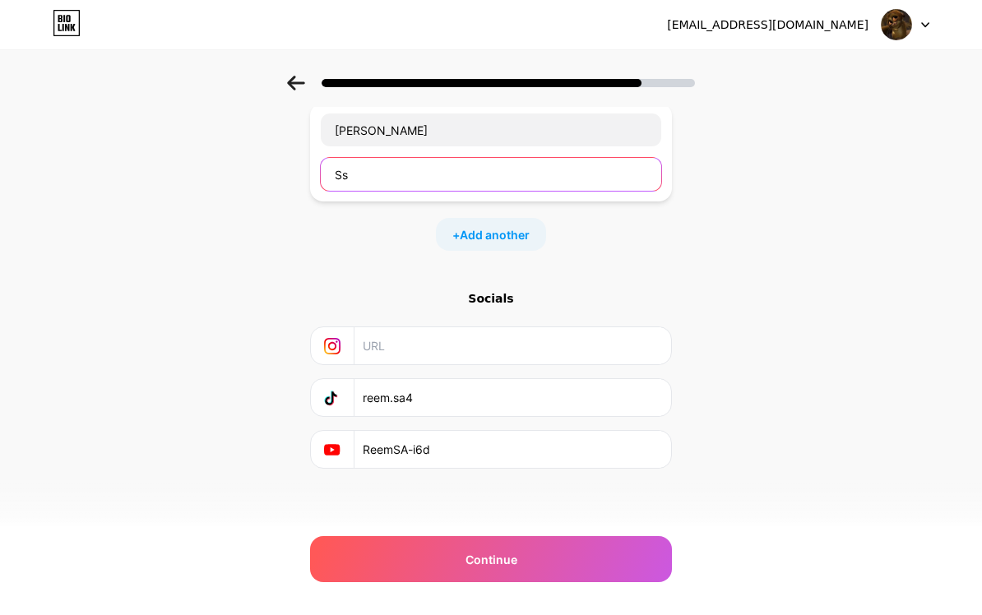
type input "S"
paste input "ReemSA-i6d"
click at [829, 132] on div "Start with a link Add anything you want your followers to see. عبدالله القارة R…" at bounding box center [491, 262] width 982 height 578
click at [643, 549] on div "Continue" at bounding box center [491, 559] width 362 height 46
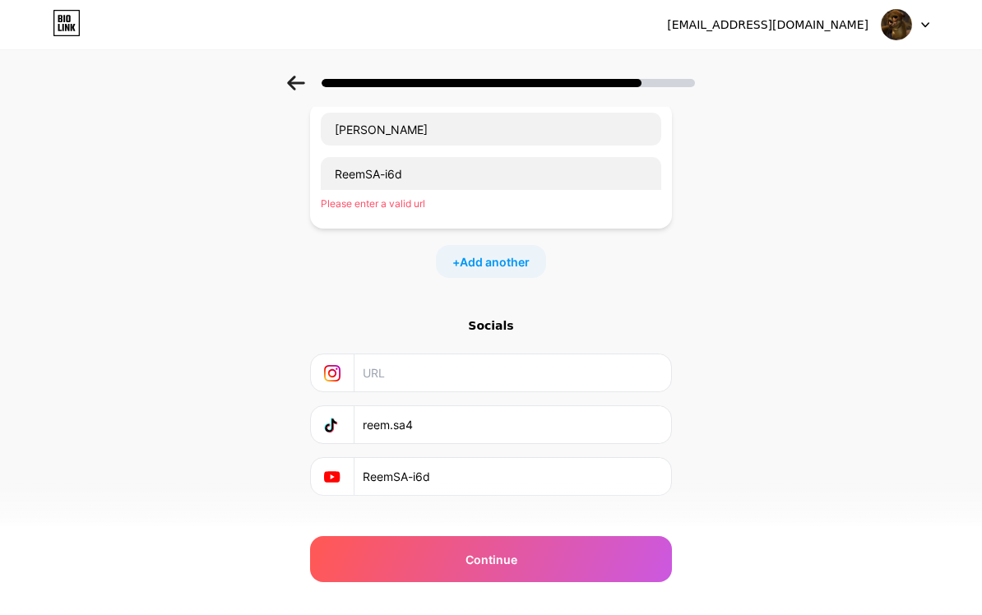
click at [649, 542] on div "Continue" at bounding box center [491, 559] width 362 height 46
click at [667, 155] on div "عبدالله القارة ReemSA-i6d Please enter a valid url" at bounding box center [491, 165] width 362 height 127
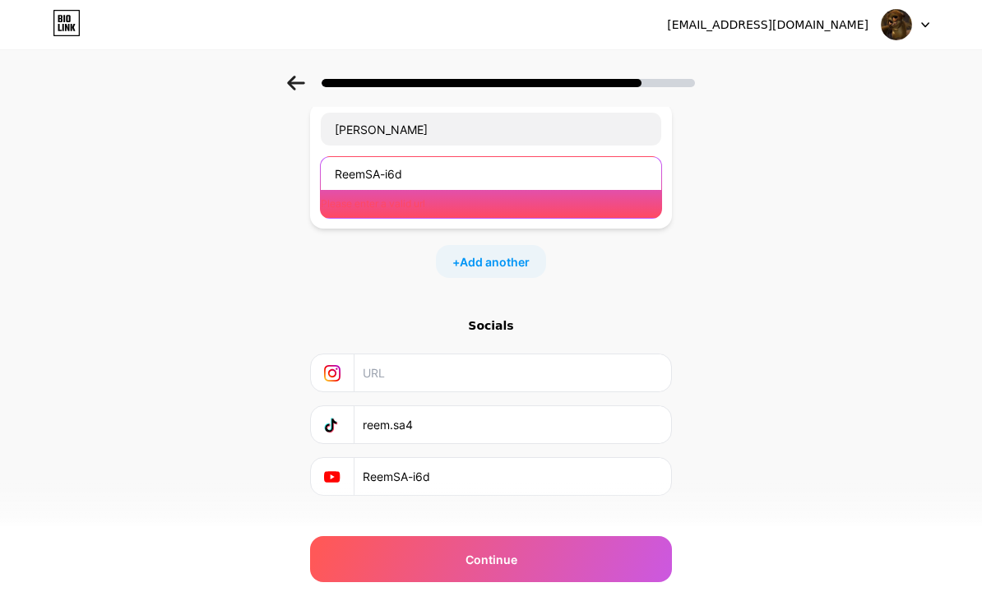
click at [438, 167] on input "ReemSA-i6d" at bounding box center [491, 173] width 341 height 33
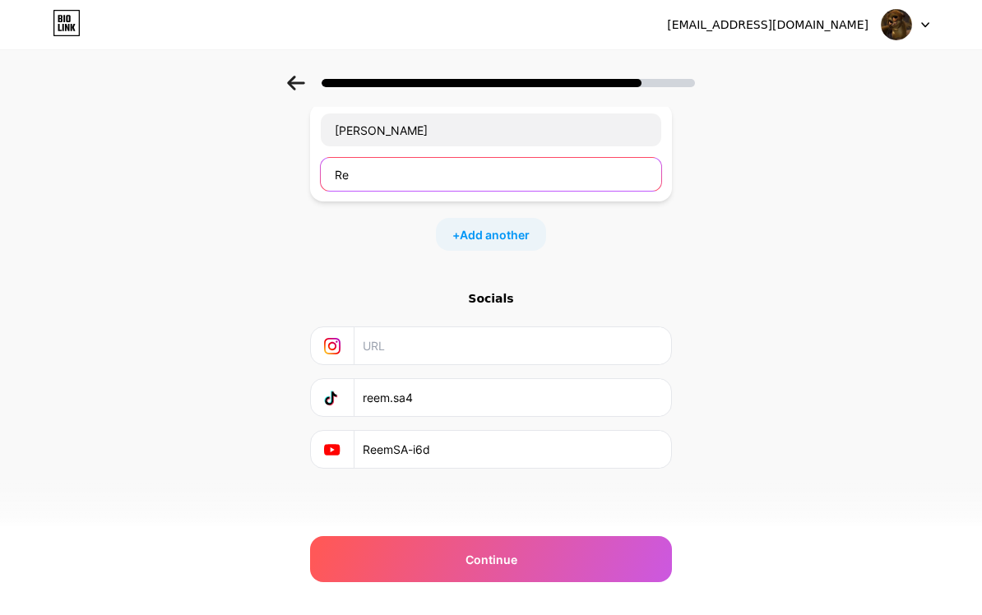
type input "R"
click at [659, 560] on div "Continue" at bounding box center [491, 559] width 362 height 46
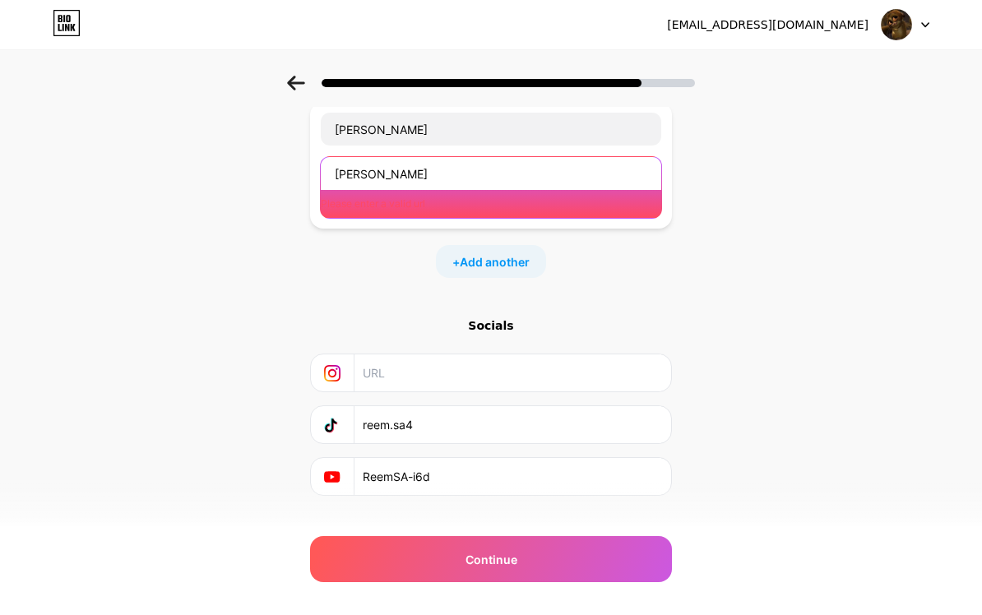
click at [628, 183] on input "عبدالله محمد" at bounding box center [491, 173] width 341 height 33
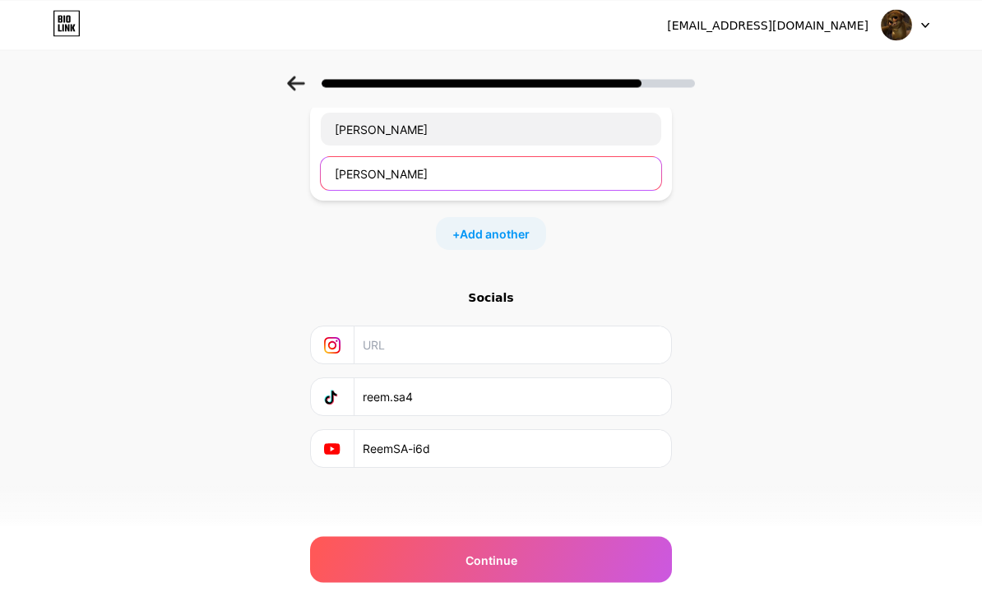
scroll to position [103, 0]
type input "ع"
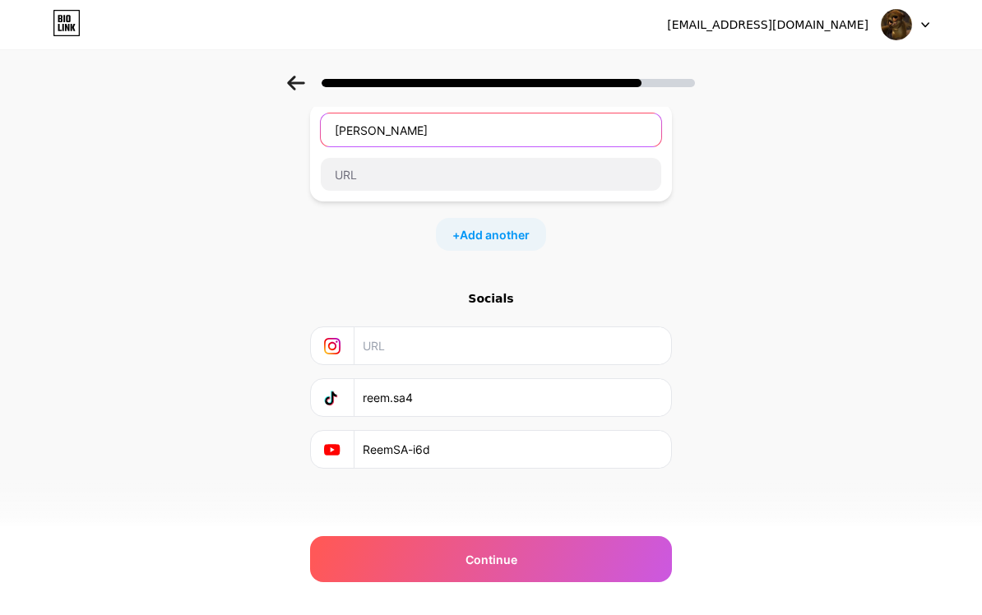
click at [381, 136] on input "عبدالله القارة" at bounding box center [491, 130] width 341 height 33
type input "ع"
type input "Reem saud"
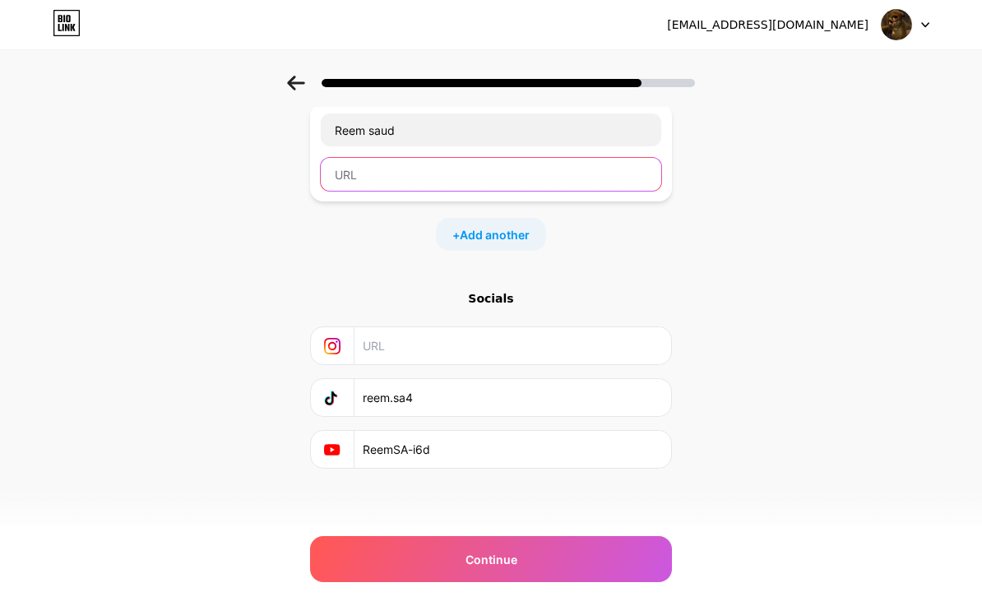
click at [549, 162] on input "text" at bounding box center [491, 174] width 341 height 33
click at [622, 188] on input "Usuajs" at bounding box center [491, 174] width 341 height 33
type input "Usuajs"
click at [612, 549] on div "Continue" at bounding box center [491, 559] width 362 height 46
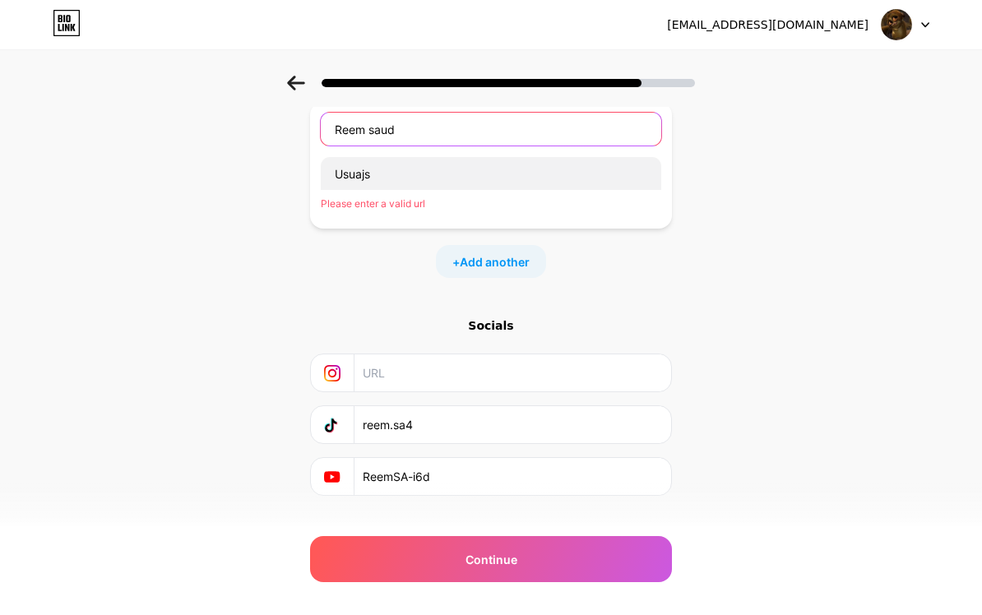
click at [623, 132] on input "Reem saud" at bounding box center [491, 129] width 341 height 33
type input "R"
type input "عبدالله القارة"
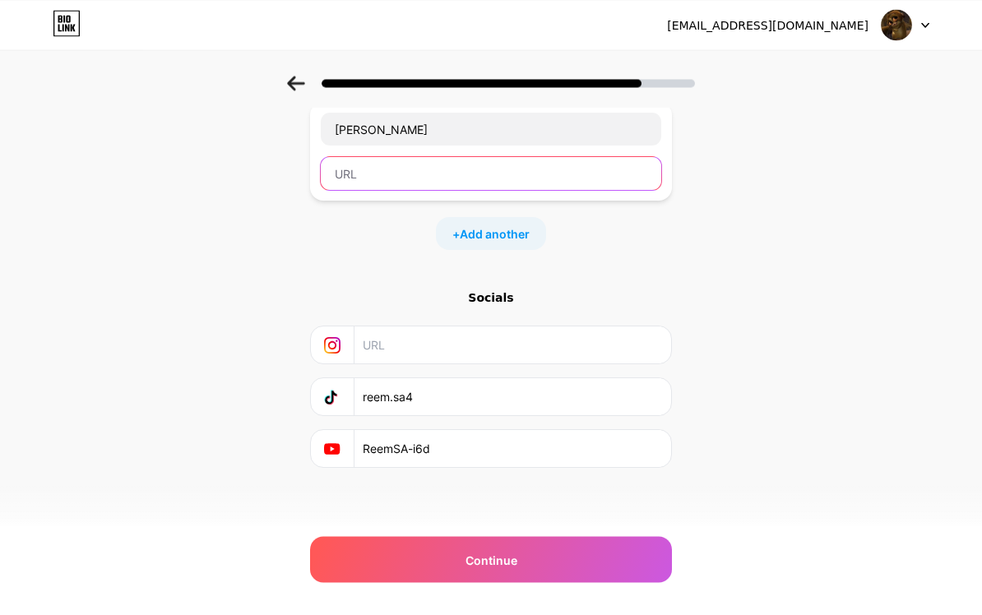
scroll to position [103, 0]
paste input "ReemSA-i6d"
click at [914, 211] on div "Start with a link Add anything you want your followers to see. عبدالله القارة R…" at bounding box center [491, 262] width 982 height 578
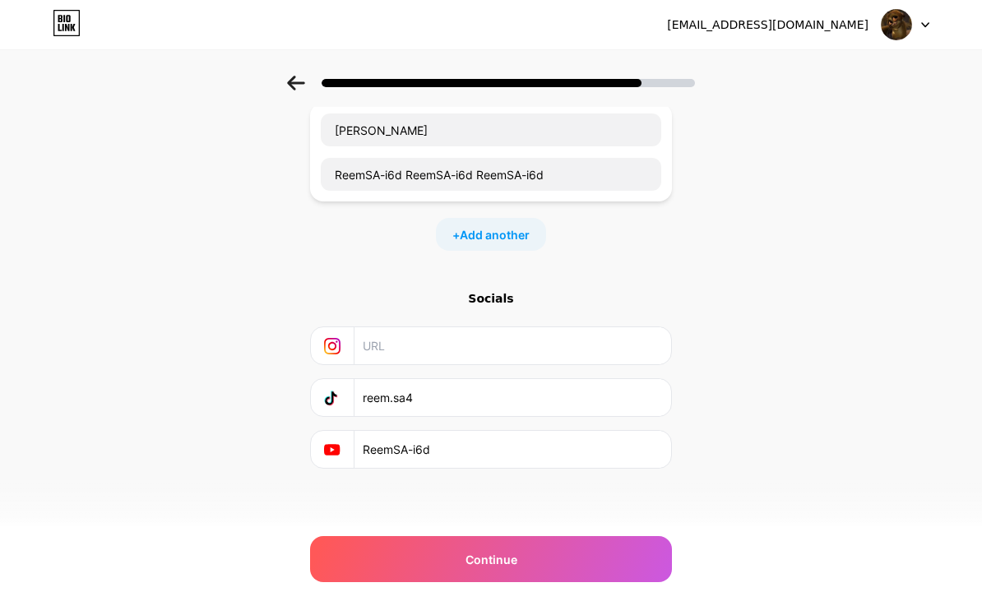
scroll to position [104, 0]
click at [659, 567] on div "Continue" at bounding box center [491, 559] width 362 height 46
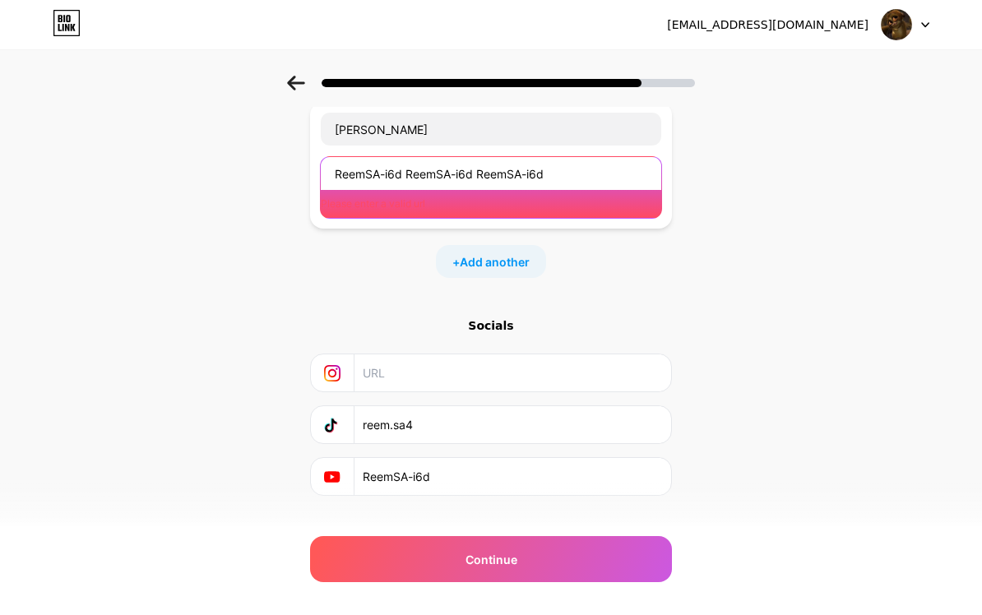
click at [632, 173] on input "ReemSA-i6d ReemSA-i6d ReemSA-i6d" at bounding box center [491, 173] width 341 height 33
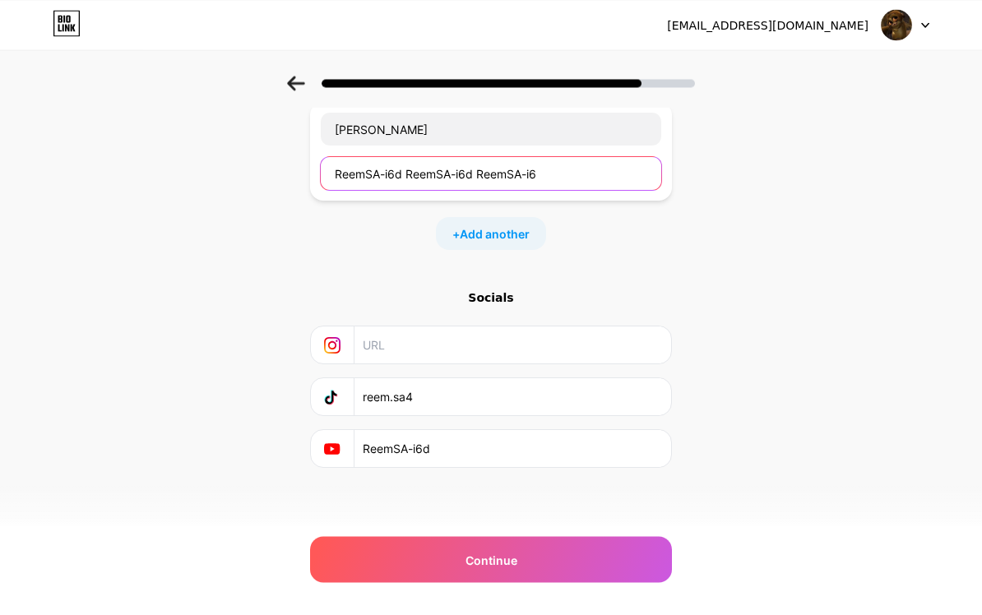
scroll to position [103, 0]
type input "ReemSA-"
click at [640, 548] on div "Continue" at bounding box center [491, 559] width 362 height 46
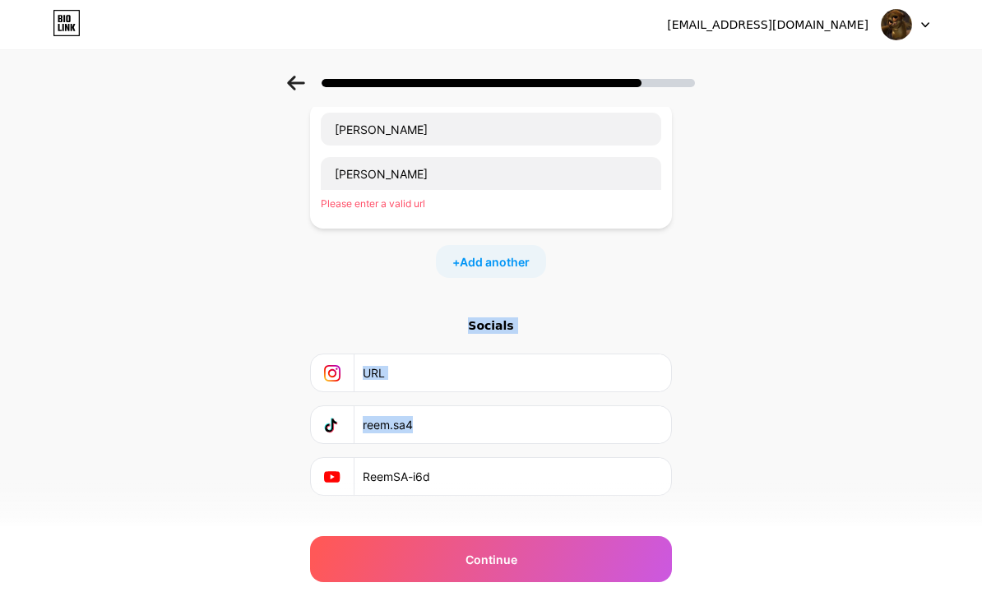
click at [739, 361] on div "Start with a link Add anything you want your followers to see. عبدالله القارة A…" at bounding box center [491, 275] width 982 height 606
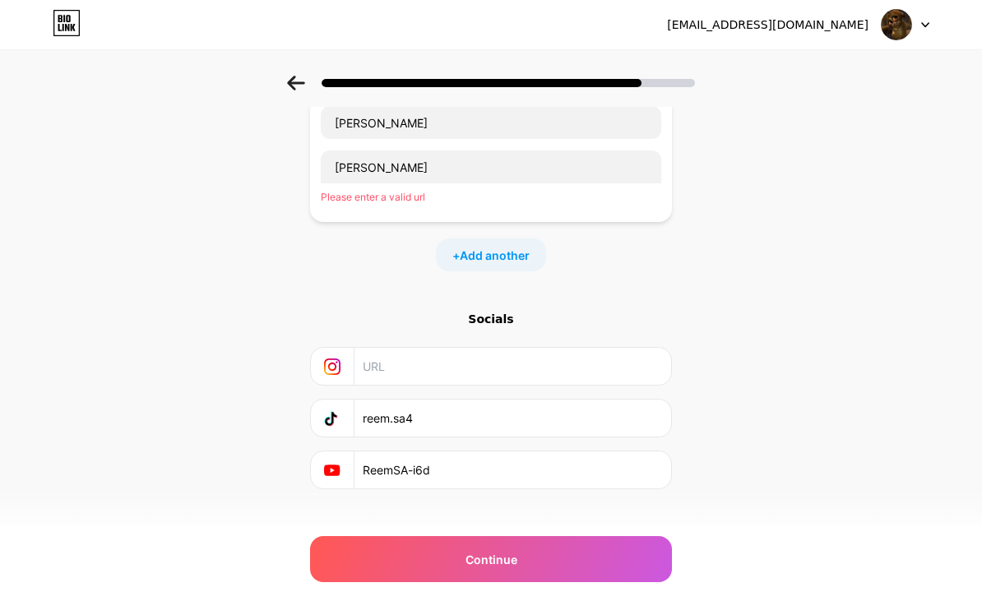
scroll to position [109, 0]
click at [636, 373] on input "text" at bounding box center [512, 368] width 299 height 37
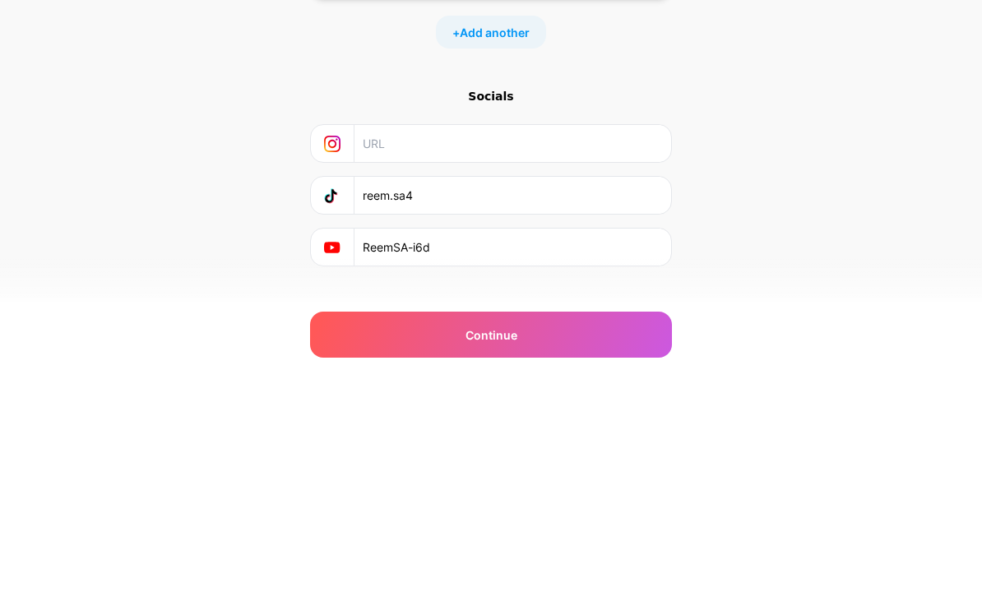
click at [698, 208] on div "Start with a link Add anything you want your followers to see. عبدالله القارة A…" at bounding box center [491, 270] width 982 height 606
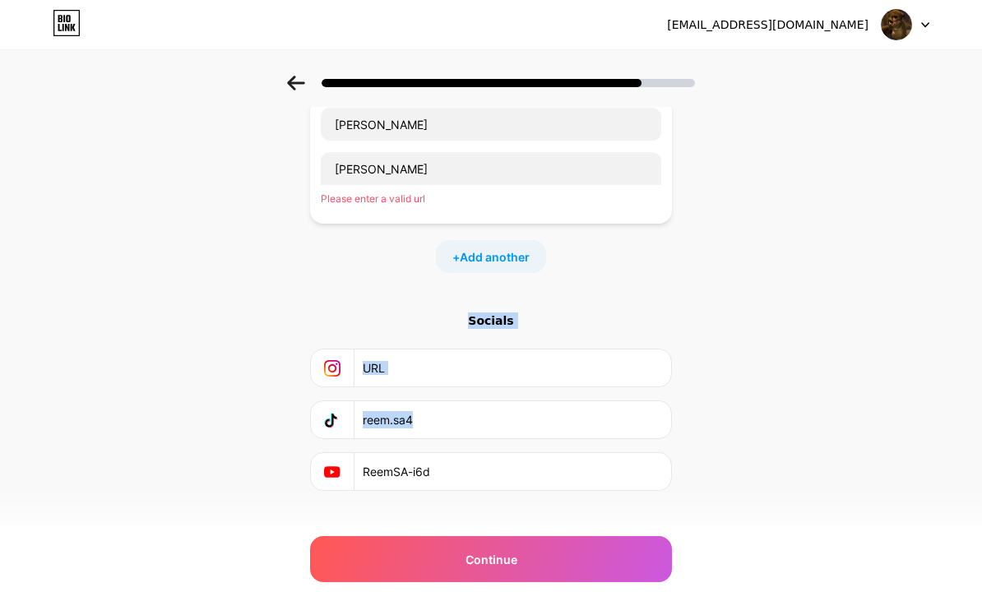
click at [694, 132] on div "Start with a link Add anything you want your followers to see. عبدالله القارة A…" at bounding box center [491, 270] width 982 height 606
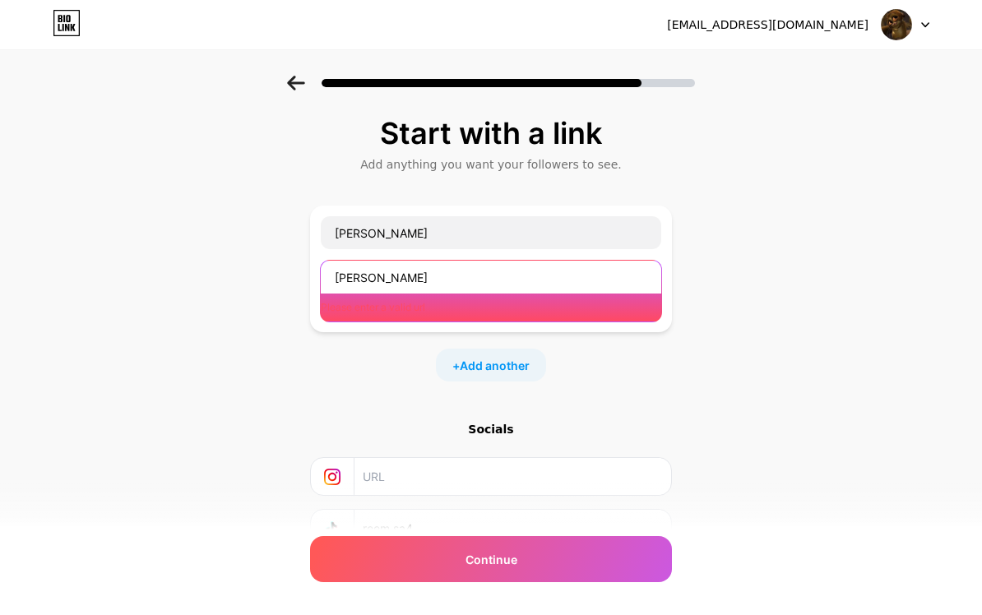
click at [368, 280] on input "Abdullah" at bounding box center [491, 277] width 341 height 33
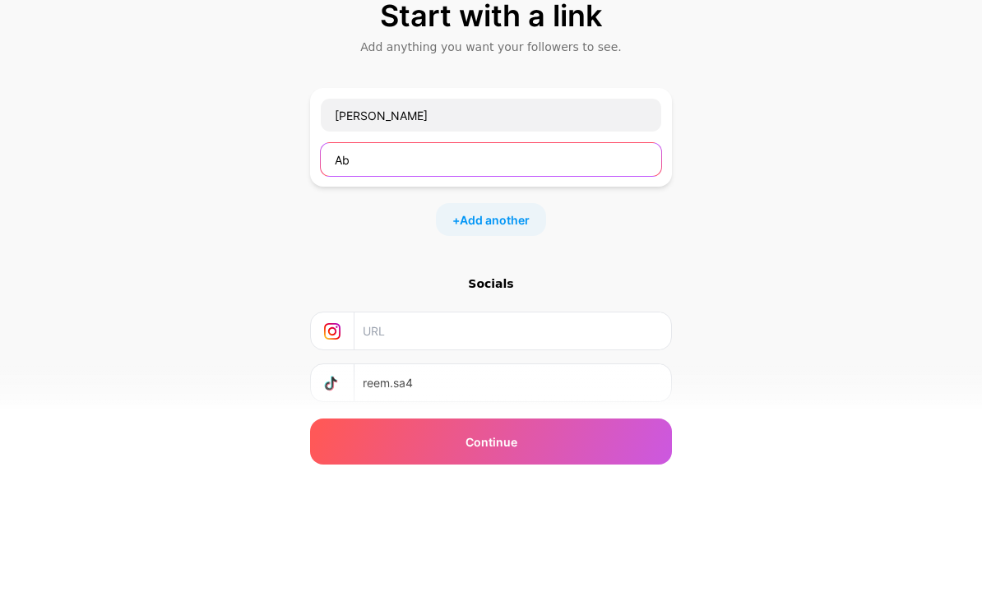
type input "A"
paste input "ah3374398@gmail.com"
type input "ah3374398@gmail.com"
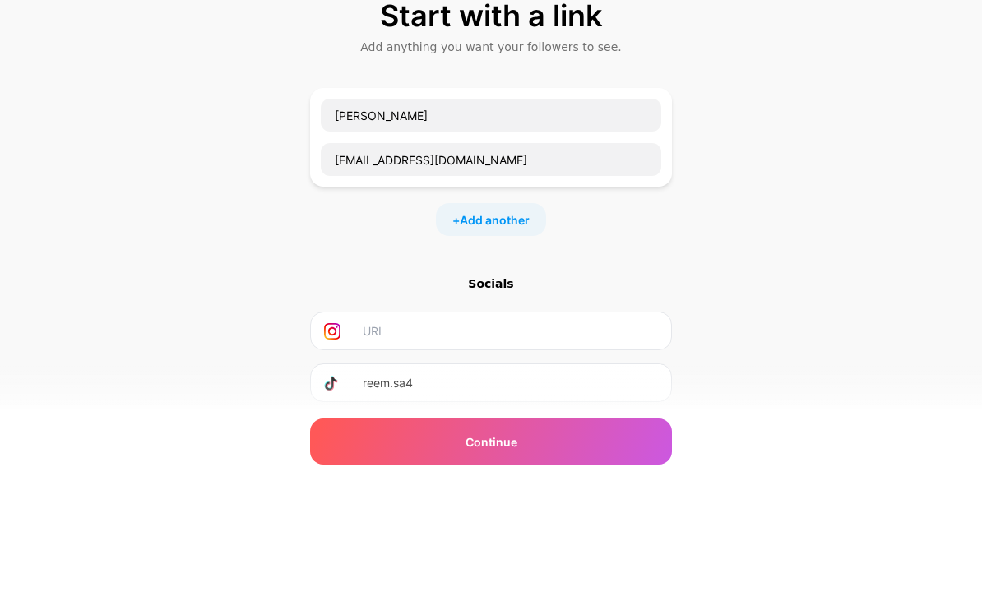
click at [721, 183] on div "Start with a link Add anything you want your followers to see. عبدالله القارة a…" at bounding box center [491, 365] width 982 height 578
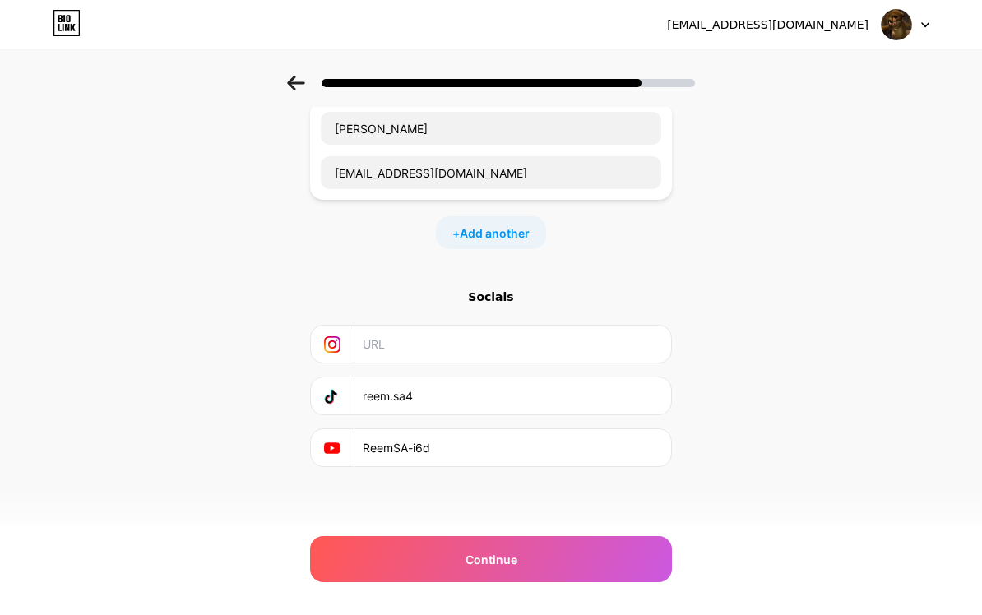
click at [639, 554] on div "Continue" at bounding box center [491, 559] width 362 height 46
click at [639, 559] on div "Continue" at bounding box center [491, 559] width 362 height 46
click at [642, 557] on div "Continue" at bounding box center [491, 559] width 362 height 46
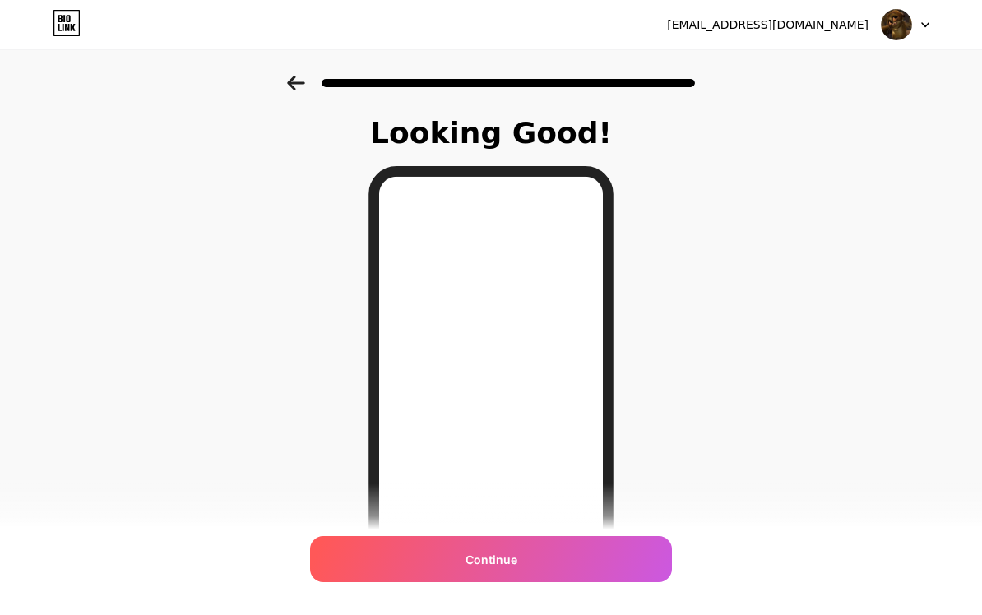
click at [603, 549] on div "Continue" at bounding box center [491, 559] width 362 height 46
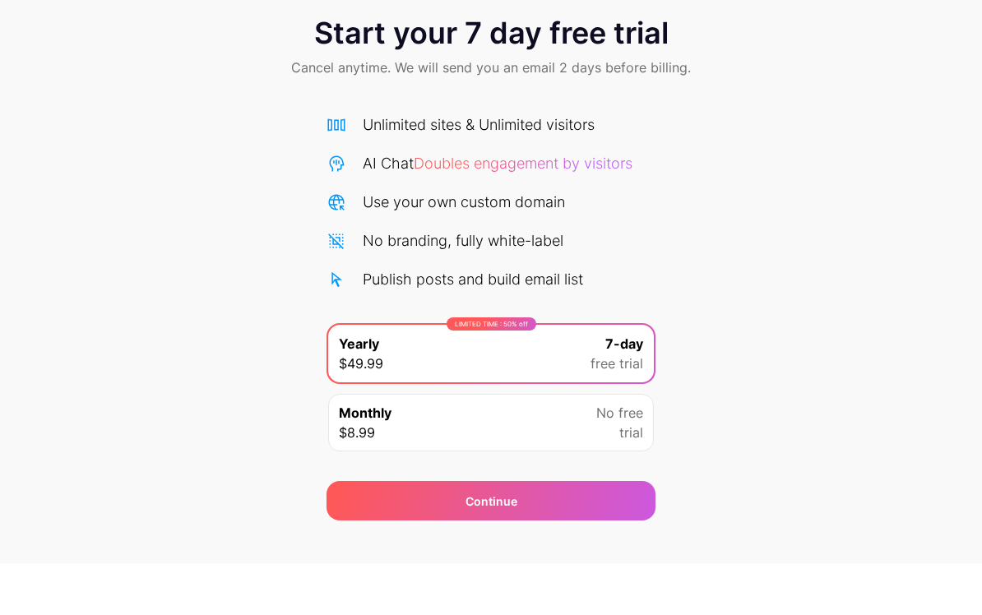
scroll to position [23, 0]
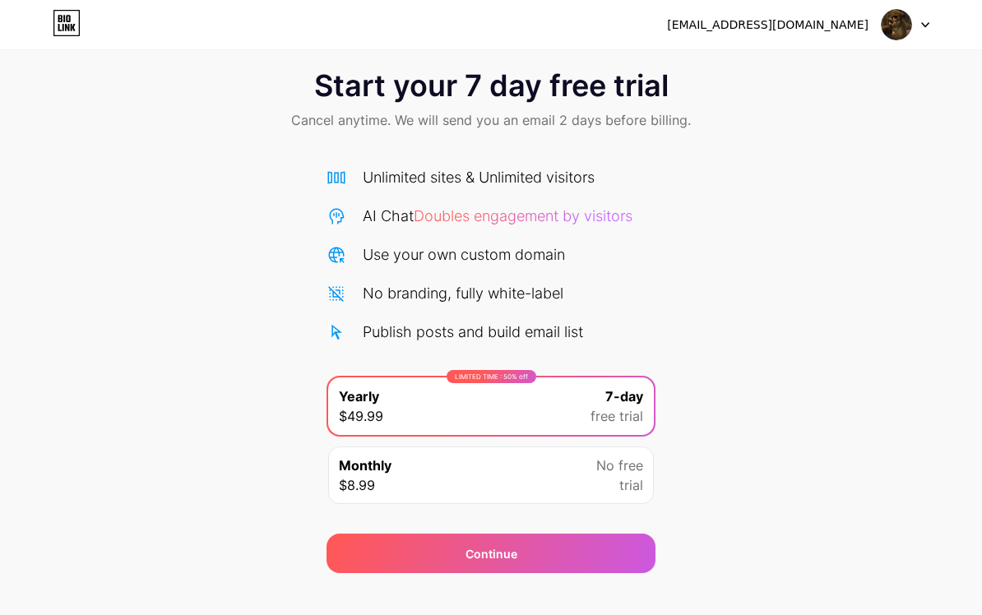
click at [633, 392] on span "7-day" at bounding box center [624, 397] width 38 height 20
click at [628, 457] on span "No free" at bounding box center [619, 466] width 47 height 20
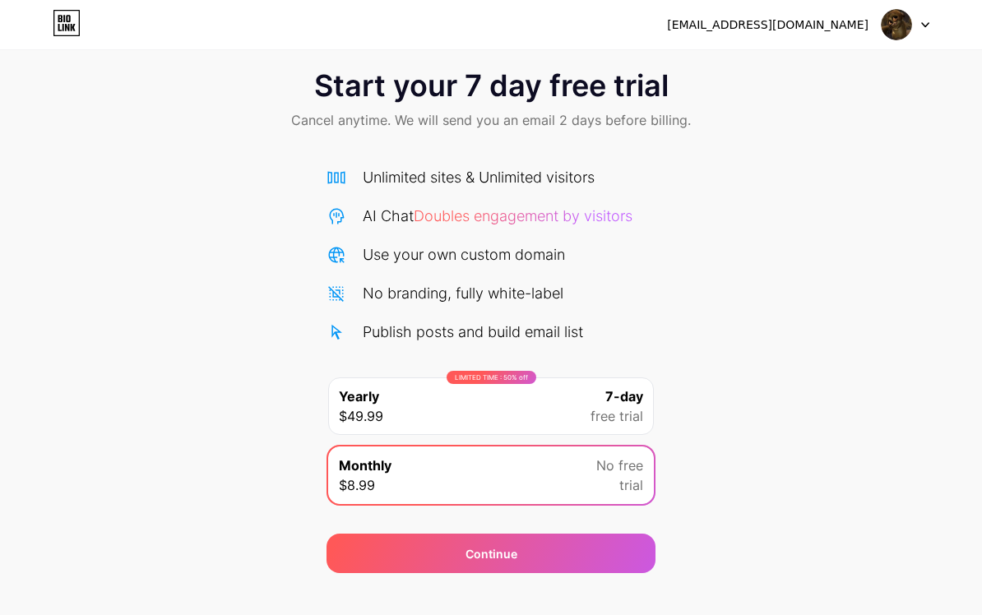
click at [626, 550] on div "Continue" at bounding box center [491, 553] width 329 height 39
click at [656, 59] on div "$8.99 per month Or Subscribe" at bounding box center [491, 308] width 370 height 534
click at [659, 71] on icon at bounding box center [653, 64] width 13 height 13
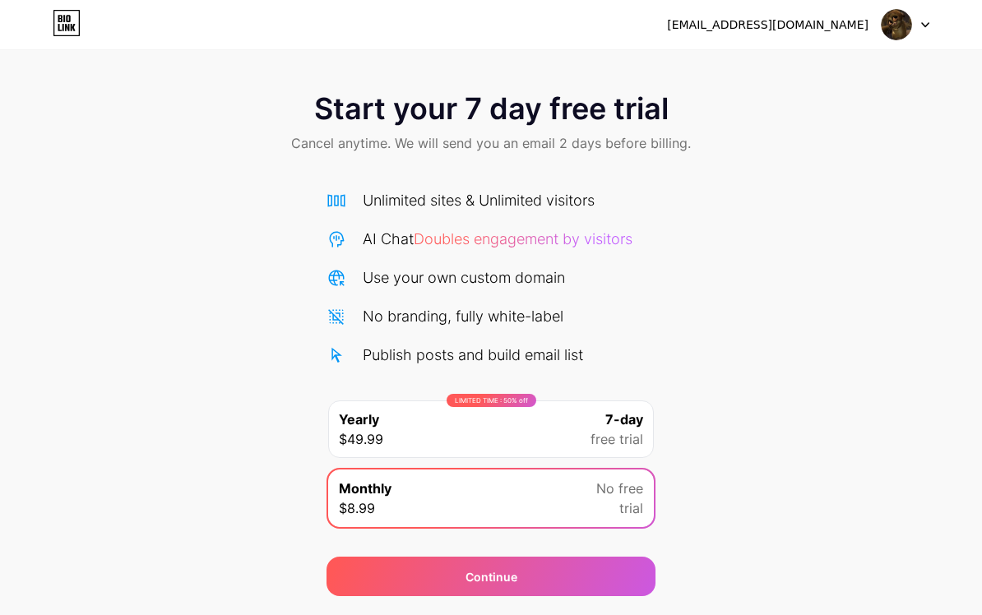
click at [922, 17] on div at bounding box center [906, 25] width 48 height 30
click at [861, 67] on li "Logout" at bounding box center [827, 67] width 204 height 44
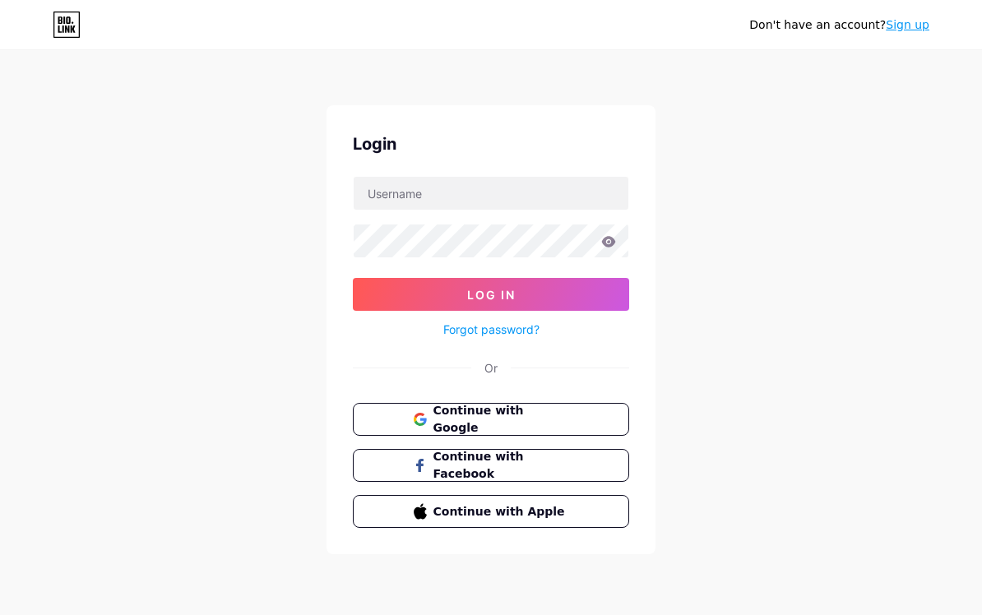
click at [911, 28] on link "Sign up" at bounding box center [908, 24] width 44 height 13
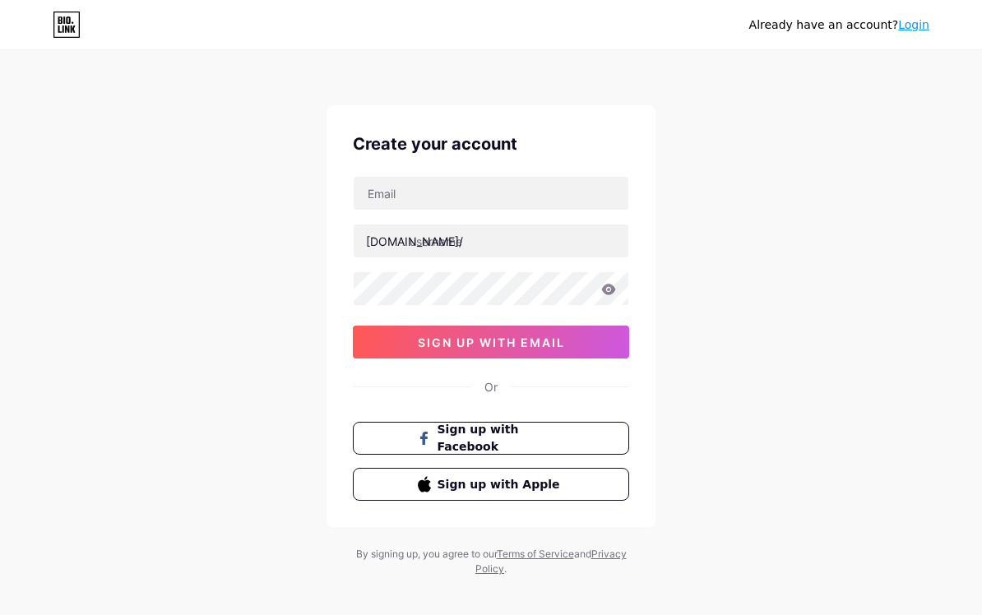
click at [918, 25] on link "Login" at bounding box center [913, 24] width 31 height 13
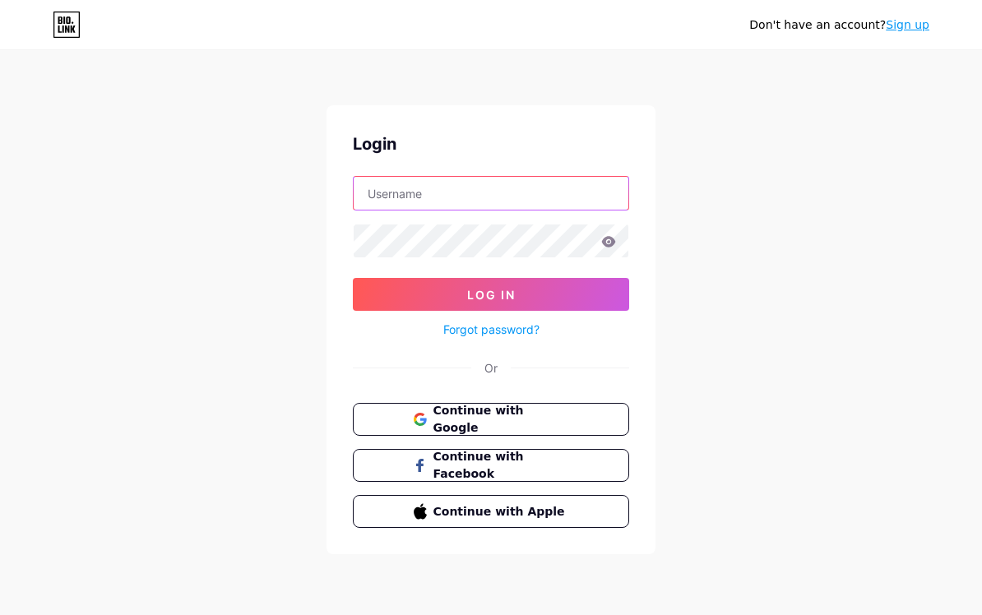
click at [585, 193] on input "text" at bounding box center [491, 193] width 275 height 33
type input "qwndgh180"
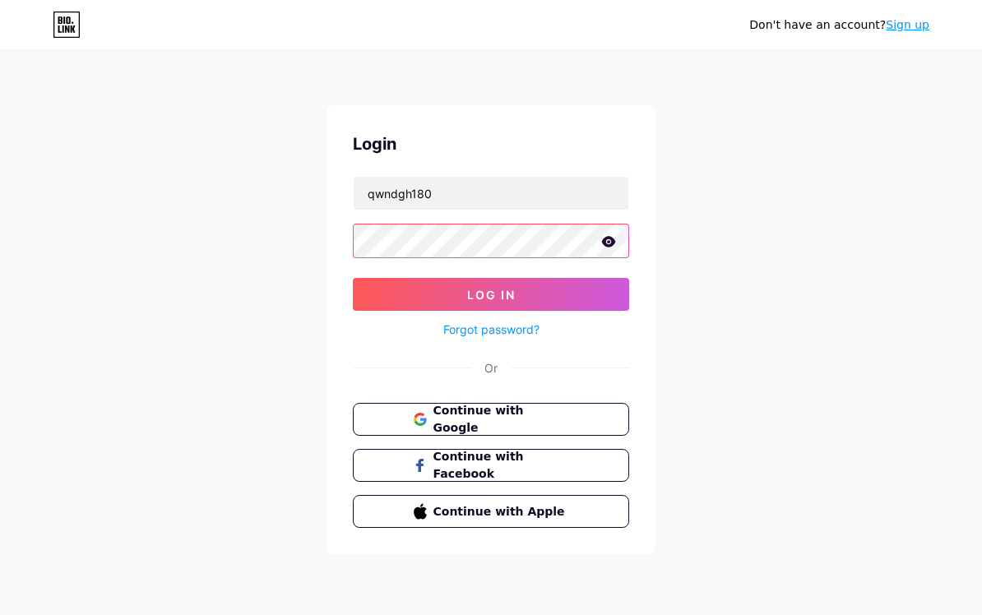
click at [491, 294] on button "Log In" at bounding box center [491, 294] width 276 height 33
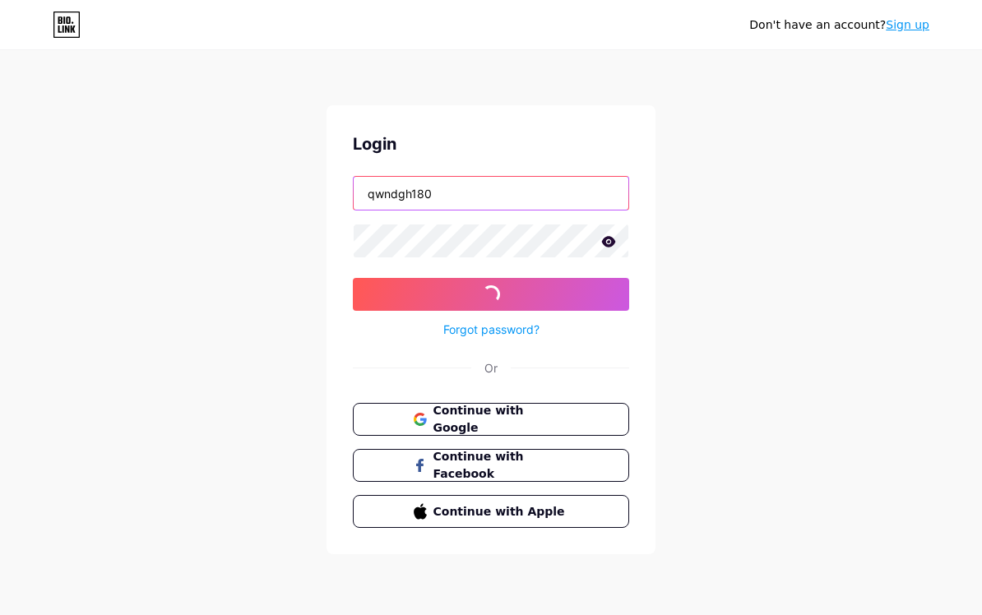
click at [600, 189] on input "qwndgh180" at bounding box center [491, 193] width 275 height 33
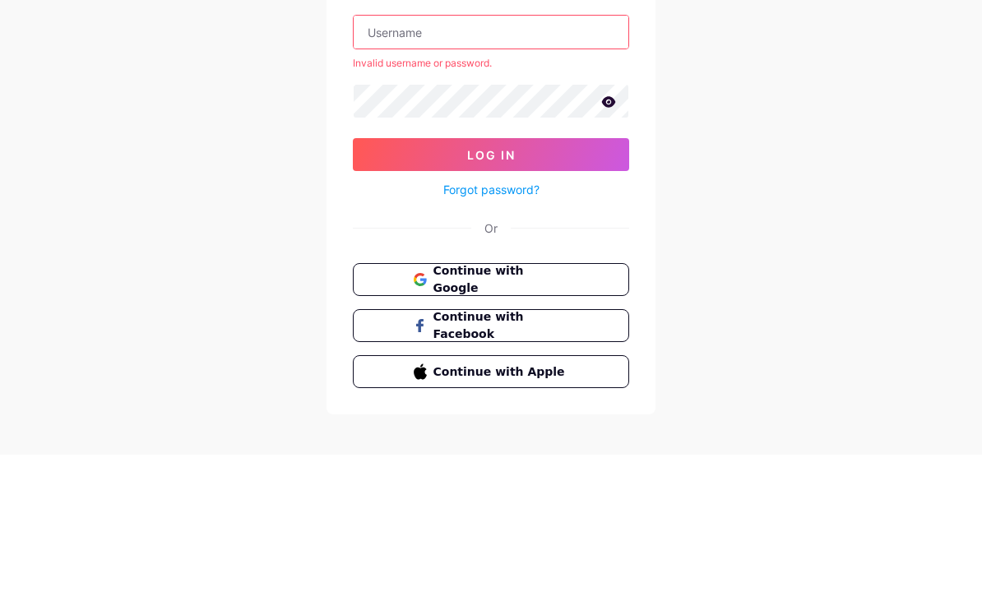
click at [610, 257] on icon at bounding box center [608, 263] width 15 height 12
